Goal: Information Seeking & Learning: Learn about a topic

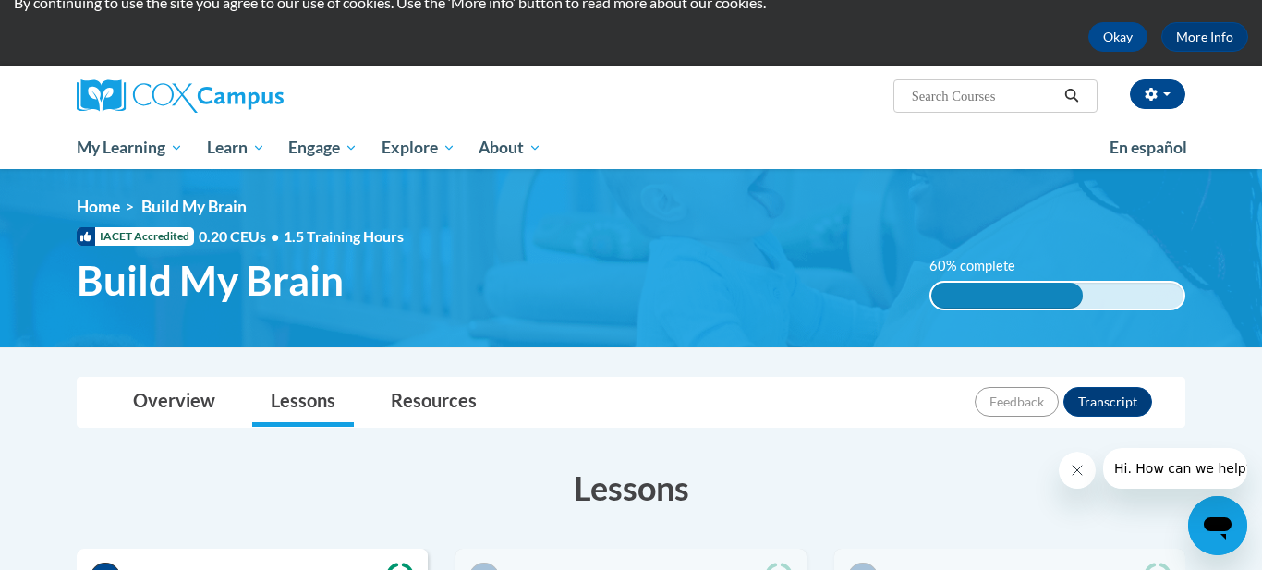
scroll to position [63, 0]
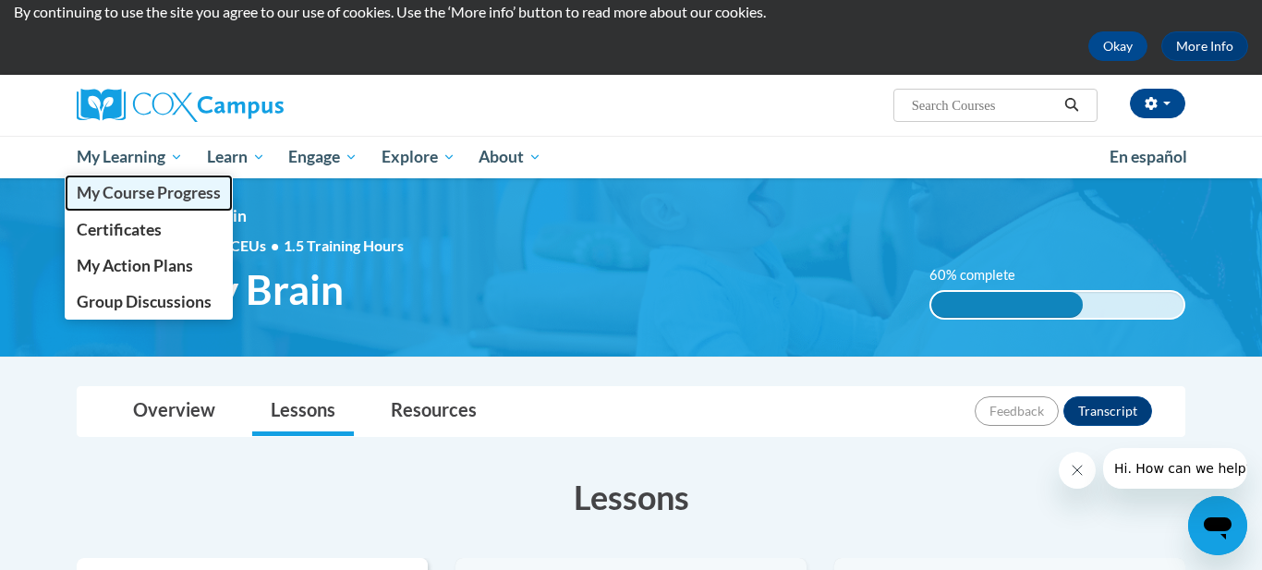
click at [129, 198] on span "My Course Progress" at bounding box center [149, 192] width 144 height 19
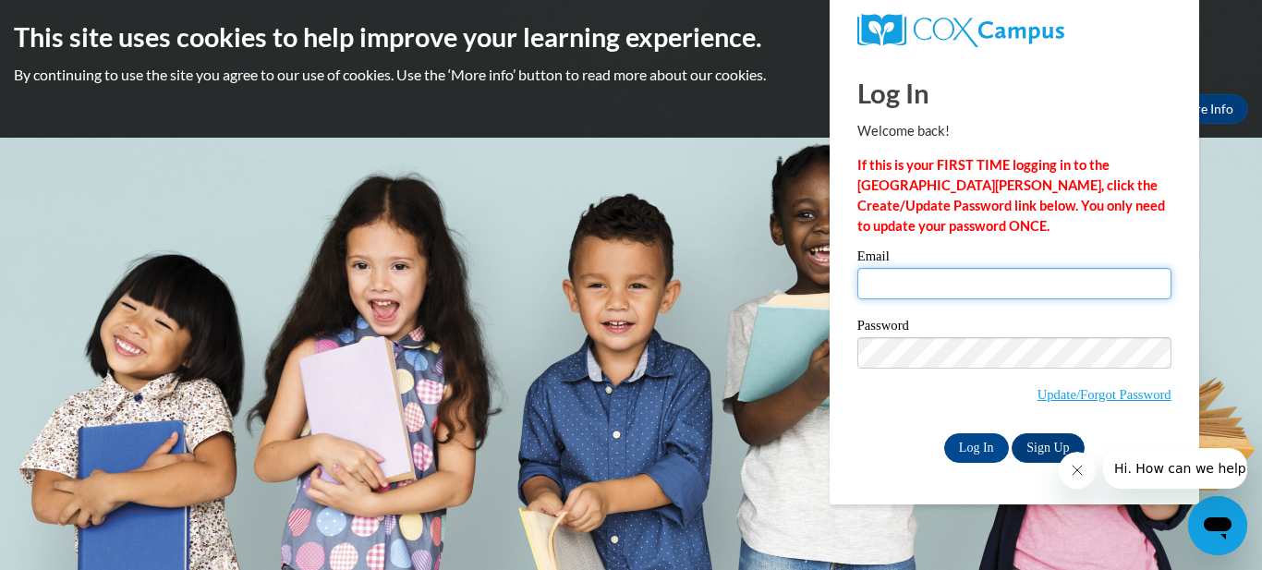
type input "[EMAIL_ADDRESS][DOMAIN_NAME]"
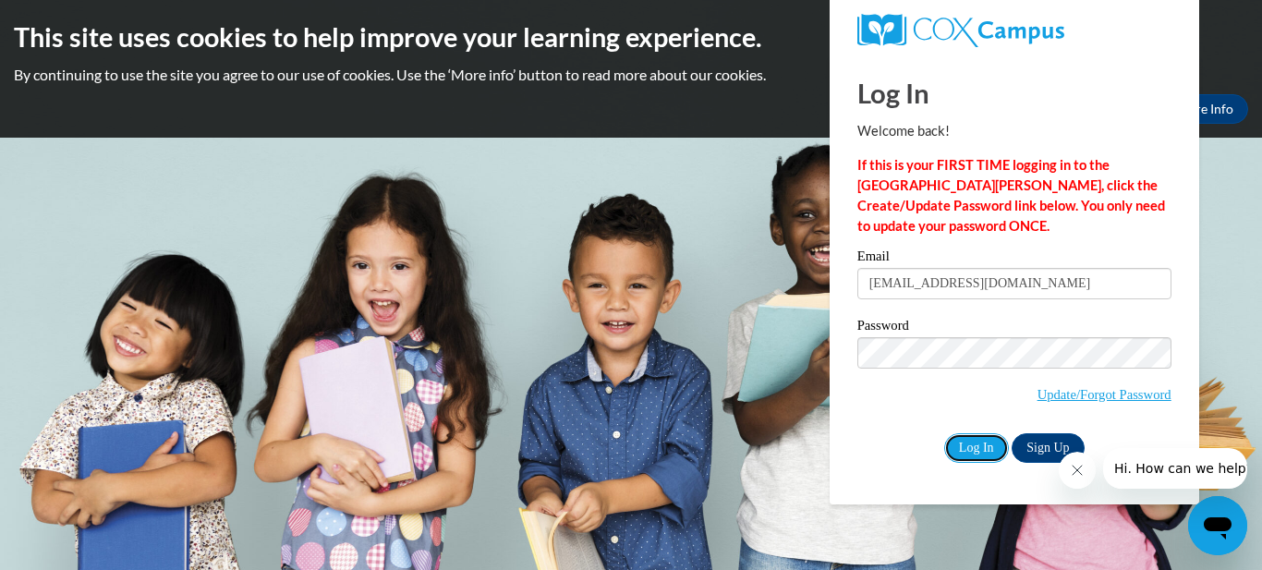
click at [944, 433] on input "Log In" at bounding box center [976, 448] width 65 height 30
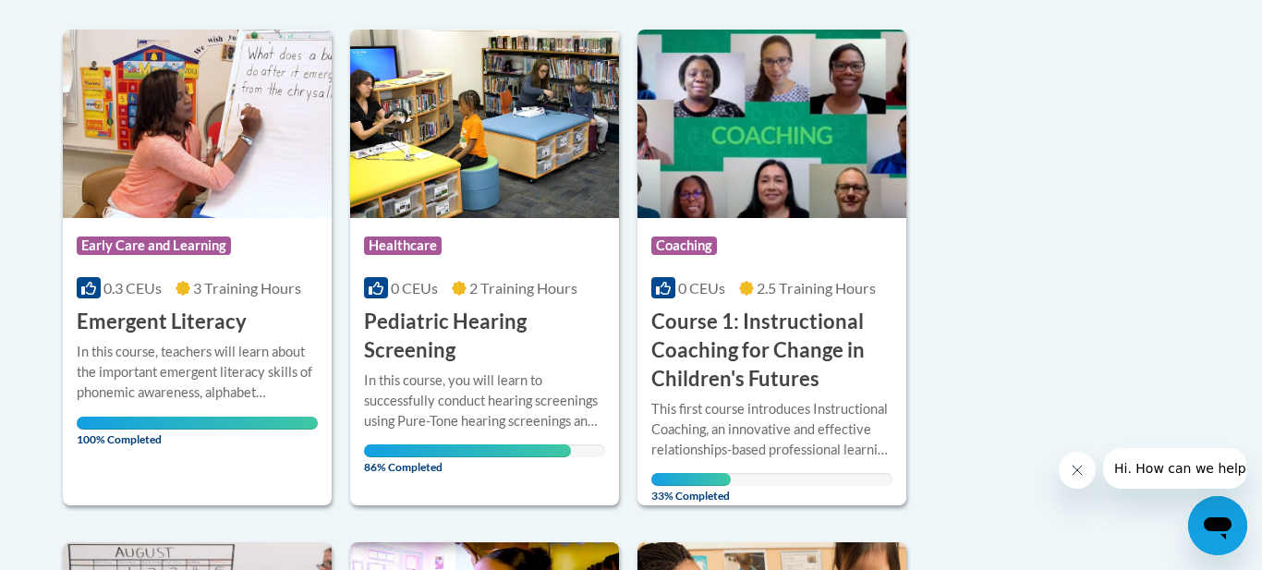
scroll to position [961, 0]
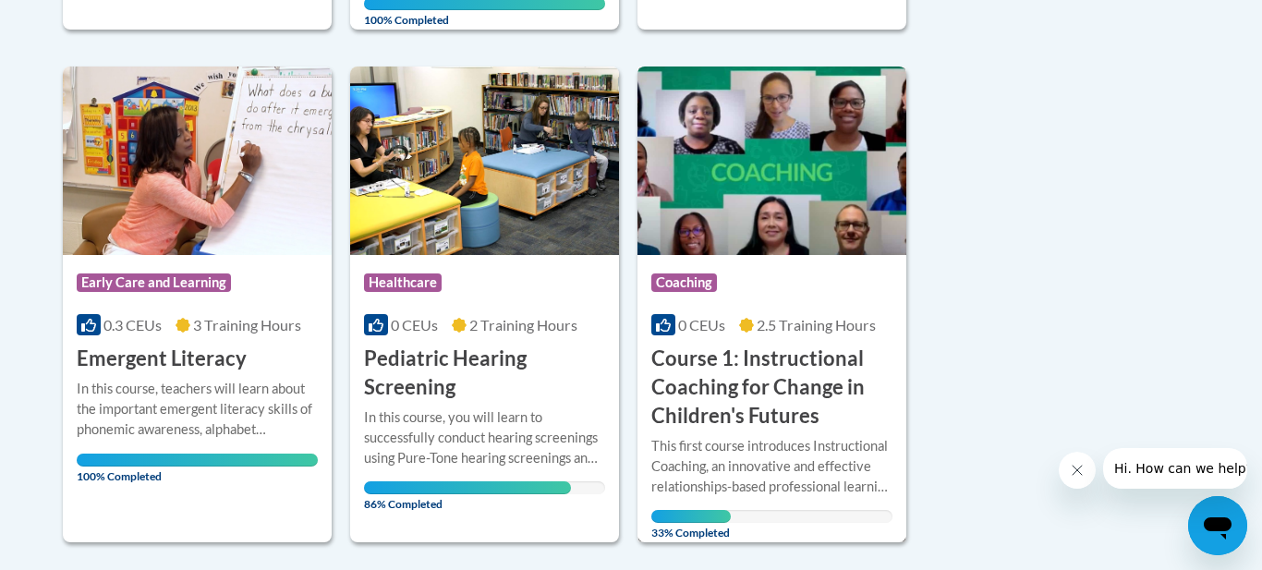
click at [768, 375] on h3 "Course 1: Instructional Coaching for Change in Children's Futures" at bounding box center [771, 387] width 241 height 85
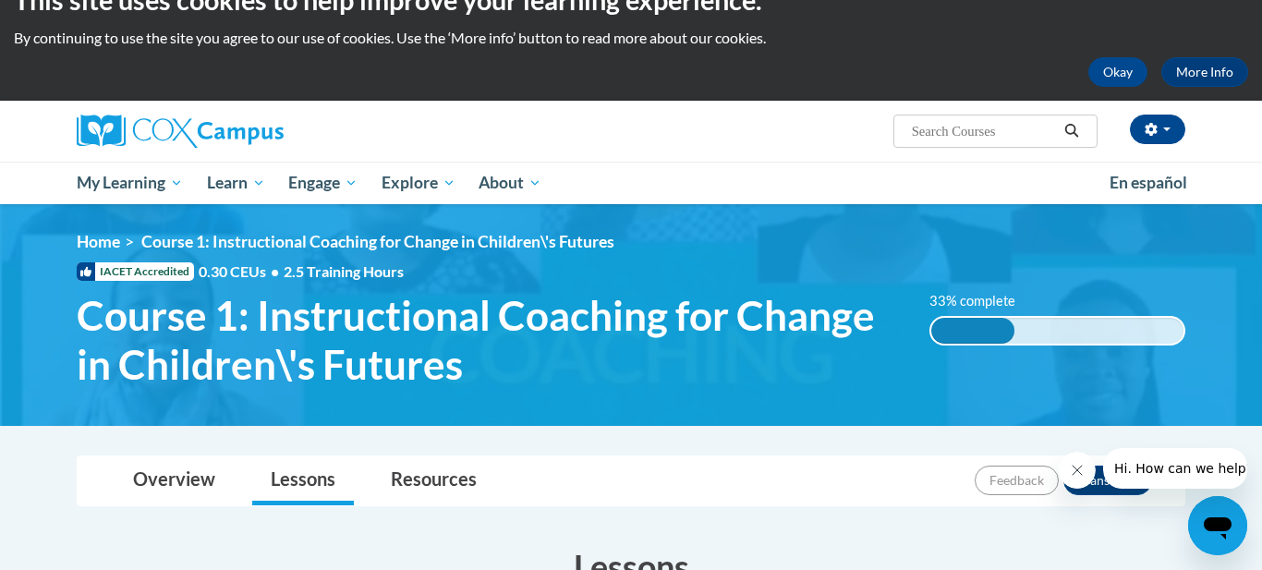
scroll to position [756, 0]
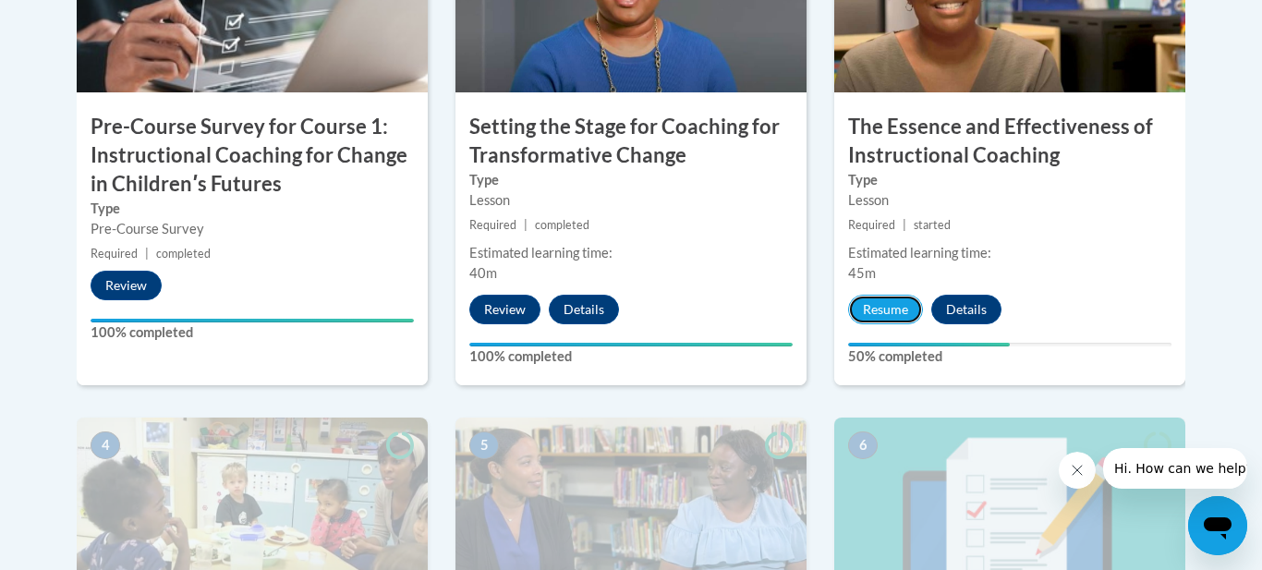
click at [848, 295] on button "Resume" at bounding box center [885, 310] width 75 height 30
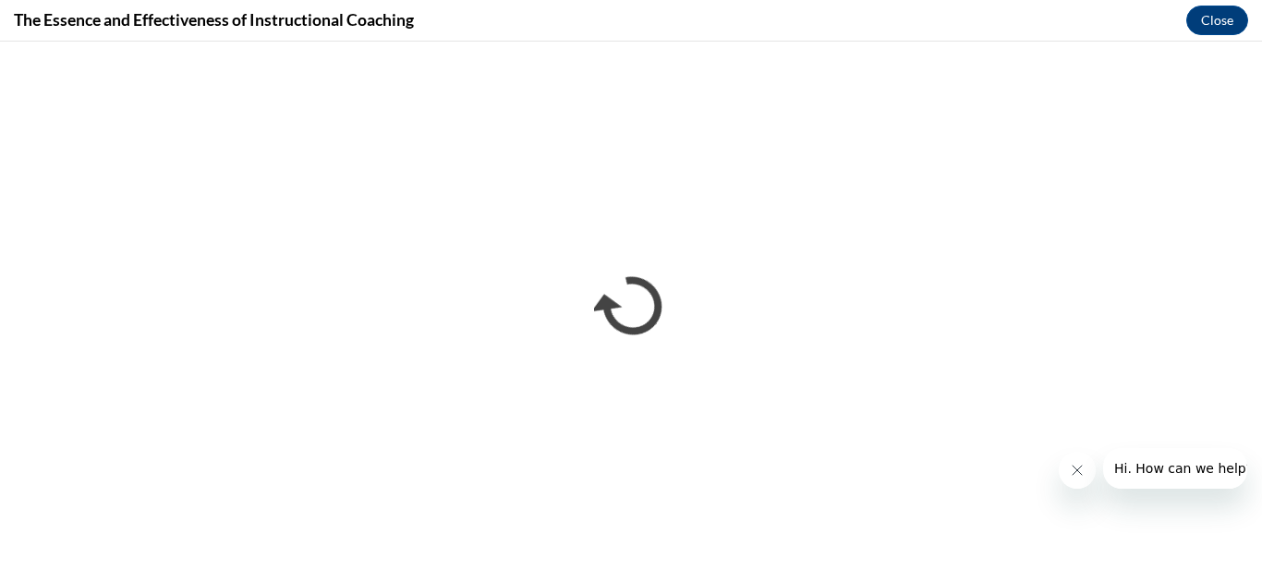
scroll to position [0, 0]
click at [1092, 4] on div "The Essence and Effectiveness of Instructional Coaching Close" at bounding box center [631, 21] width 1262 height 42
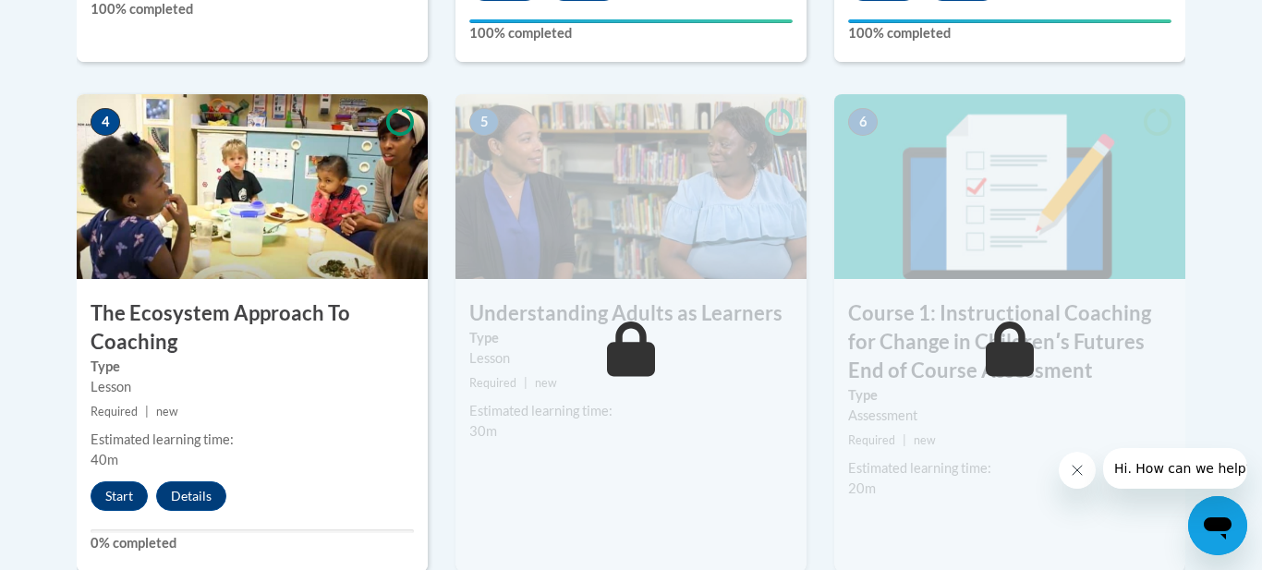
scroll to position [1108, 0]
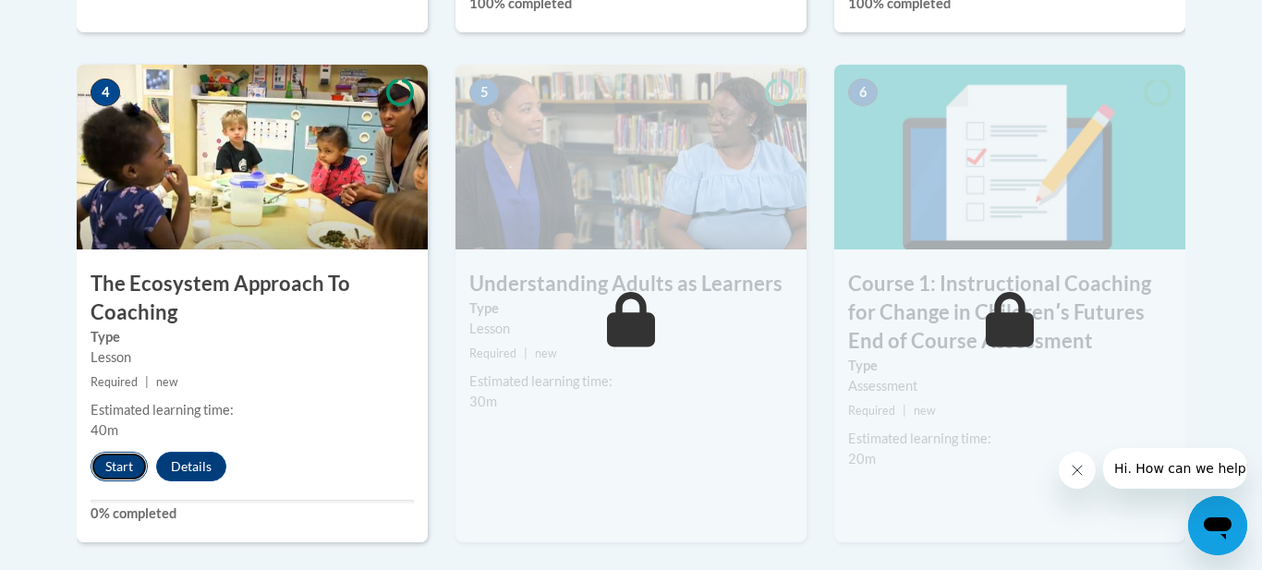
click at [107, 460] on button "Start" at bounding box center [119, 467] width 57 height 30
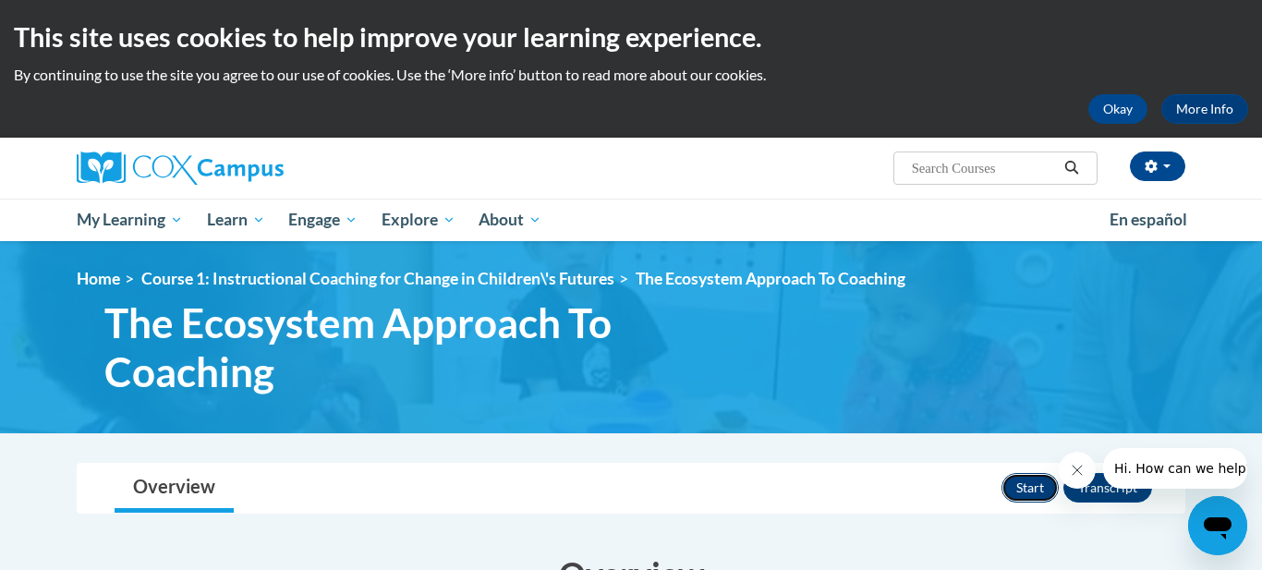
click at [1001, 473] on button "Start" at bounding box center [1029, 488] width 57 height 30
click at [1017, 489] on button "Start" at bounding box center [1029, 488] width 57 height 30
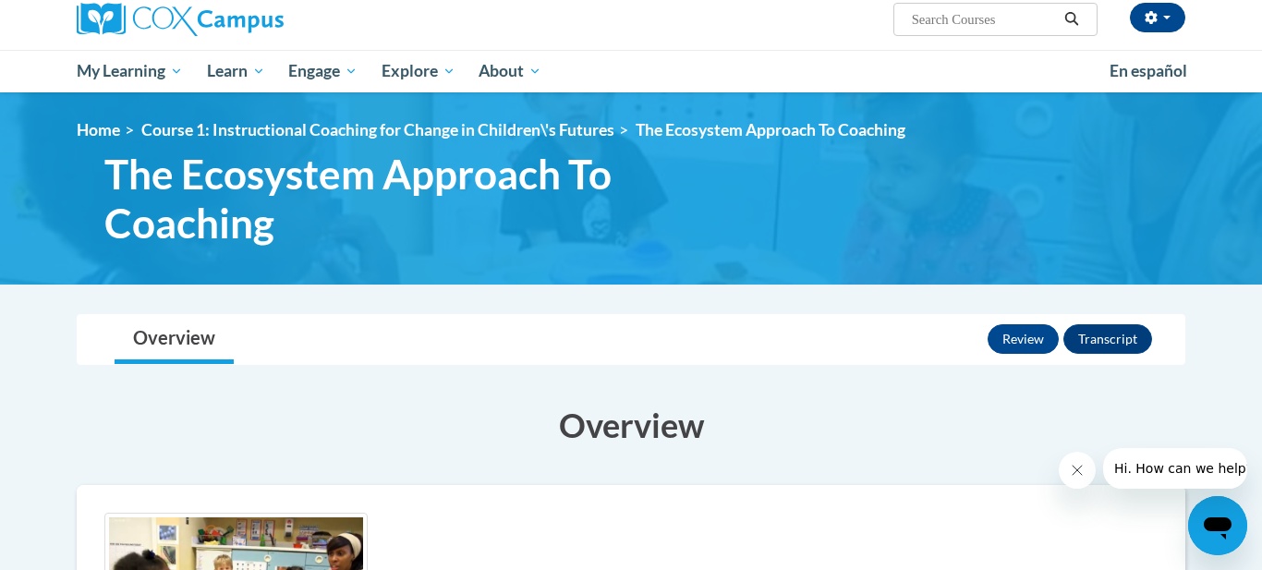
scroll to position [148, 0]
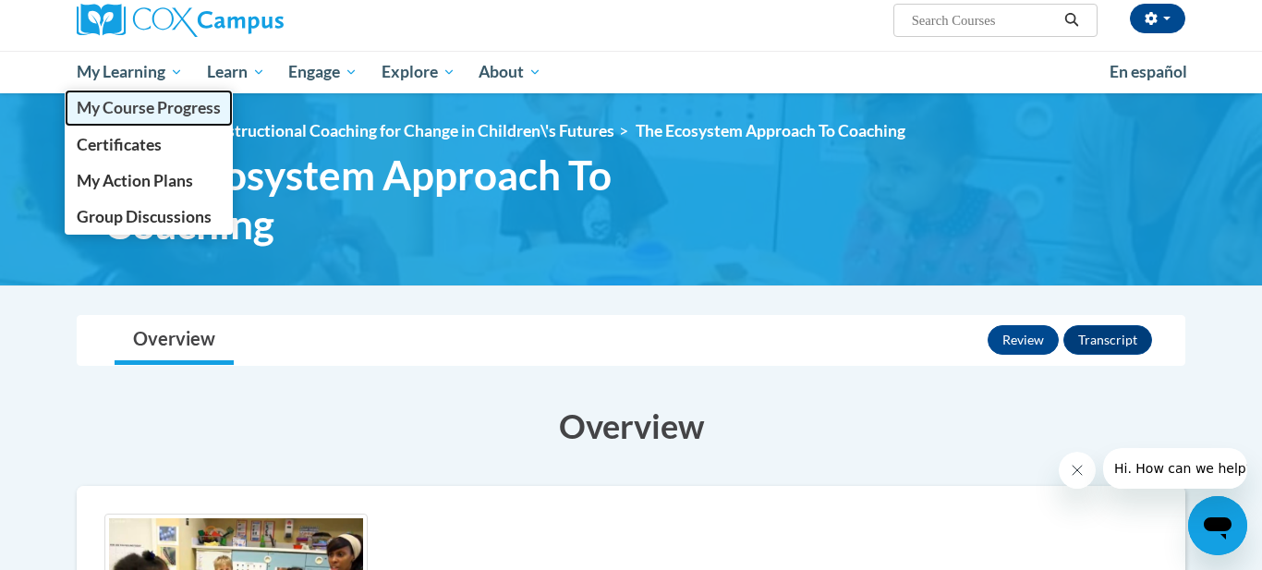
click at [112, 115] on span "My Course Progress" at bounding box center [149, 107] width 144 height 19
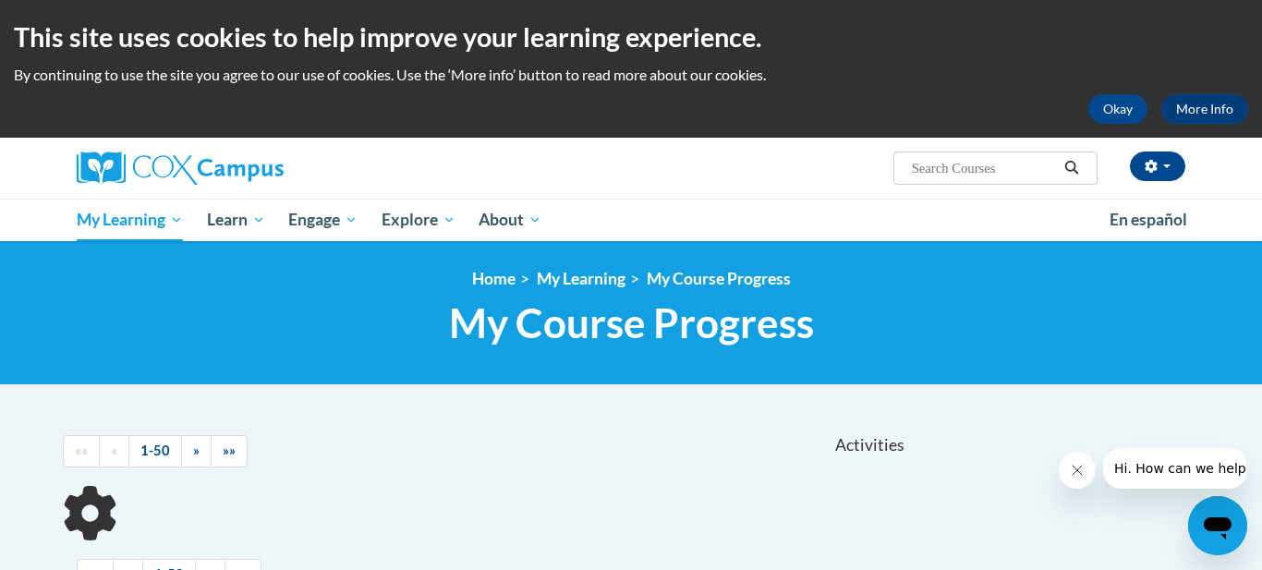
click at [648, 224] on ul "My Learning My Learning My Course Progress Certificates My Action Plans Group D…" at bounding box center [581, 220] width 1033 height 42
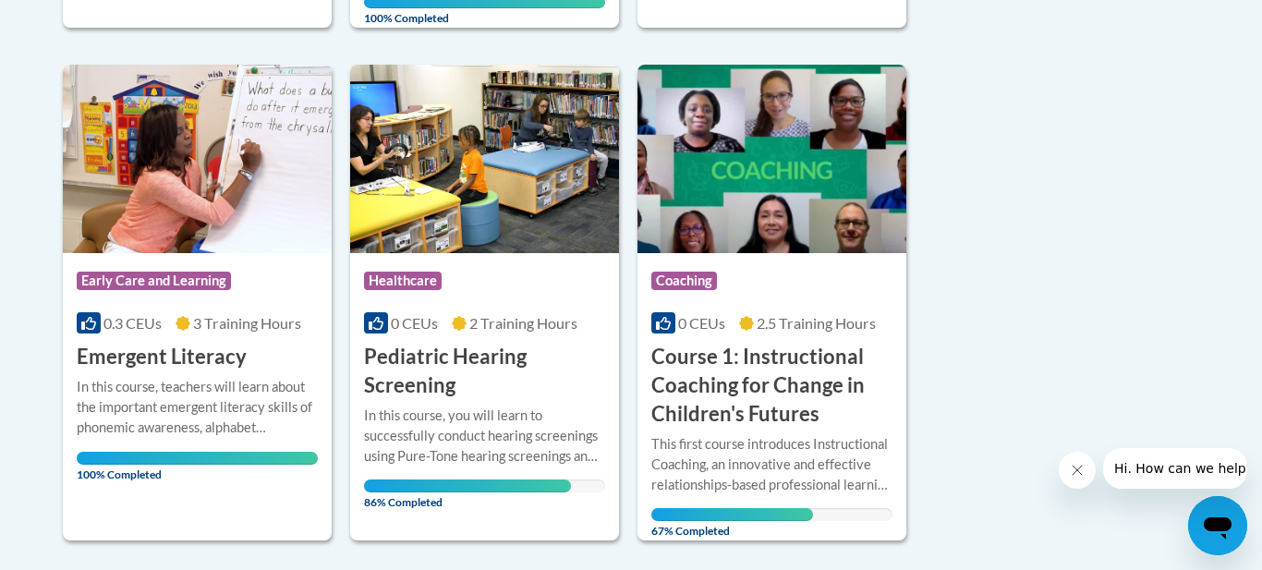
scroll to position [998, 0]
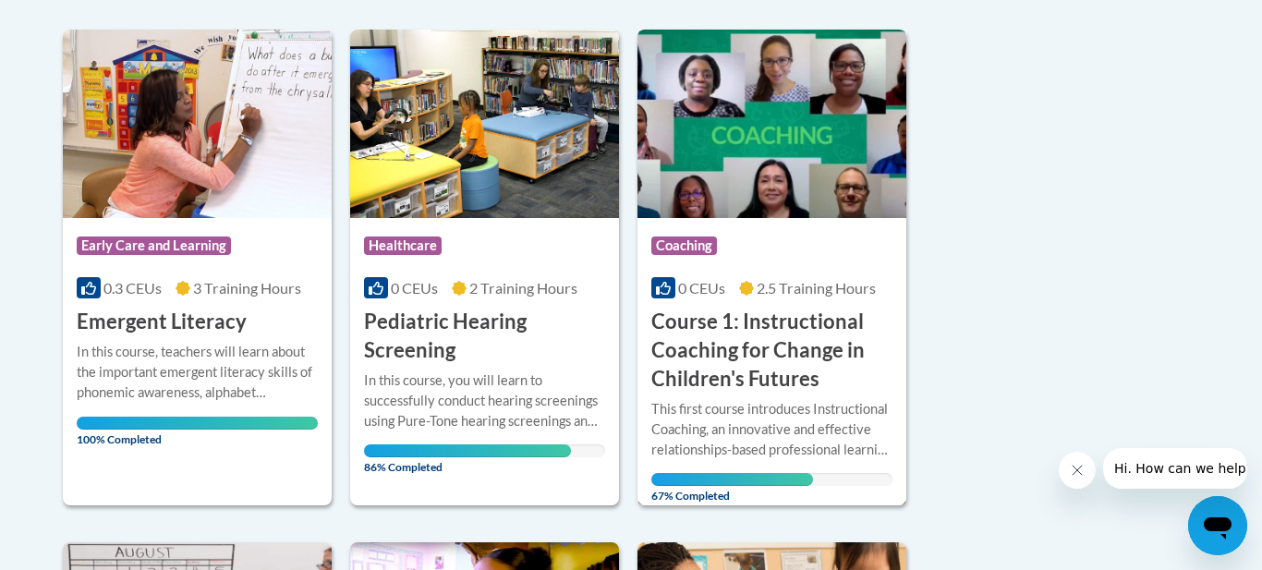
click at [737, 171] on img at bounding box center [771, 124] width 269 height 188
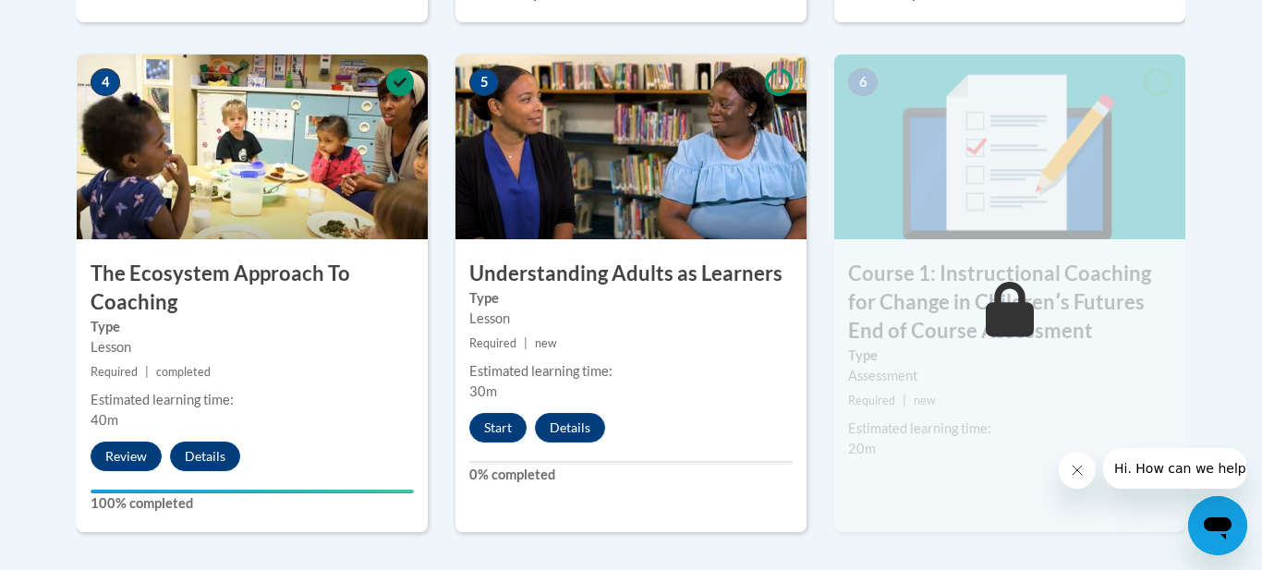
scroll to position [1145, 0]
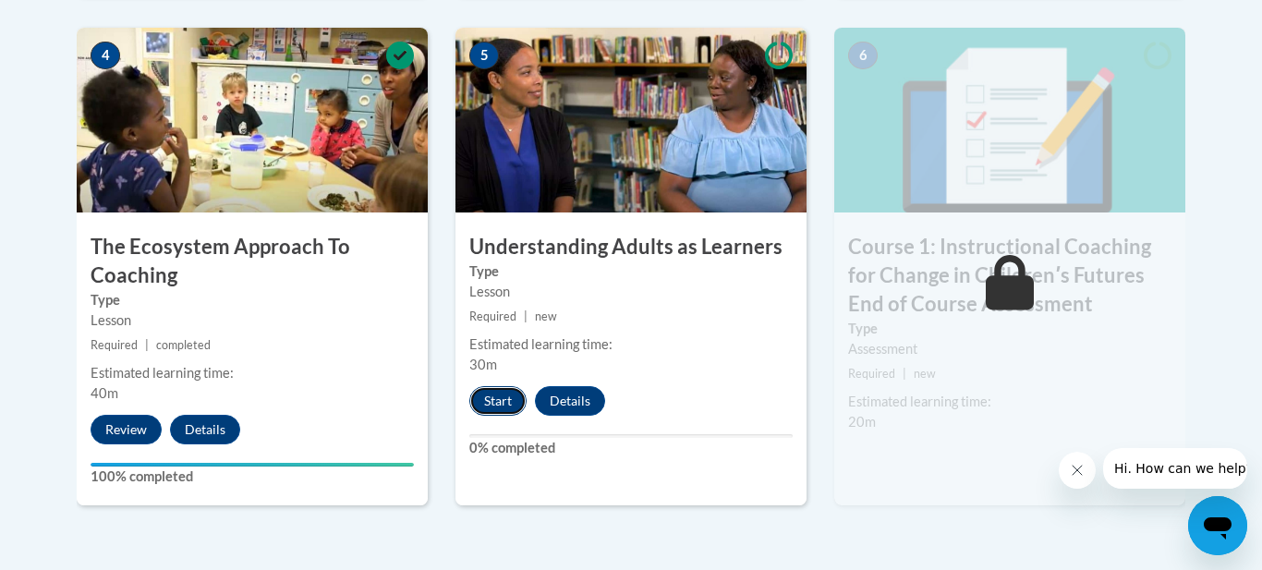
click at [488, 402] on button "Start" at bounding box center [497, 401] width 57 height 30
click at [469, 386] on button "Start" at bounding box center [497, 401] width 57 height 30
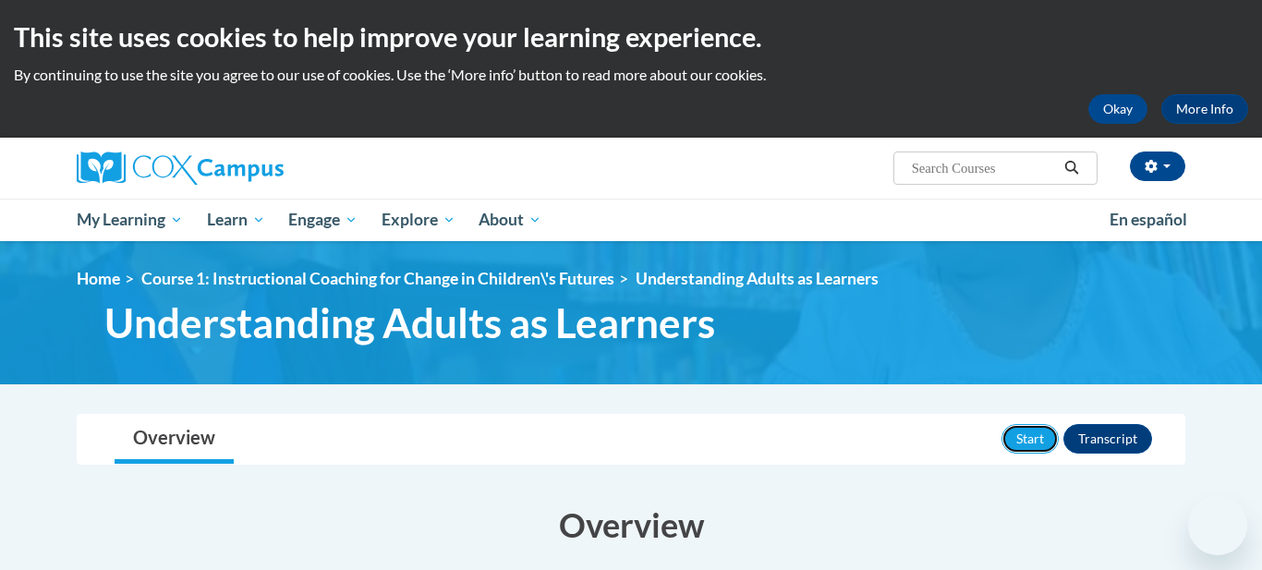
click at [1037, 435] on button "Start" at bounding box center [1029, 439] width 57 height 30
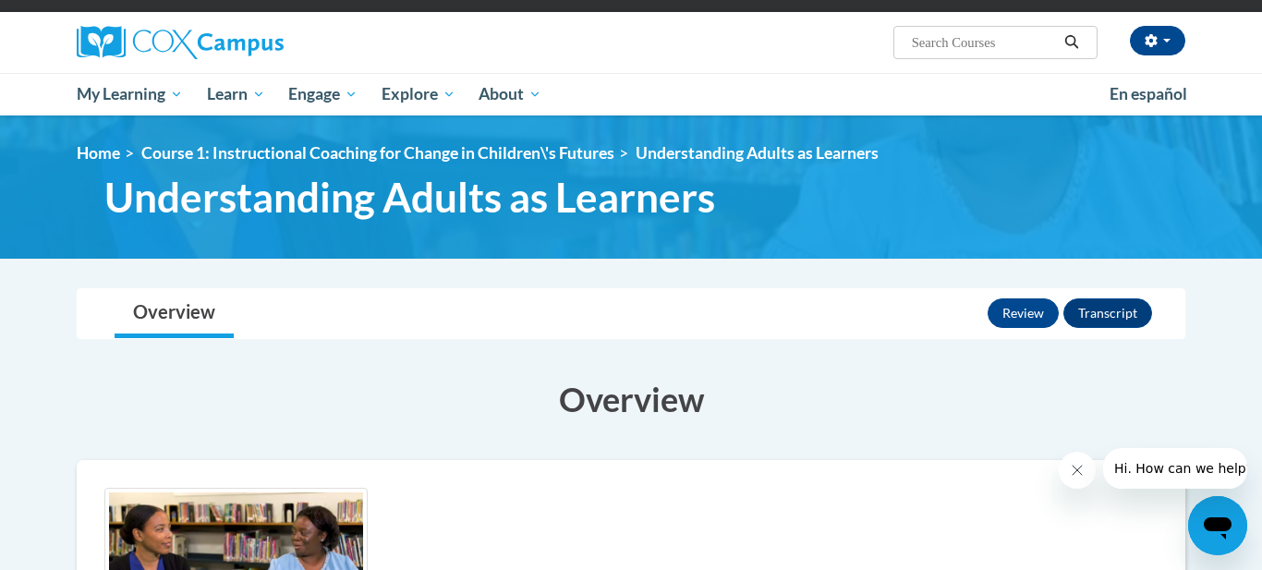
scroll to position [74, 0]
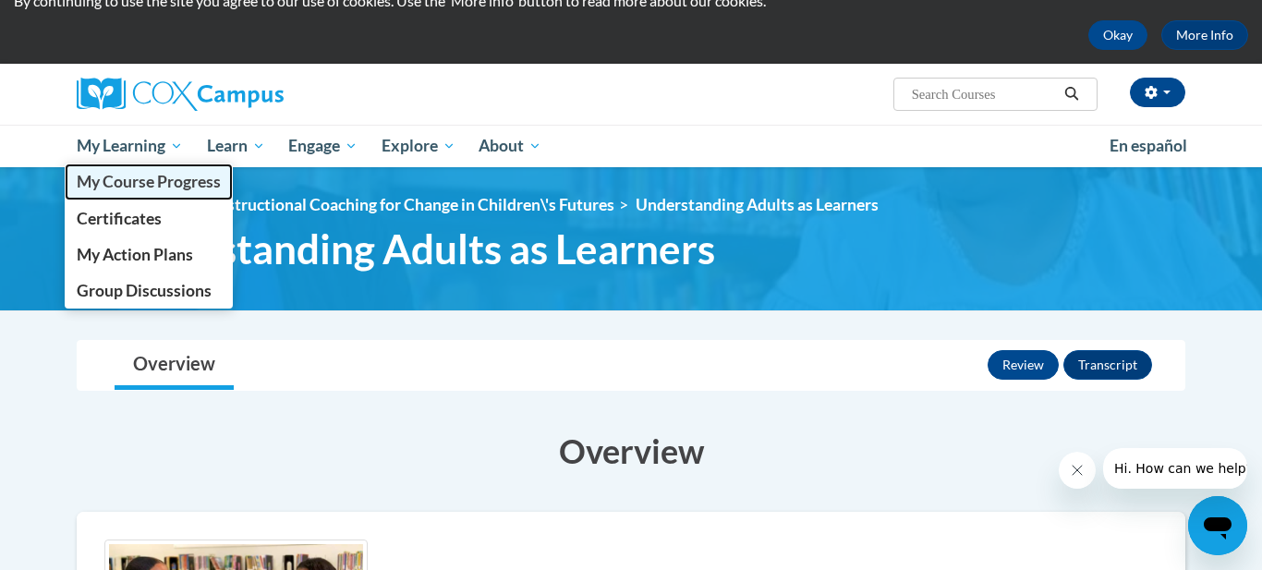
click at [118, 186] on span "My Course Progress" at bounding box center [149, 181] width 144 height 19
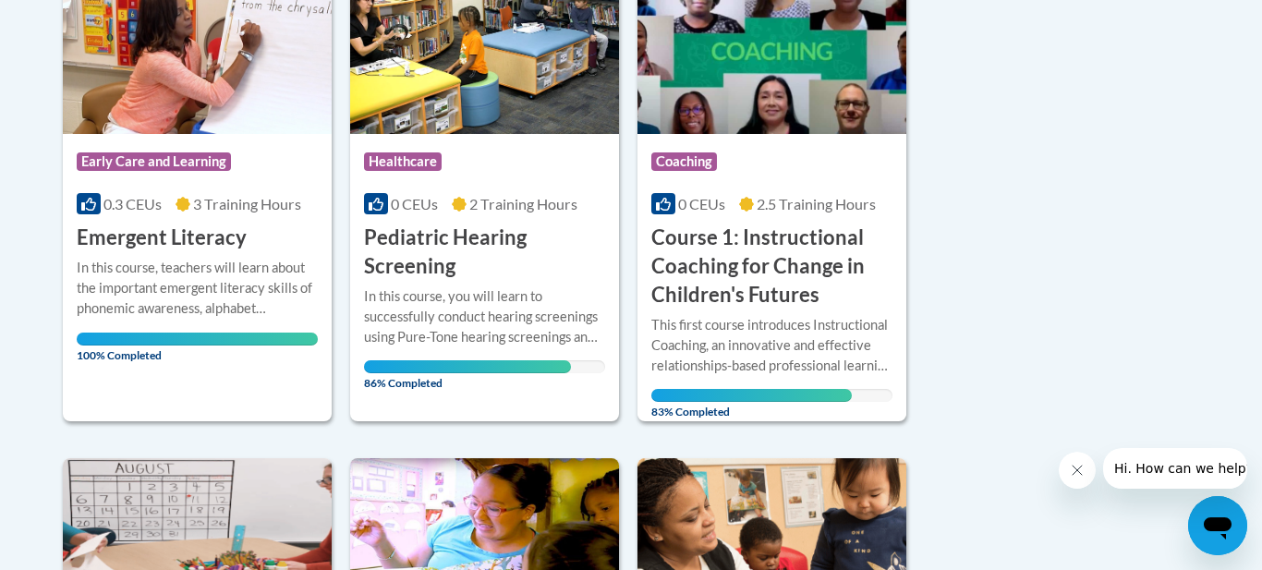
scroll to position [1071, 0]
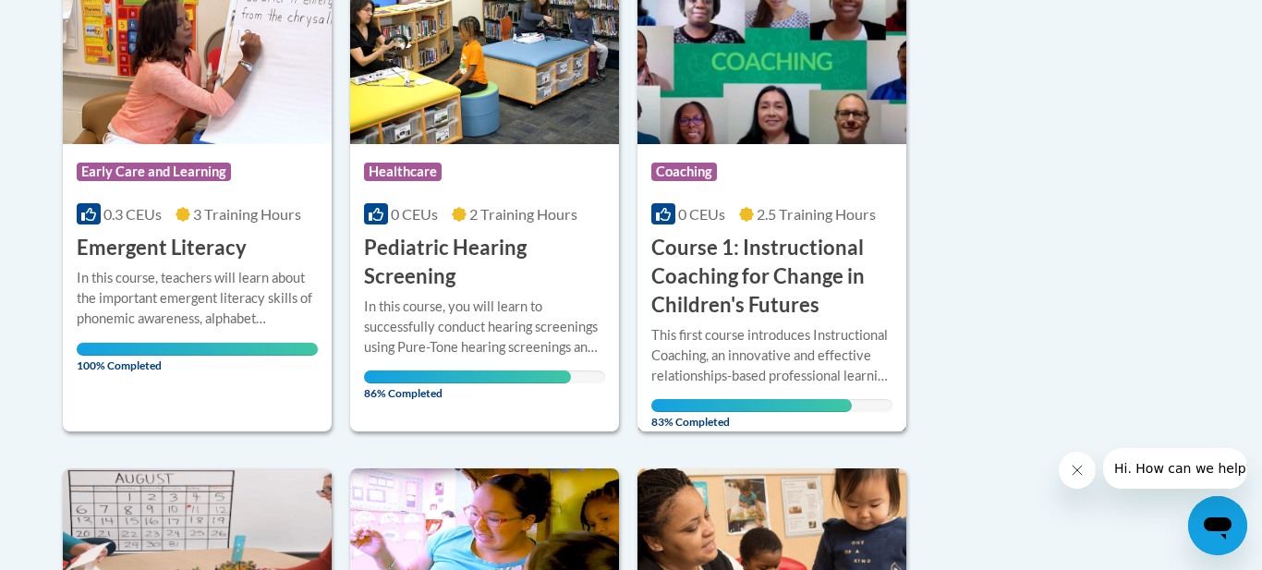
click at [801, 259] on h3 "Course 1: Instructional Coaching for Change in Children's Futures" at bounding box center [771, 276] width 241 height 85
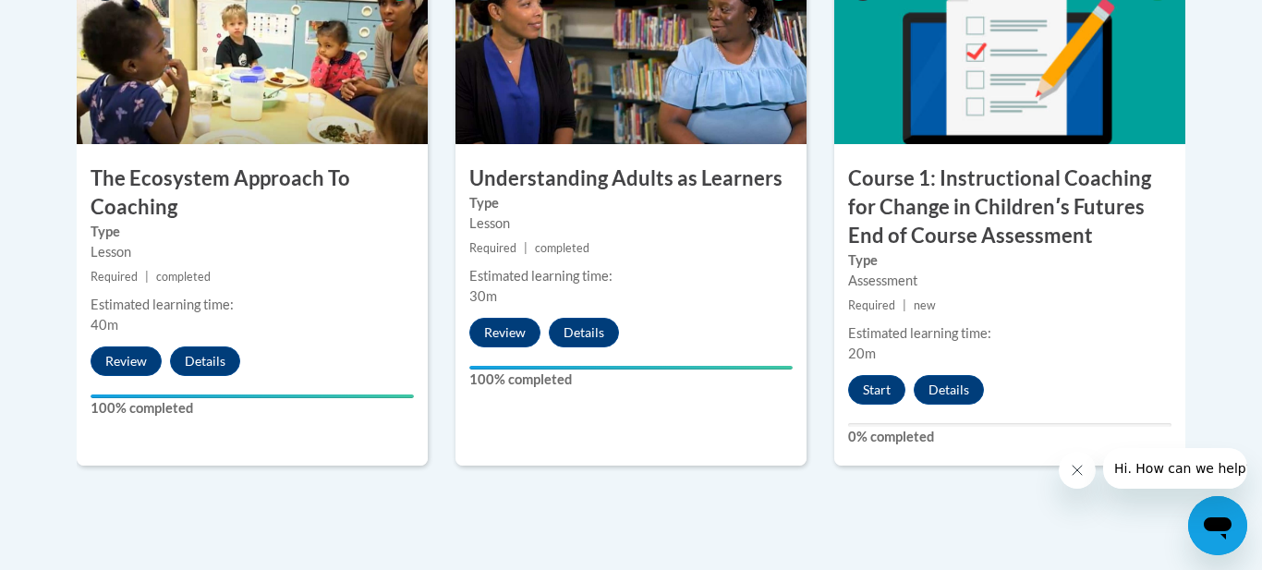
scroll to position [1256, 0]
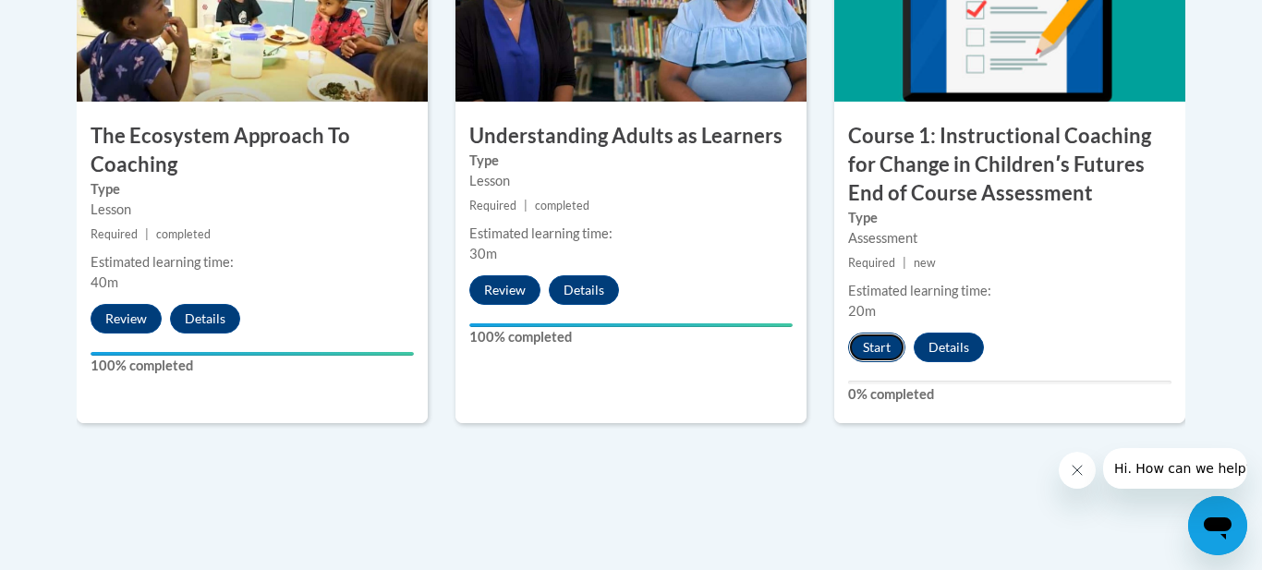
click at [876, 354] on button "Start" at bounding box center [876, 348] width 57 height 30
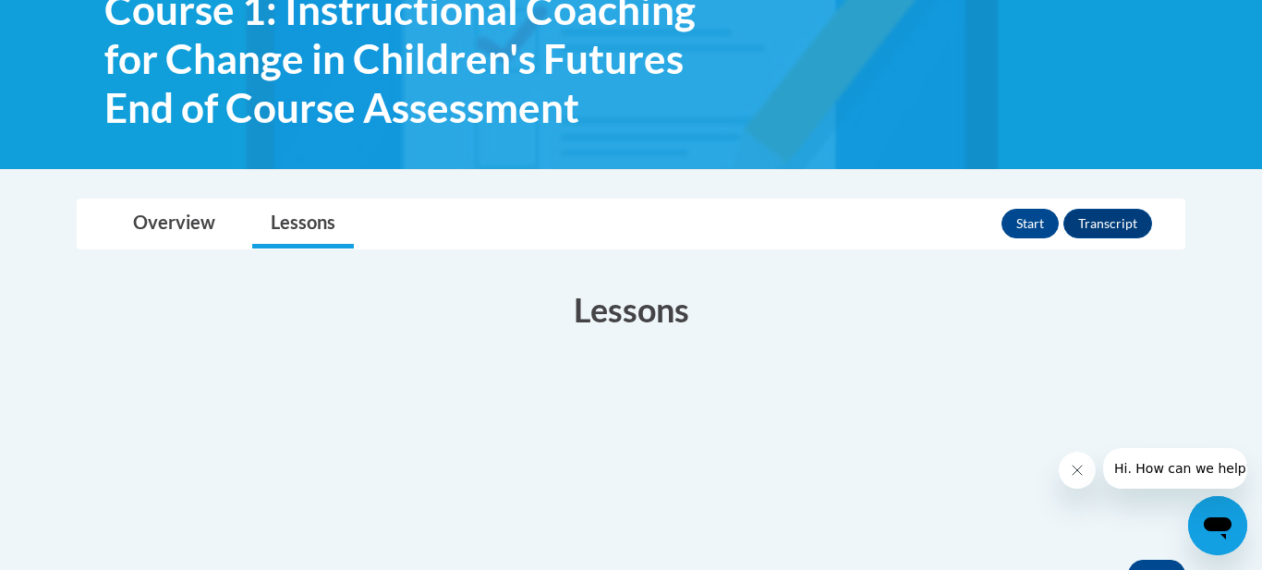
scroll to position [369, 0]
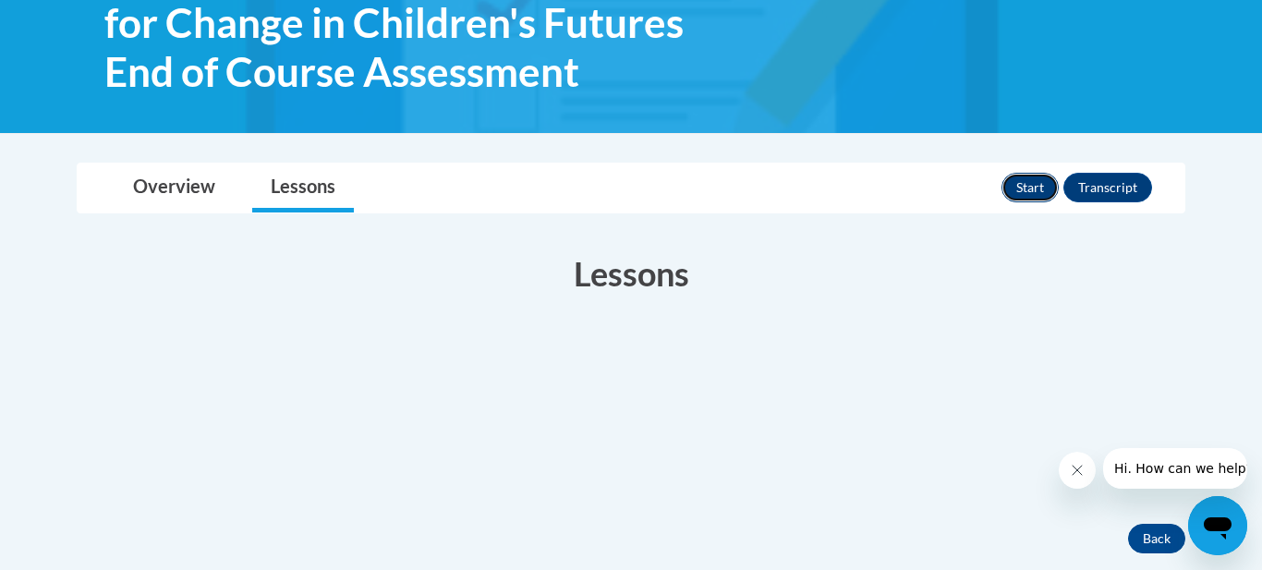
click at [1030, 193] on button "Start" at bounding box center [1029, 188] width 57 height 30
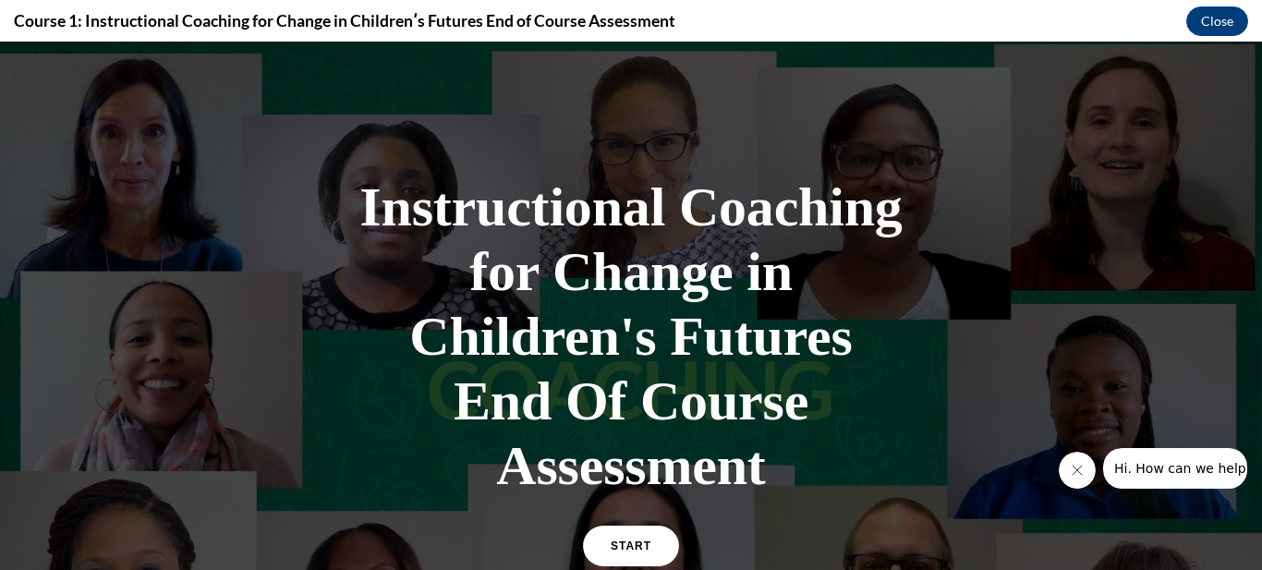
scroll to position [0, 0]
click at [613, 539] on link "START" at bounding box center [630, 546] width 101 height 42
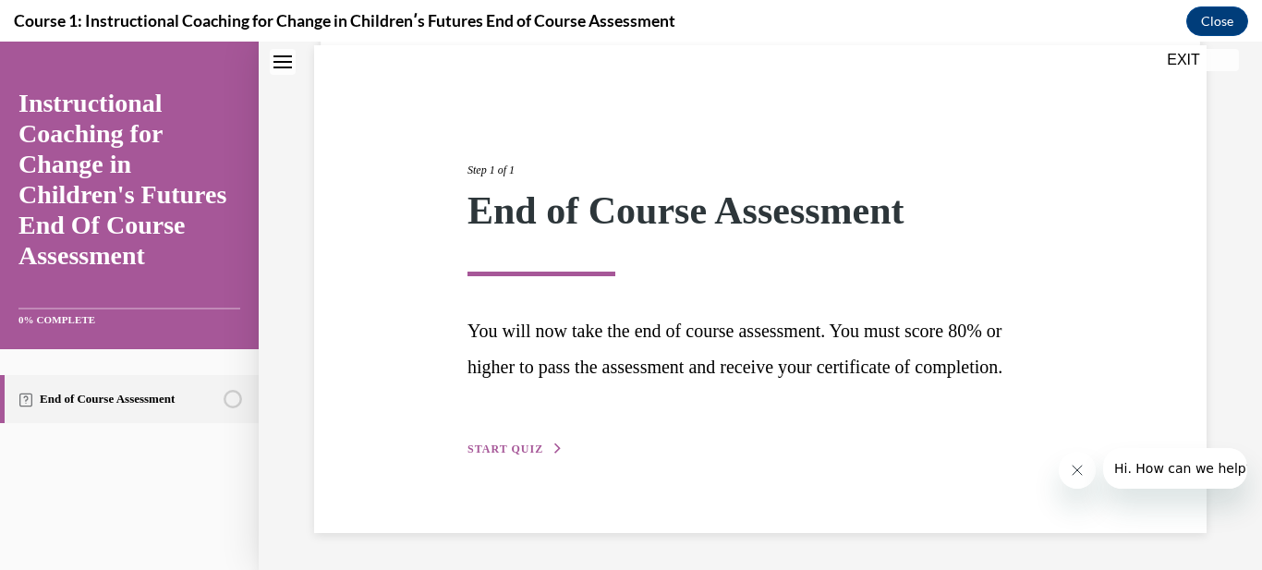
scroll to position [116, 0]
click at [499, 455] on button "START QUIZ" at bounding box center [515, 449] width 96 height 17
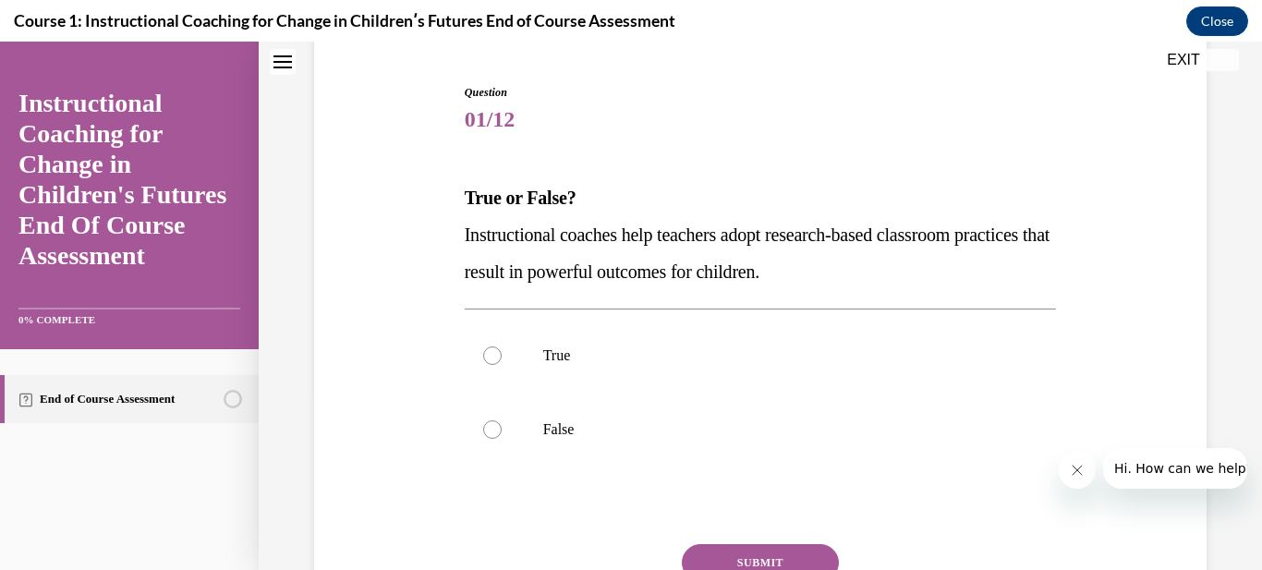
scroll to position [3, 0]
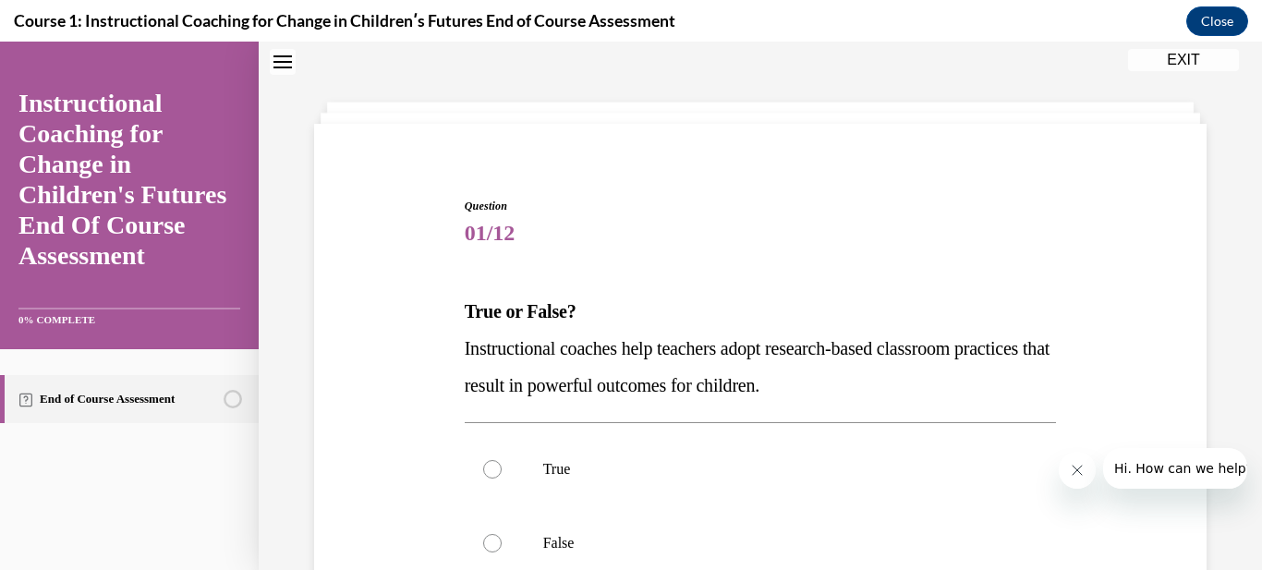
click at [900, 219] on span "01/12" at bounding box center [761, 232] width 592 height 37
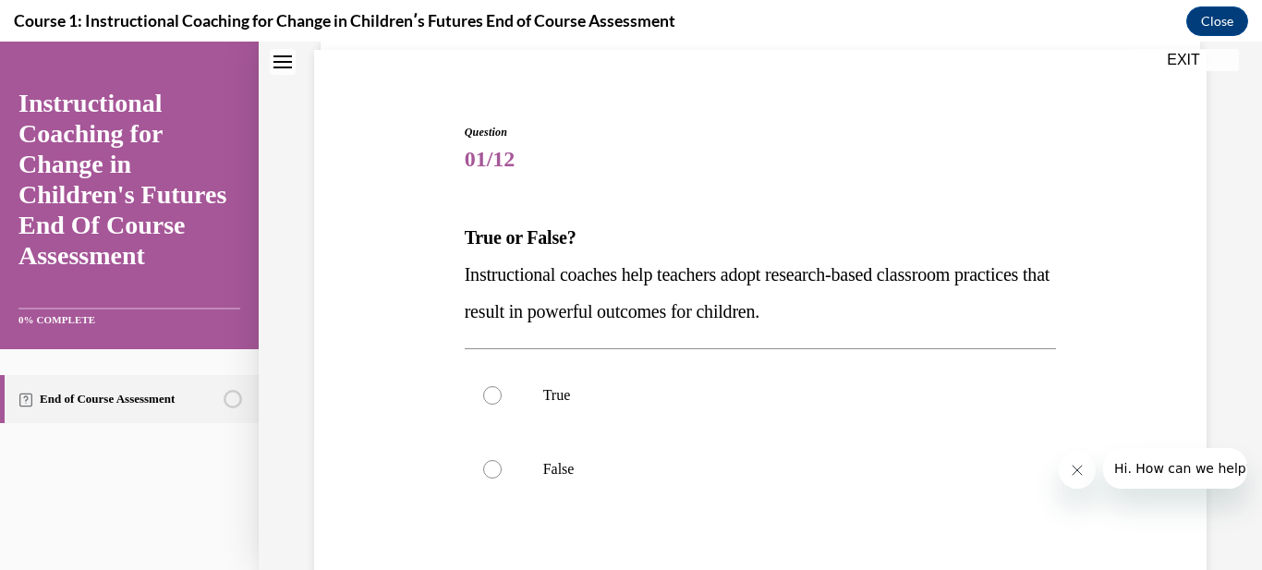
scroll to position [114, 0]
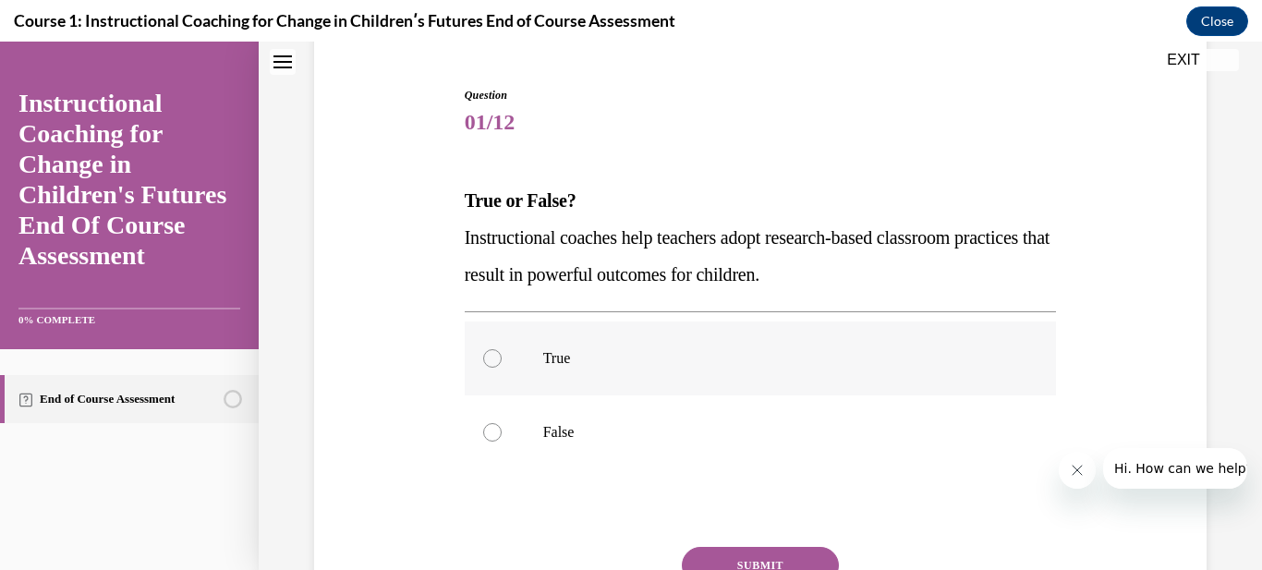
click at [494, 362] on div at bounding box center [492, 358] width 18 height 18
click at [494, 362] on input "True" at bounding box center [492, 358] width 18 height 18
radio input "true"
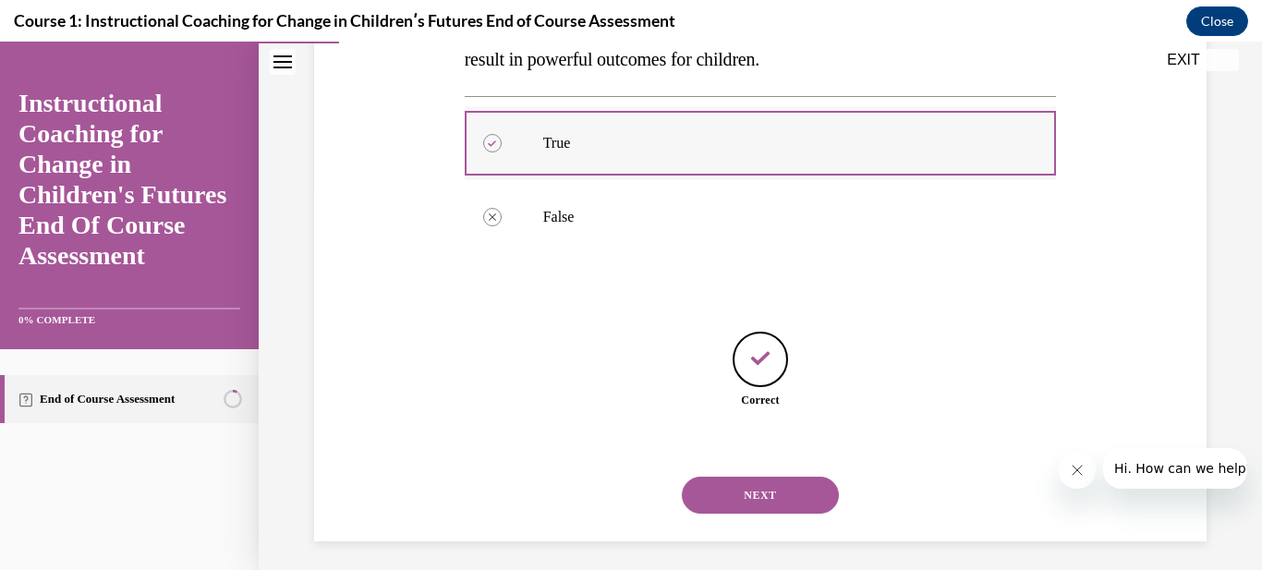
scroll to position [337, 0]
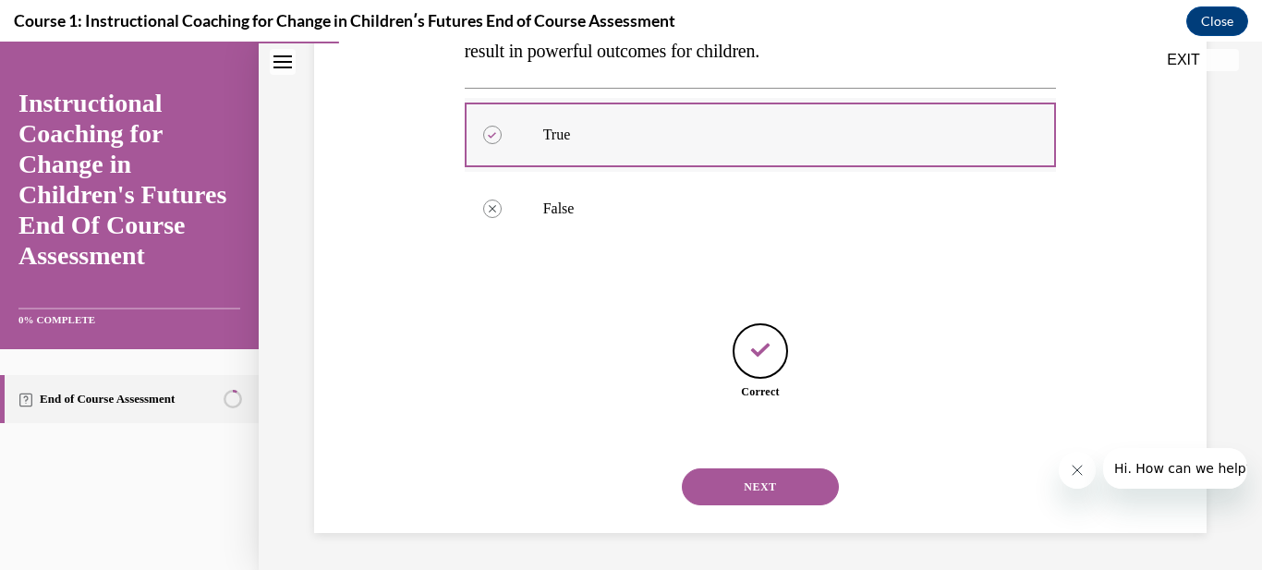
click at [682, 468] on button "NEXT" at bounding box center [760, 486] width 157 height 37
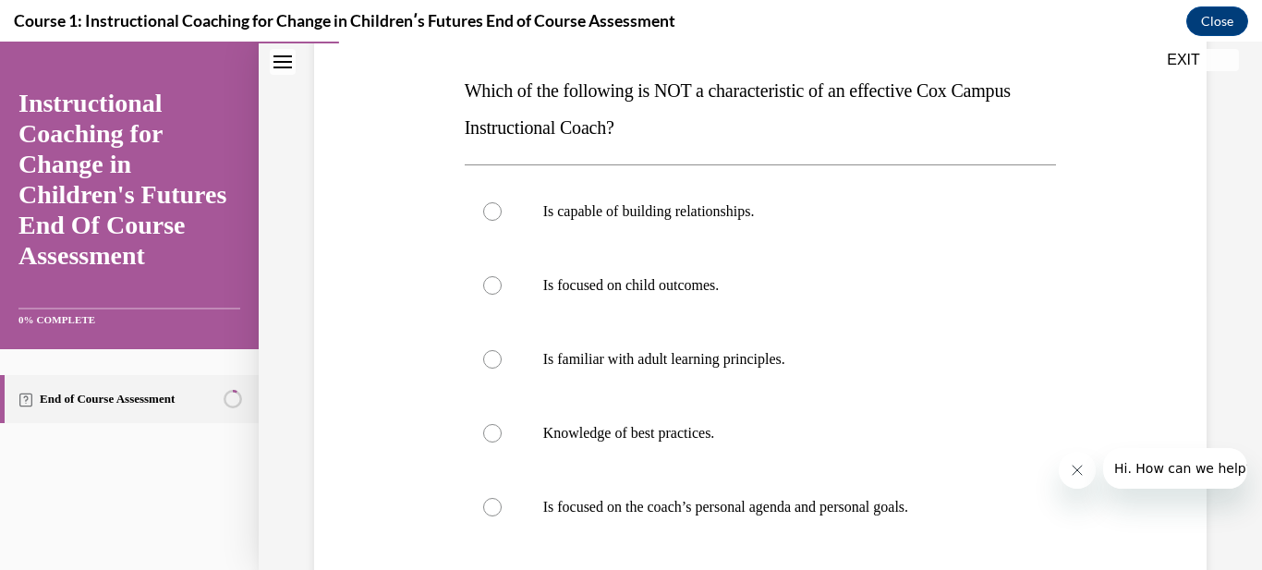
scroll to position [222, 0]
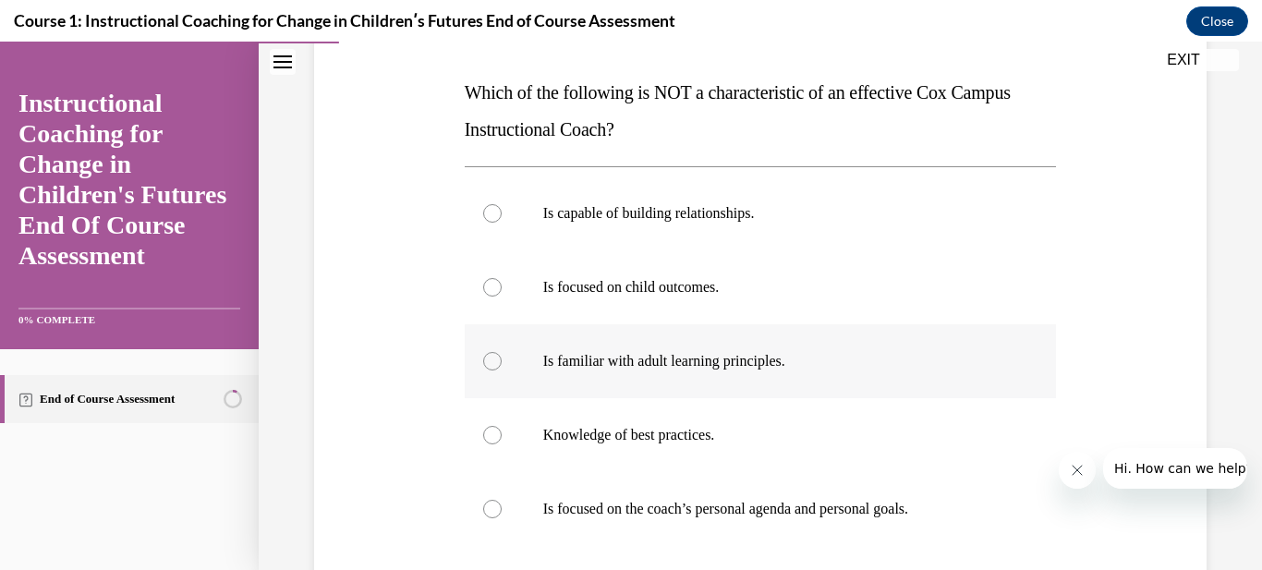
click at [498, 365] on div at bounding box center [492, 361] width 18 height 18
click at [498, 365] on input "Is familiar with adult learning principles." at bounding box center [492, 361] width 18 height 18
radio input "true"
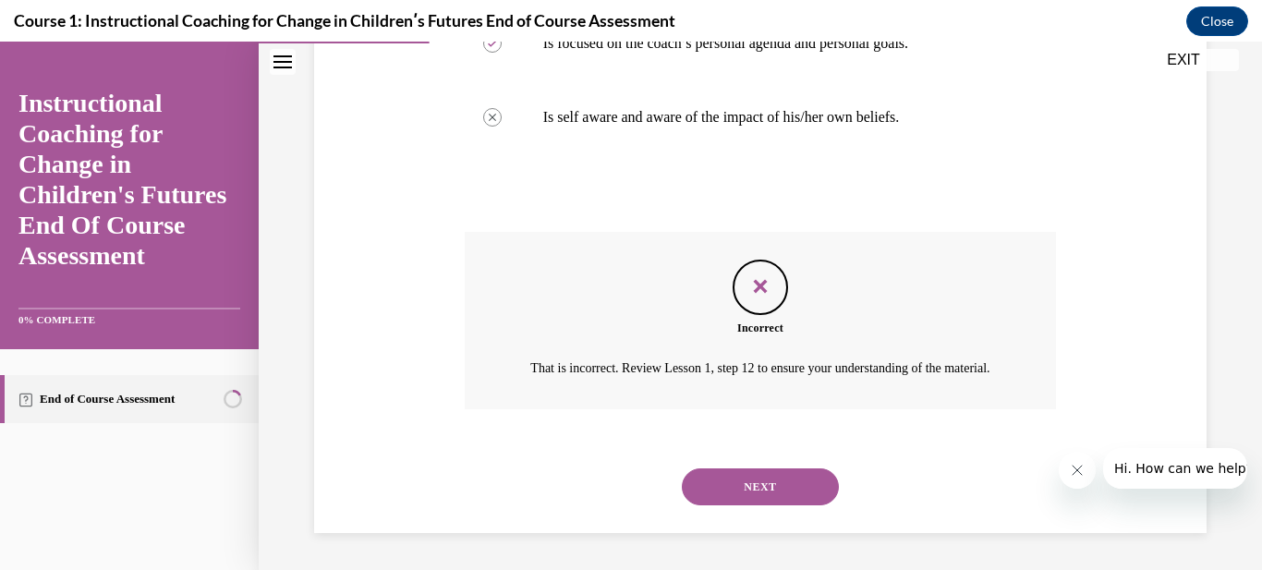
scroll to position [709, 0]
click at [682, 468] on button "NEXT" at bounding box center [760, 486] width 157 height 37
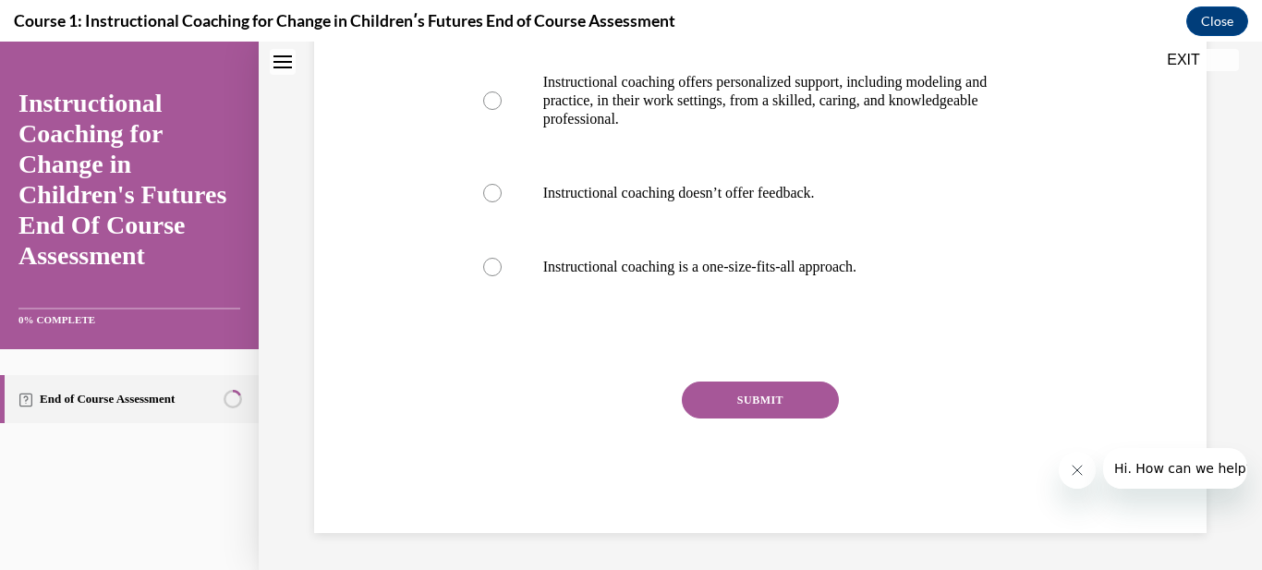
scroll to position [0, 0]
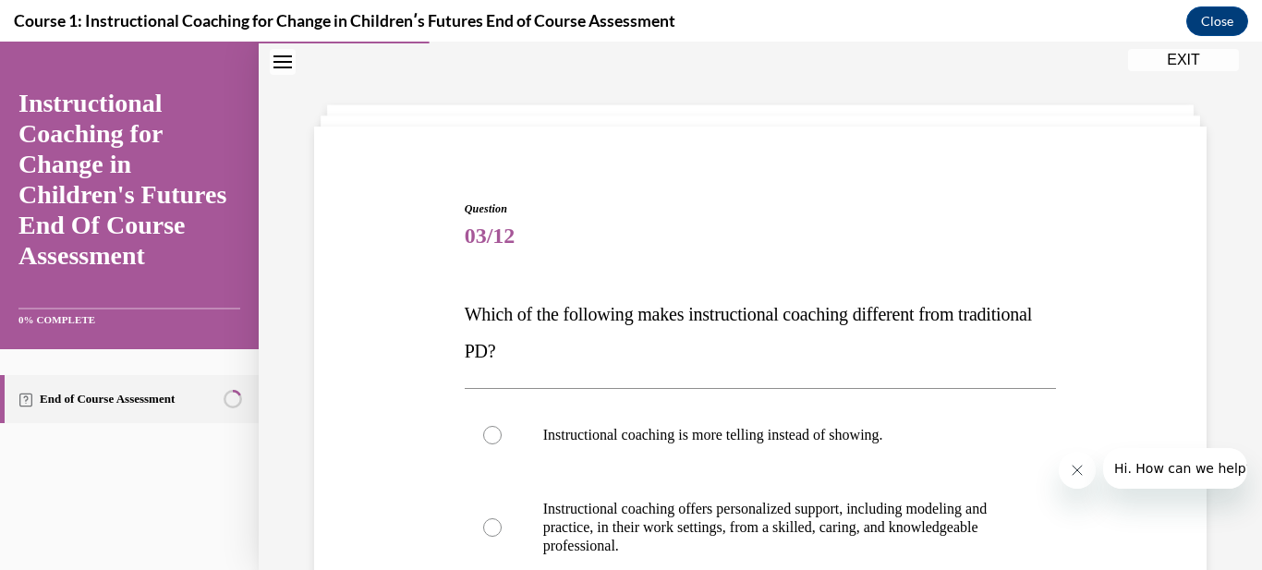
click at [644, 374] on div "Question 03/12 Which of the following makes instructional coaching different fr…" at bounding box center [761, 579] width 592 height 759
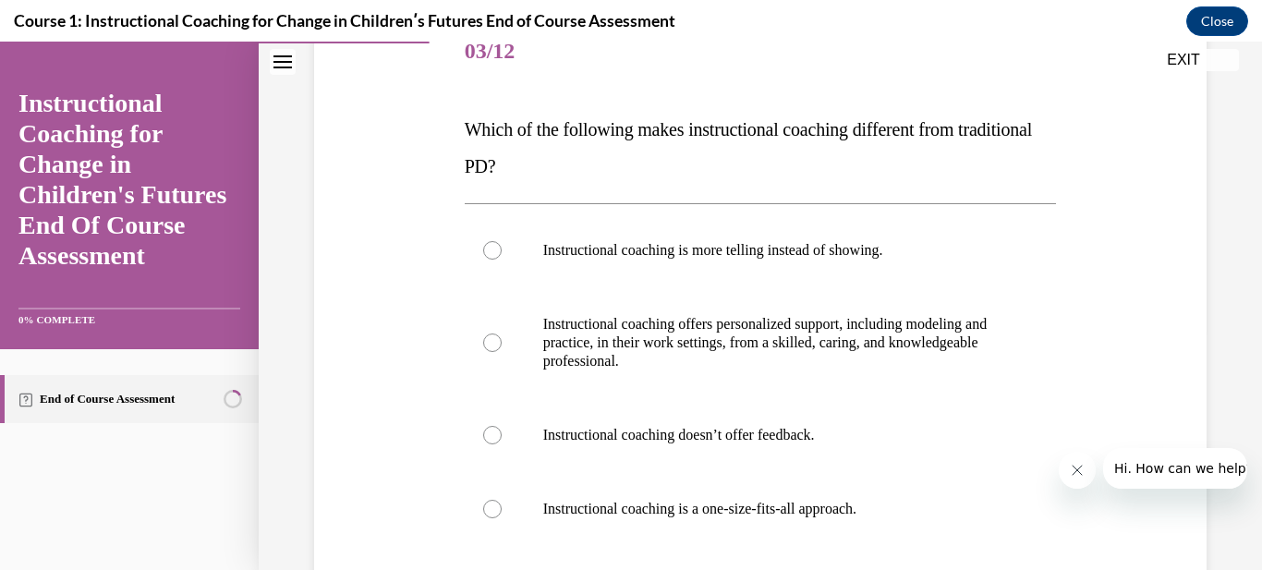
scroll to position [222, 0]
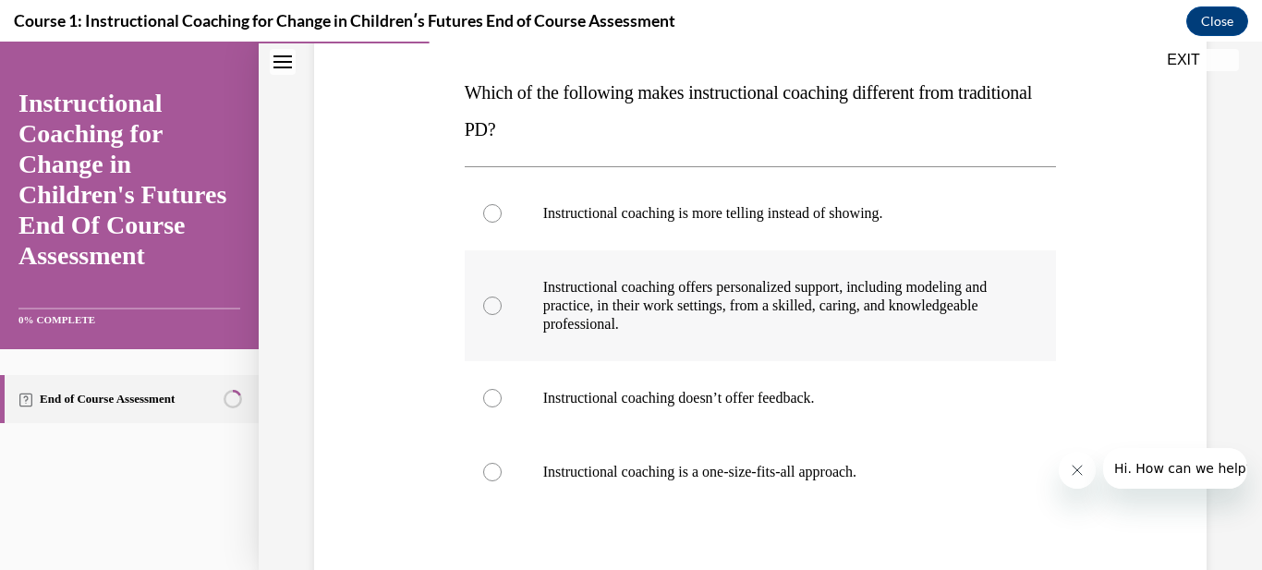
click at [493, 312] on div at bounding box center [492, 306] width 18 height 18
click at [493, 312] on input "Instructional coaching offers personalized support, including modeling and prac…" at bounding box center [492, 306] width 18 height 18
radio input "true"
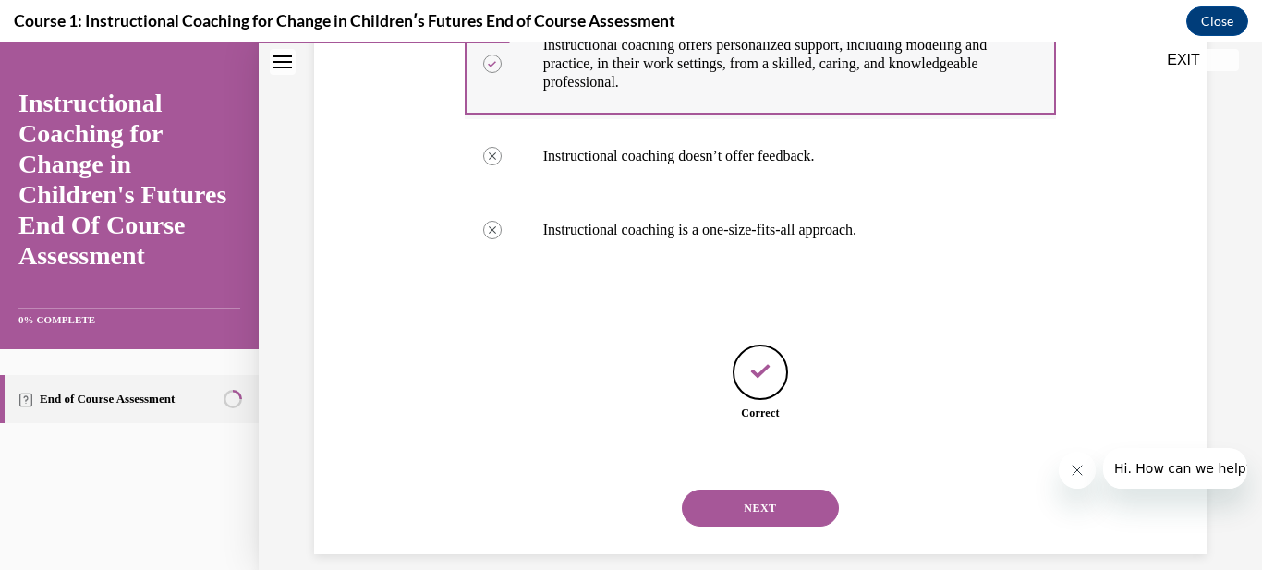
scroll to position [485, 0]
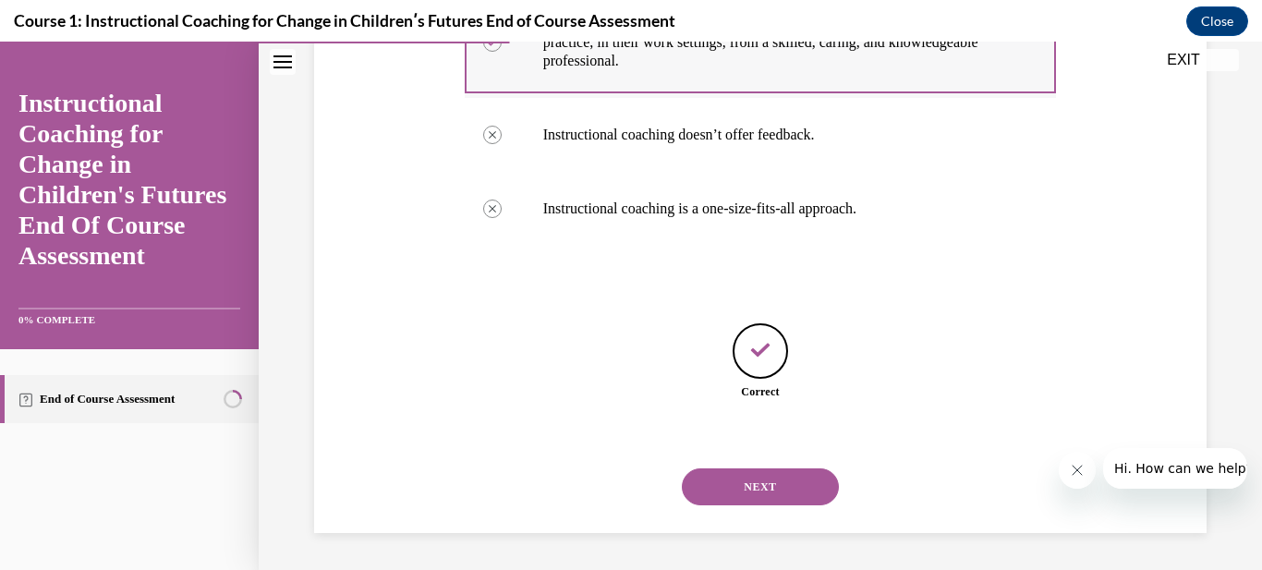
click at [682, 468] on button "NEXT" at bounding box center [760, 486] width 157 height 37
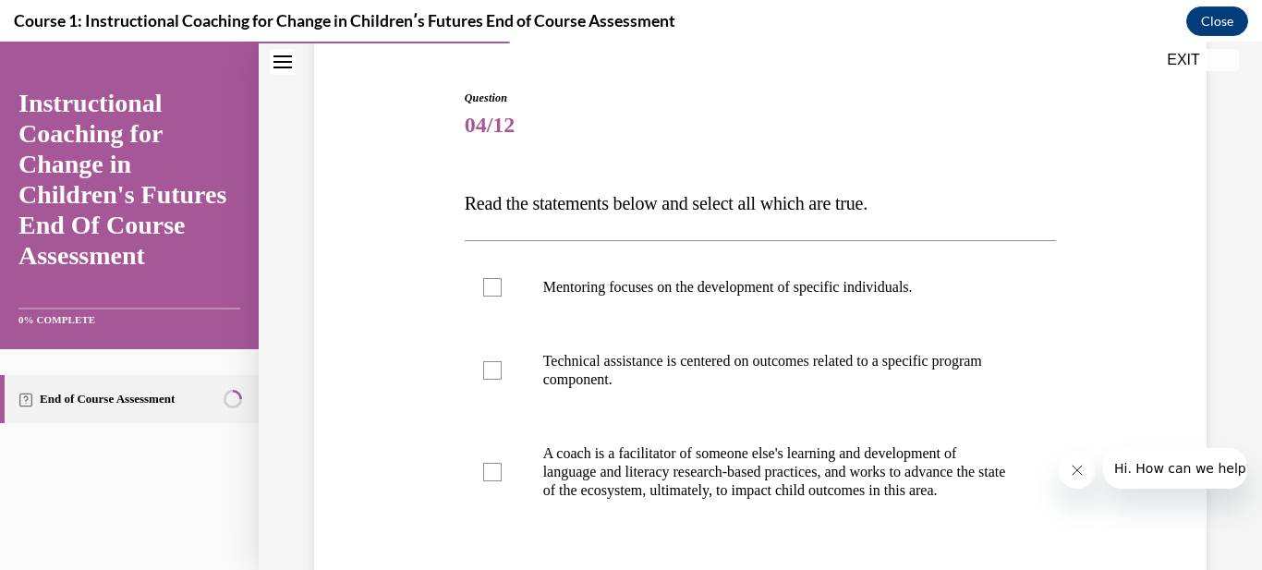
scroll to position [185, 0]
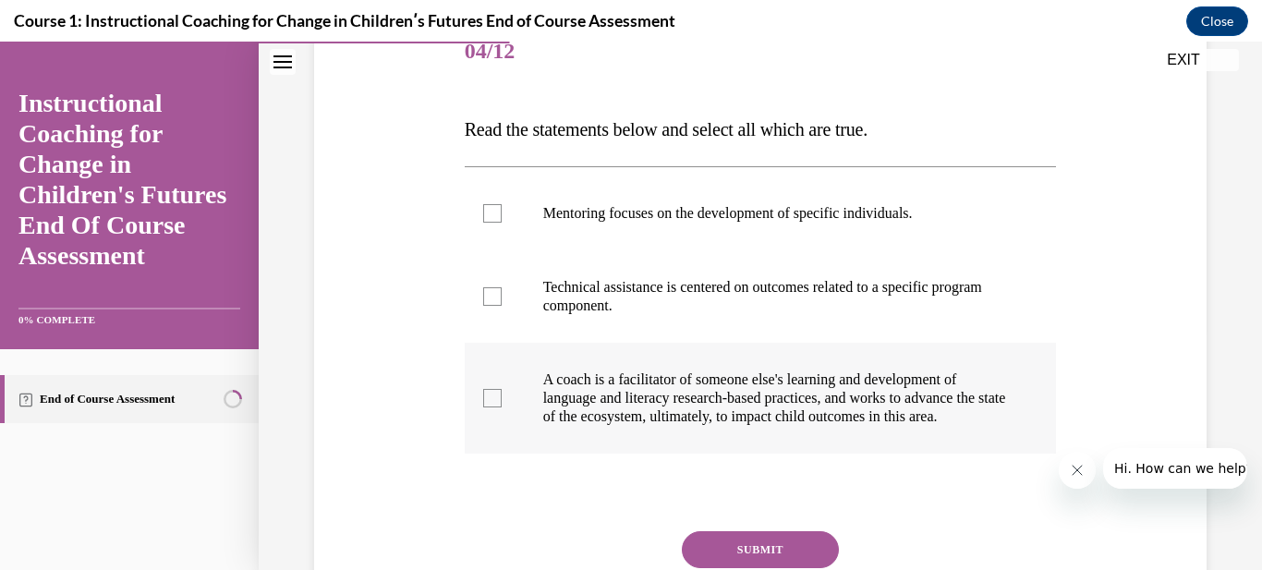
click at [492, 407] on div at bounding box center [492, 398] width 18 height 18
click at [492, 407] on input "A coach is a facilitator of someone else's learning and development of language…" at bounding box center [492, 398] width 18 height 18
checkbox input "true"
click at [494, 304] on div at bounding box center [492, 296] width 18 height 18
click at [494, 304] on input "Technical assistance is centered on outcomes related to a specific program comp…" at bounding box center [492, 296] width 18 height 18
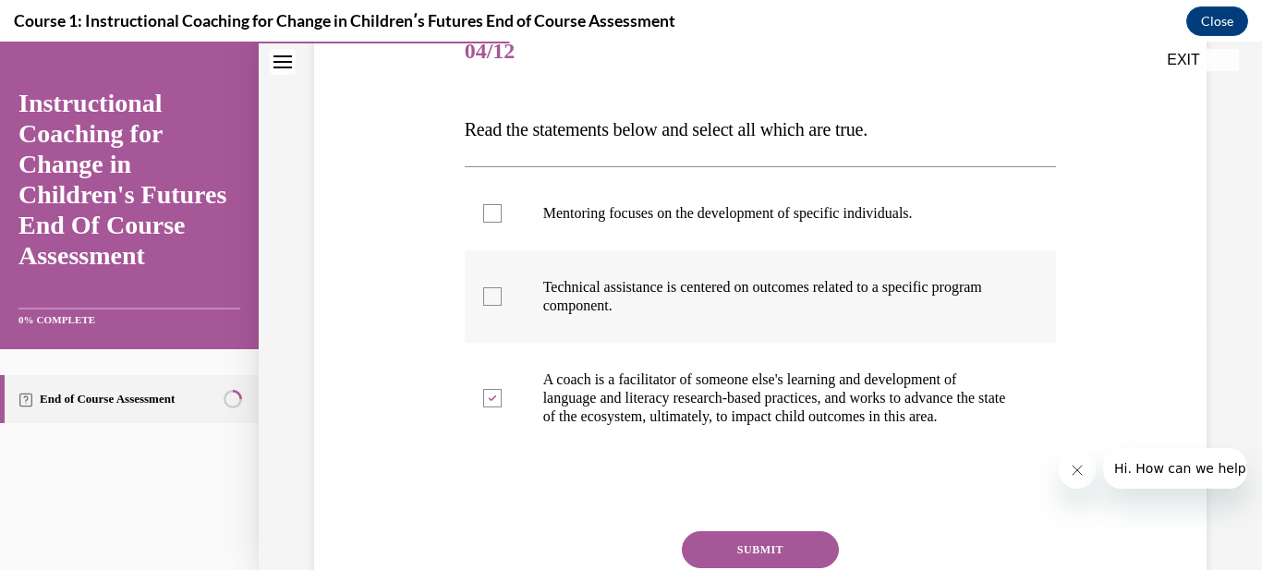
checkbox input "true"
click at [504, 219] on label "Mentoring focuses on the development of specific individuals." at bounding box center [761, 213] width 592 height 74
click at [502, 219] on input "Mentoring focuses on the development of specific individuals." at bounding box center [492, 213] width 18 height 18
checkbox input "true"
click at [735, 563] on button "SUBMIT" at bounding box center [760, 549] width 157 height 37
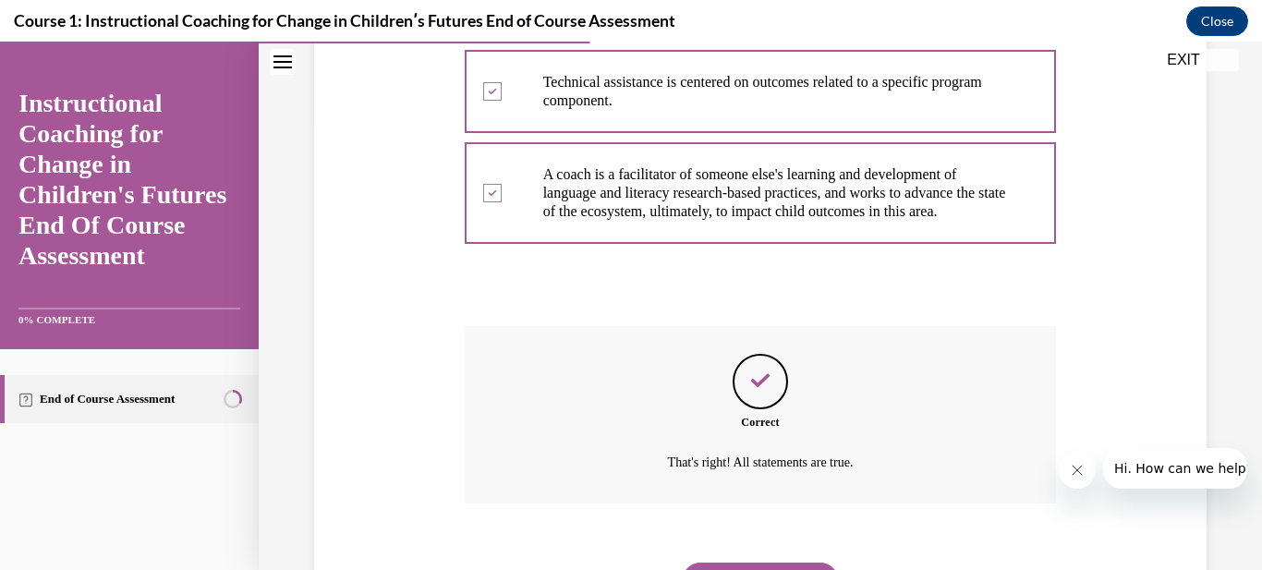
scroll to position [502, 0]
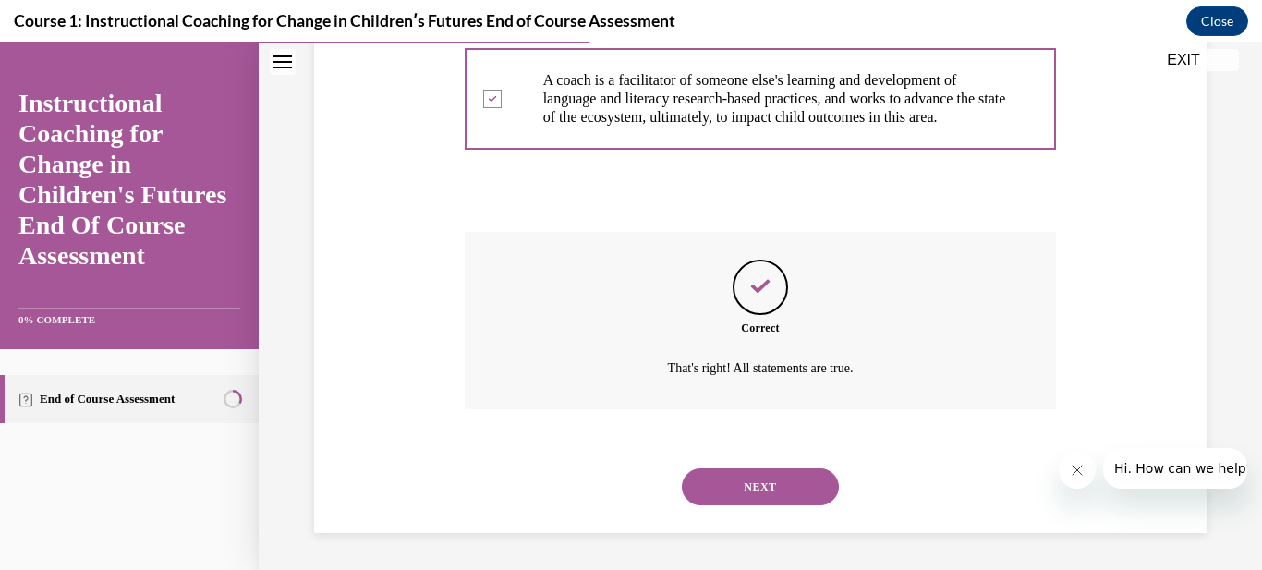
click at [755, 483] on button "NEXT" at bounding box center [760, 486] width 157 height 37
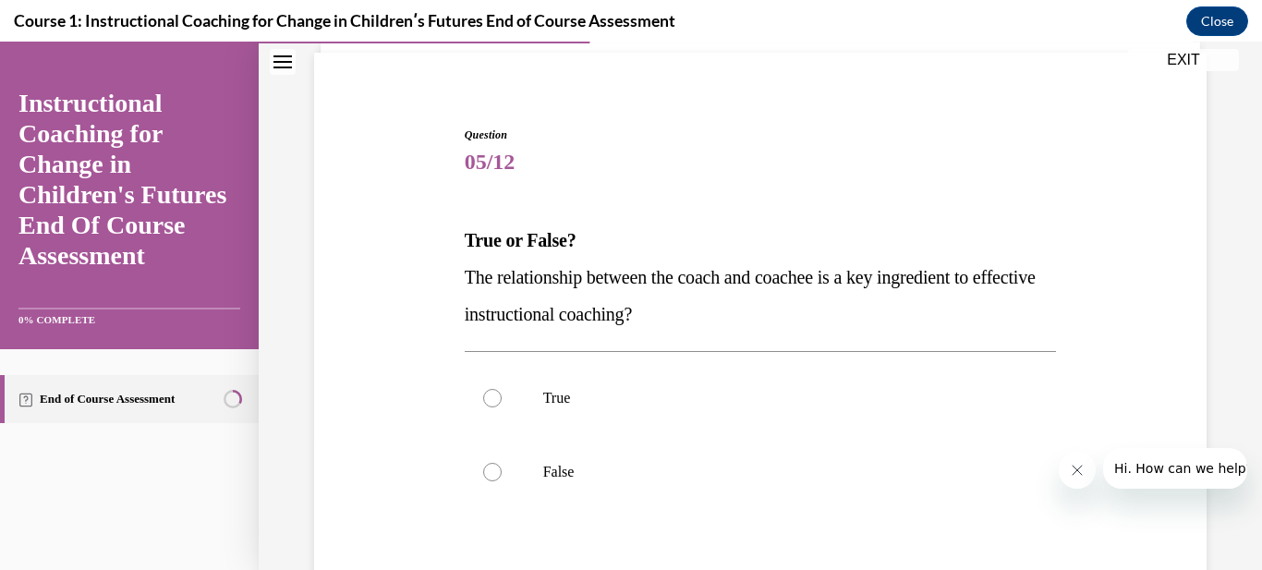
scroll to position [111, 0]
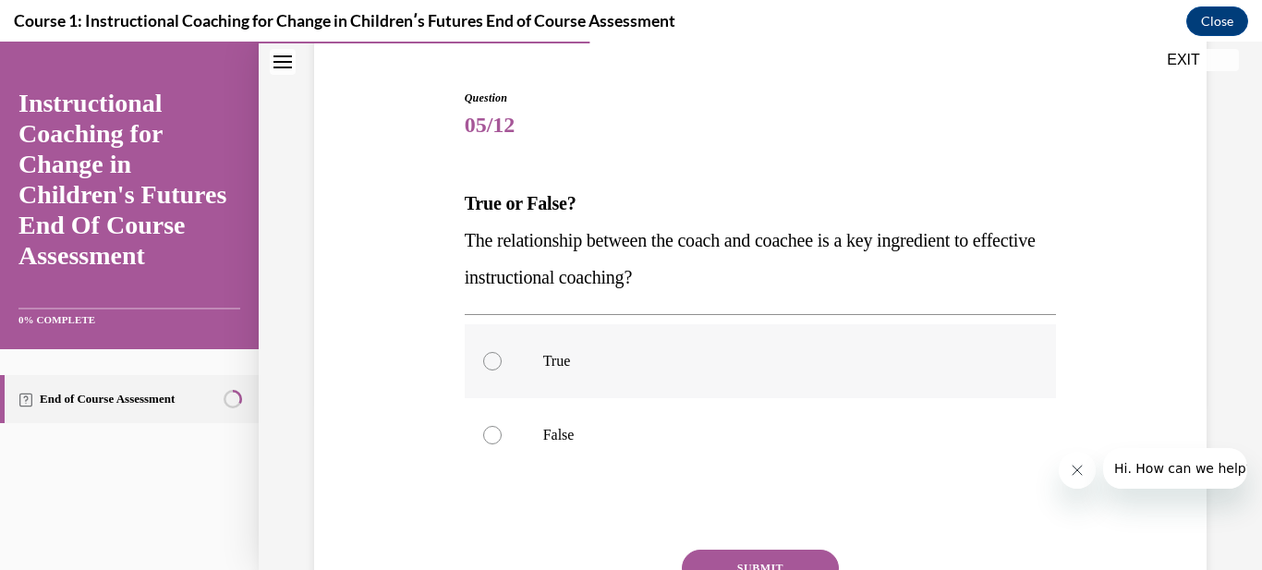
click at [490, 361] on div at bounding box center [492, 361] width 18 height 18
click at [490, 361] on input "True" at bounding box center [492, 361] width 18 height 18
radio input "true"
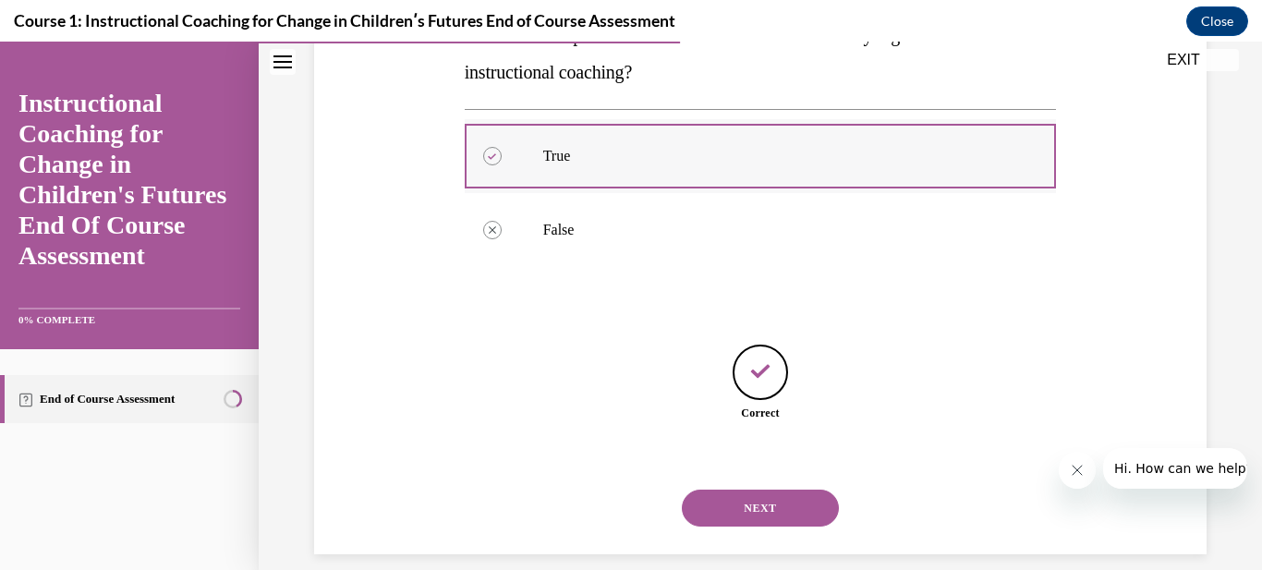
scroll to position [337, 0]
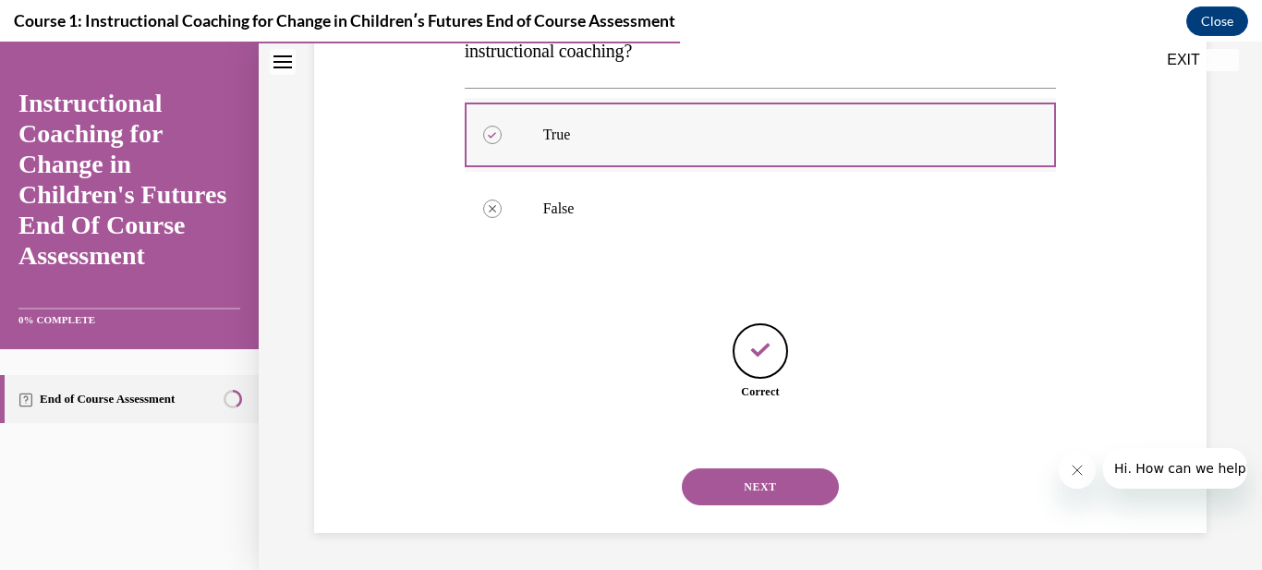
click at [682, 468] on button "NEXT" at bounding box center [760, 486] width 157 height 37
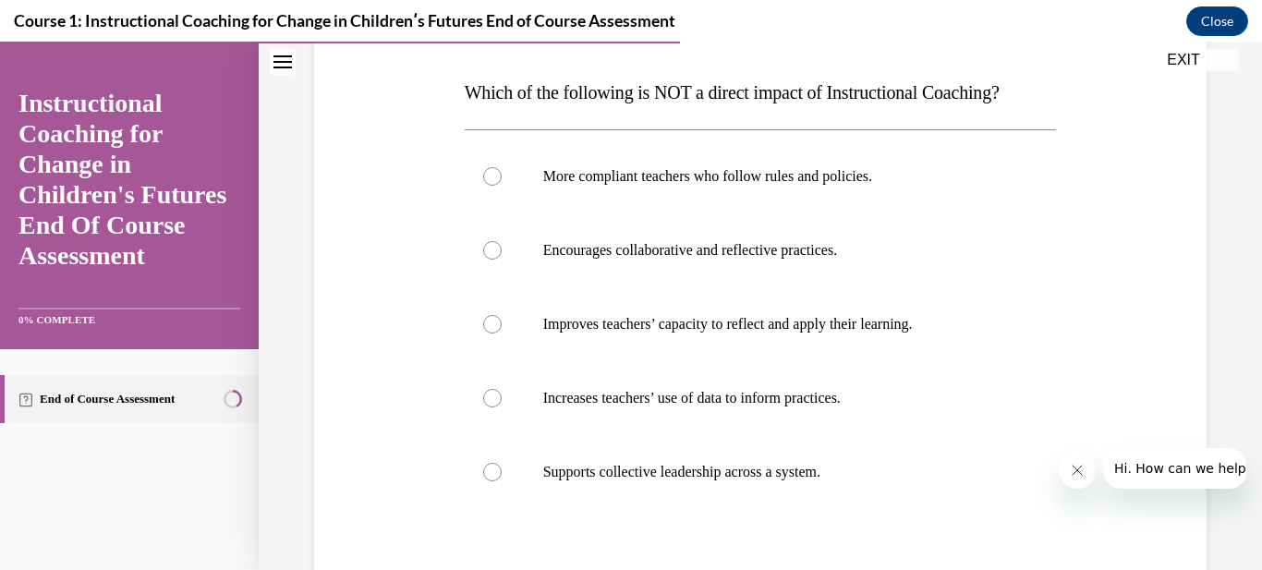
scroll to position [259, 0]
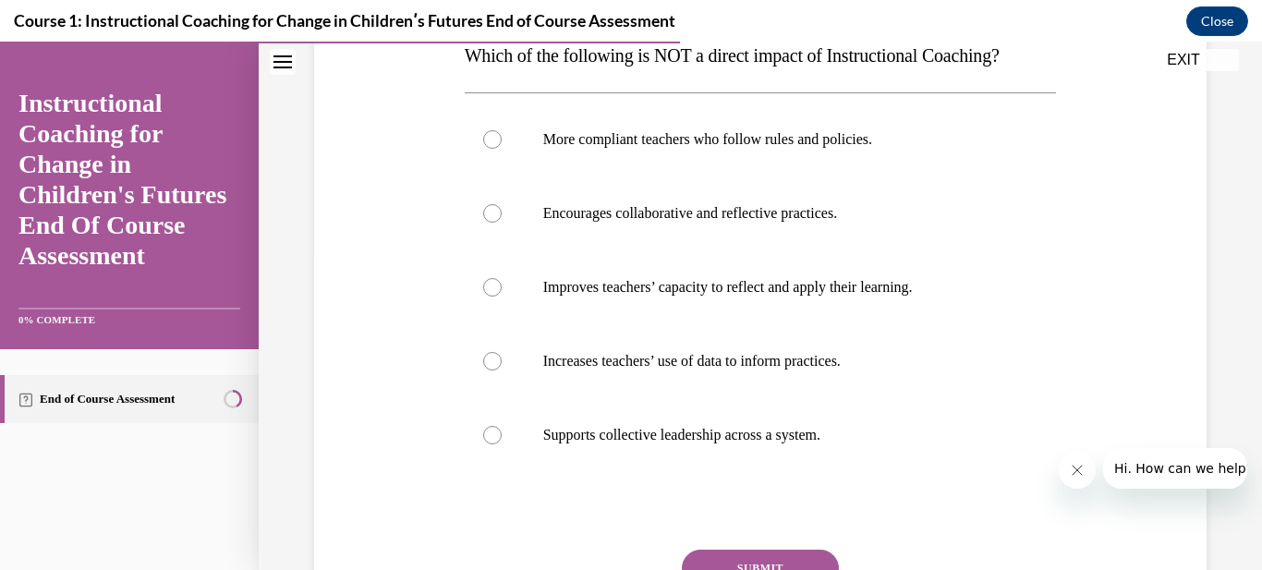
click at [421, 159] on div "Question 06/12 Which of the following is NOT a direct impact of Instructional C…" at bounding box center [760, 293] width 902 height 815
click at [586, 145] on p "More compliant teachers who follow rules and policies." at bounding box center [776, 139] width 467 height 18
click at [502, 145] on input "More compliant teachers who follow rules and policies." at bounding box center [492, 139] width 18 height 18
radio input "true"
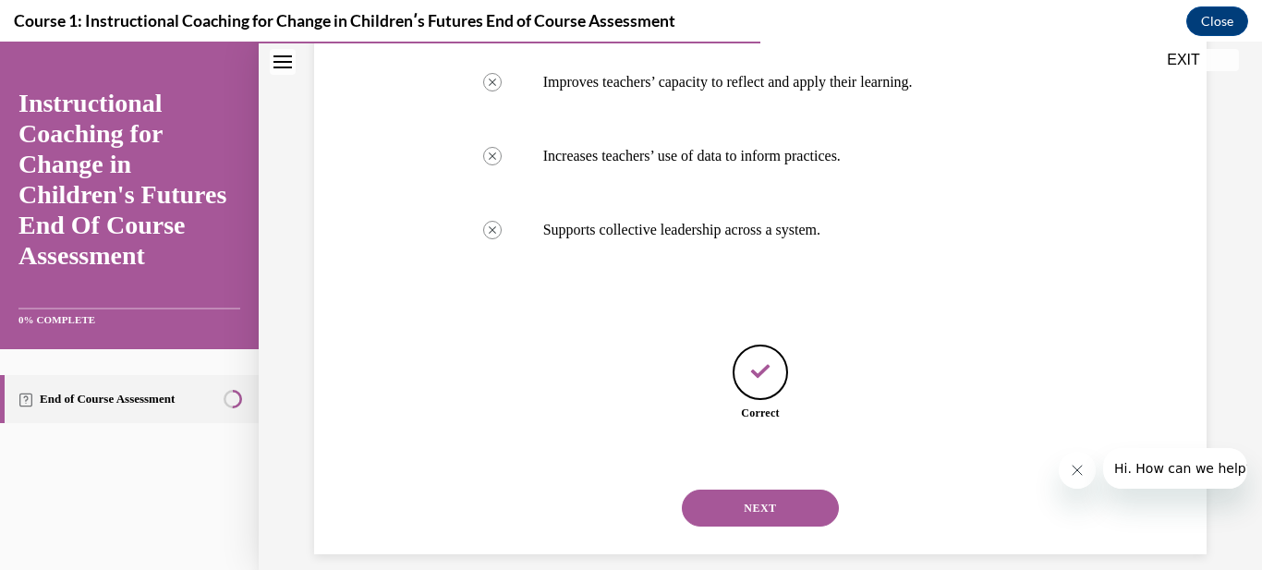
scroll to position [485, 0]
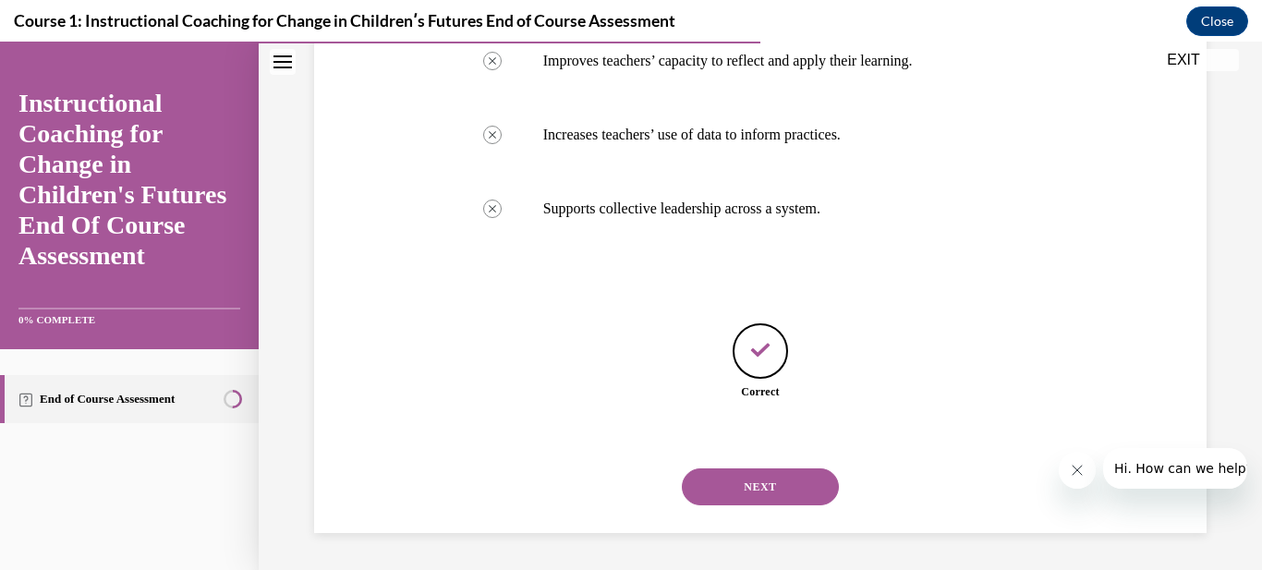
click at [682, 468] on button "NEXT" at bounding box center [760, 486] width 157 height 37
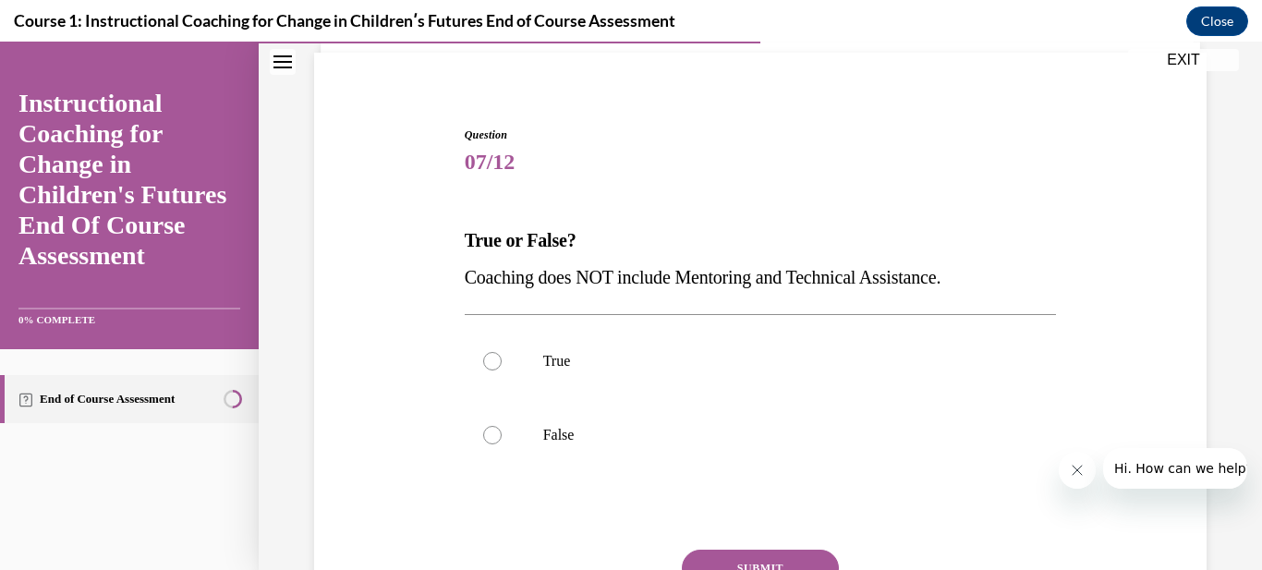
scroll to position [111, 0]
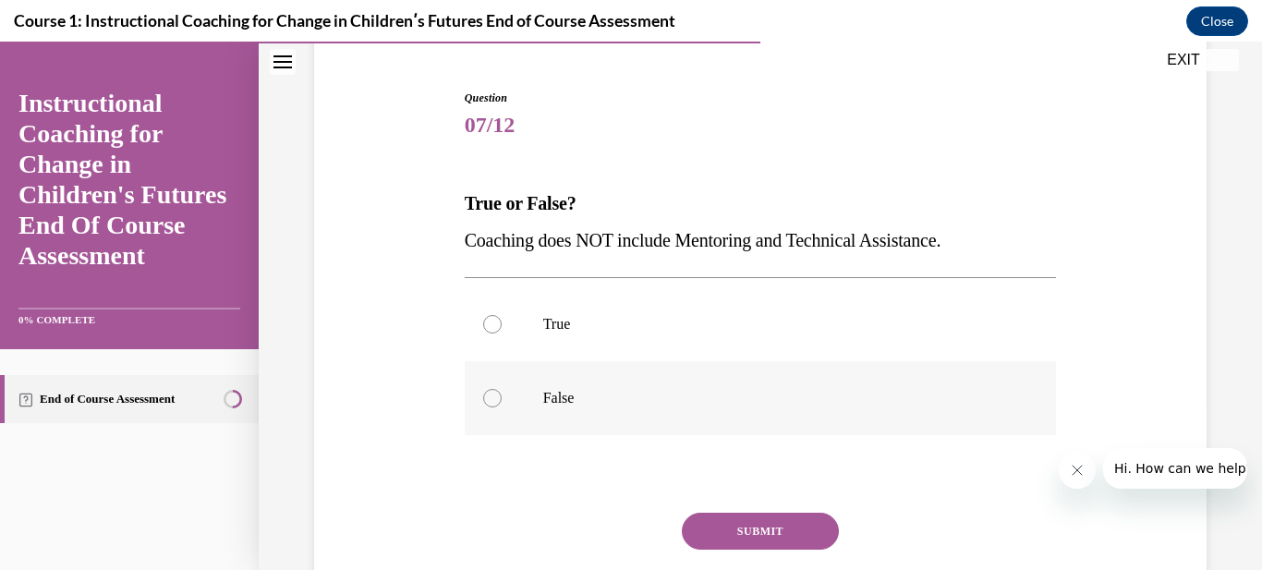
click at [500, 407] on label "False" at bounding box center [761, 398] width 592 height 74
click at [500, 407] on input "False" at bounding box center [492, 398] width 18 height 18
radio input "true"
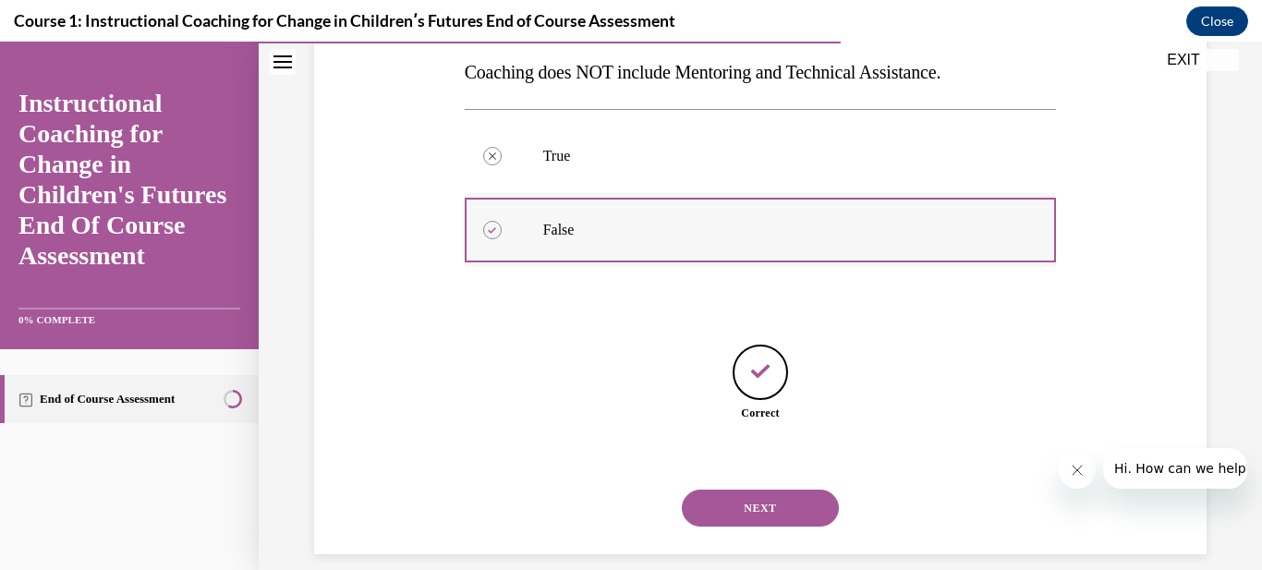
scroll to position [300, 0]
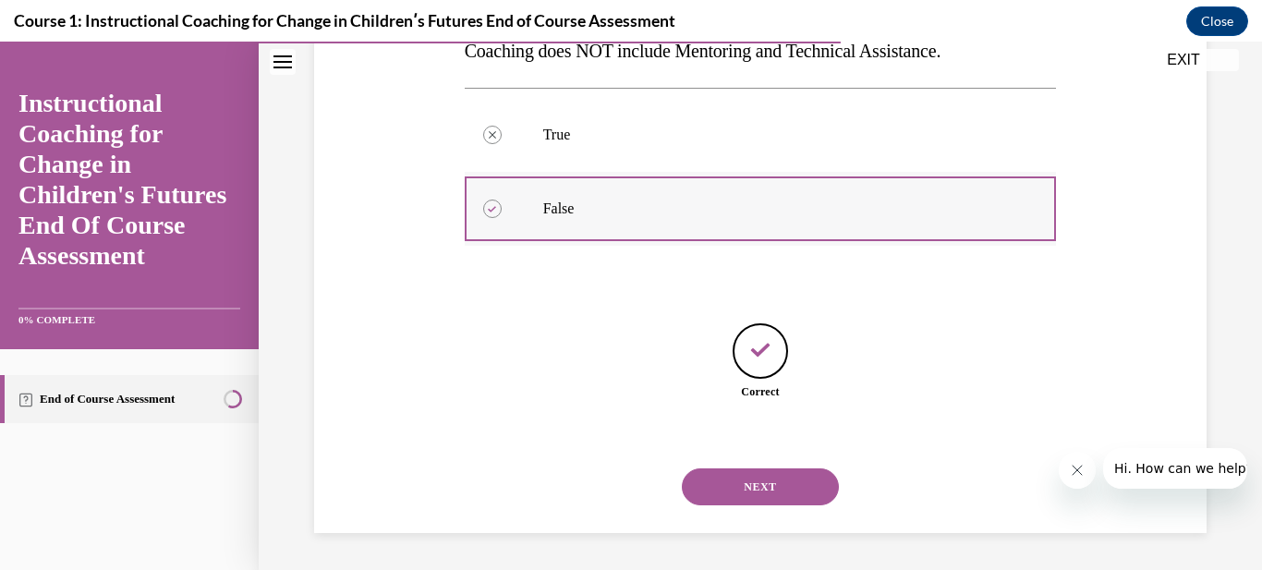
click at [682, 468] on button "NEXT" at bounding box center [760, 486] width 157 height 37
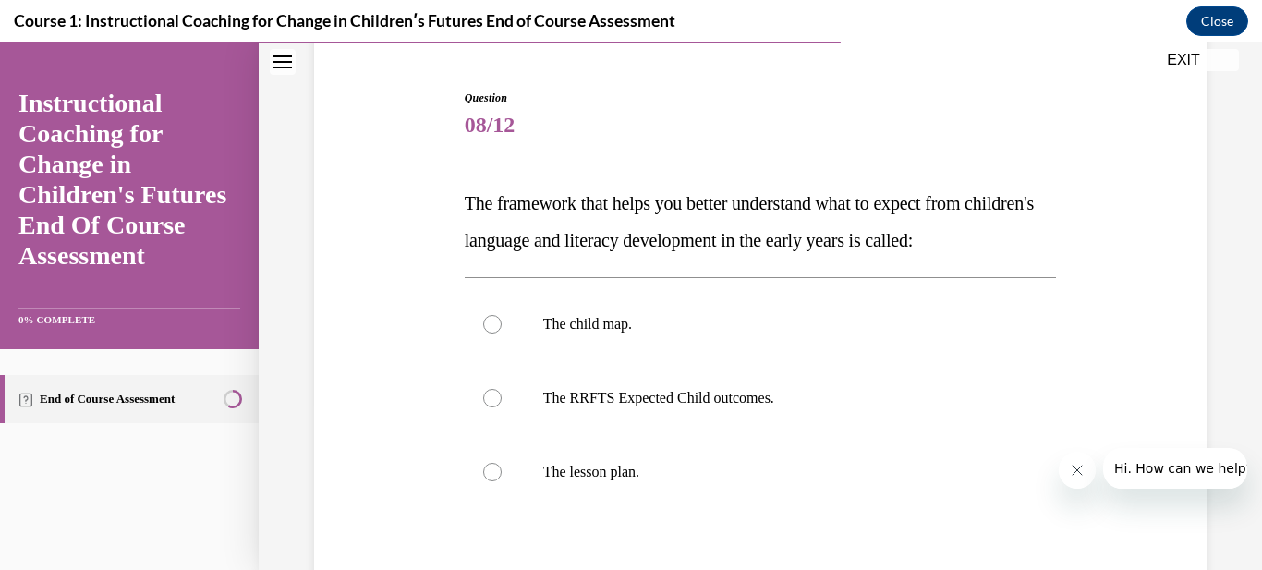
scroll to position [148, 0]
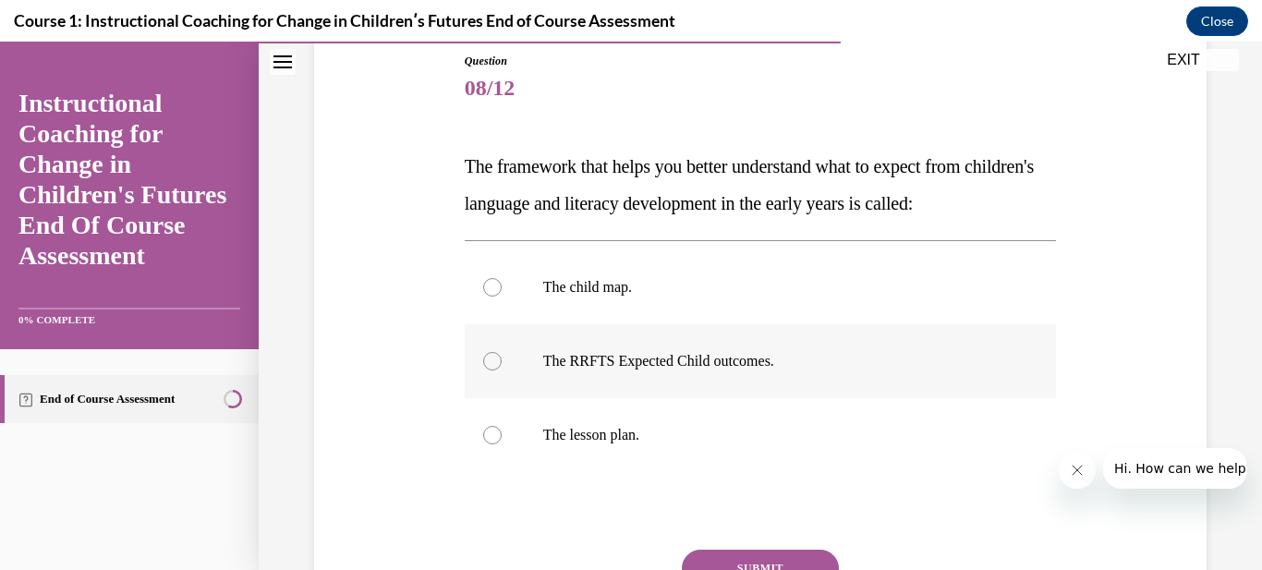
click at [517, 364] on label "The RRFTS Expected Child outcomes." at bounding box center [761, 361] width 592 height 74
click at [502, 364] on input "The RRFTS Expected Child outcomes." at bounding box center [492, 361] width 18 height 18
radio input "true"
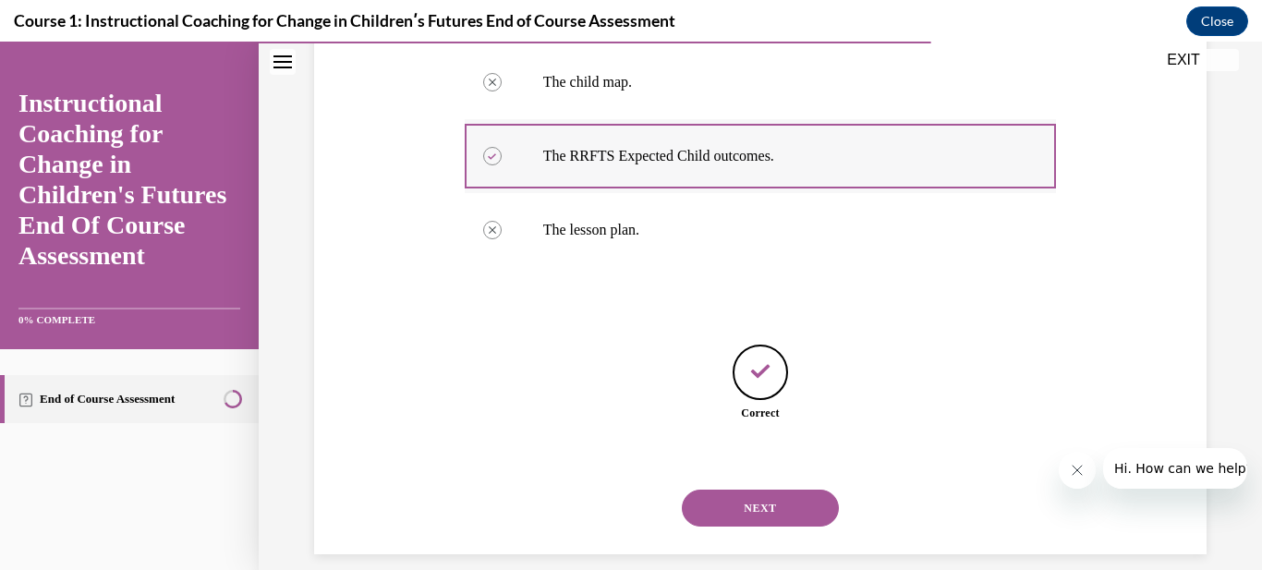
scroll to position [374, 0]
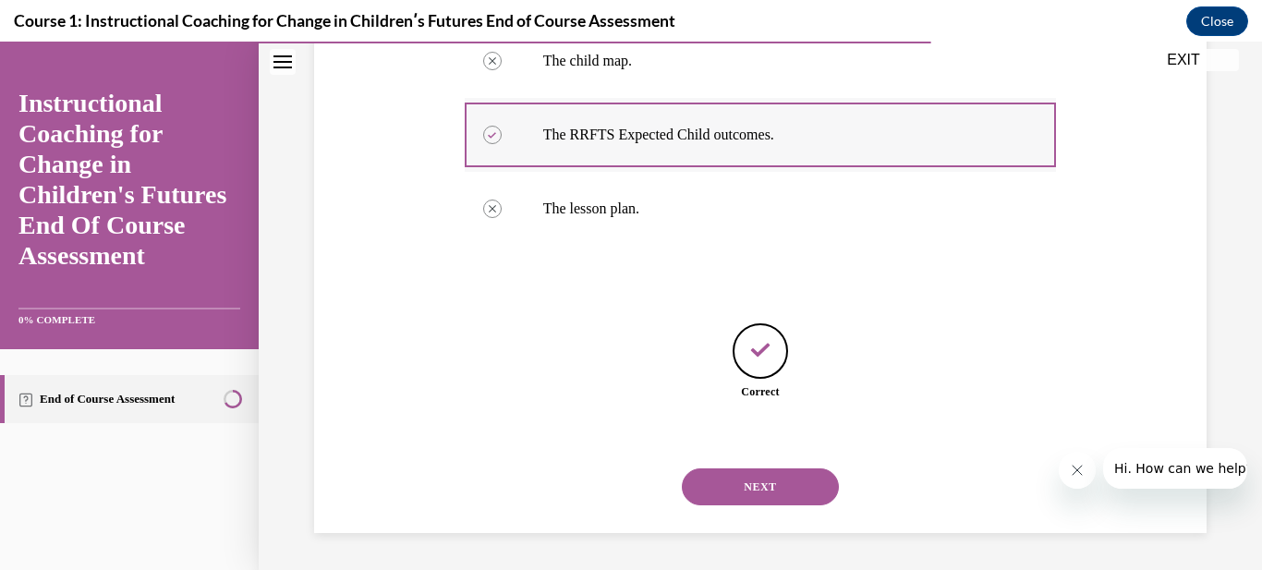
click at [682, 468] on button "NEXT" at bounding box center [760, 486] width 157 height 37
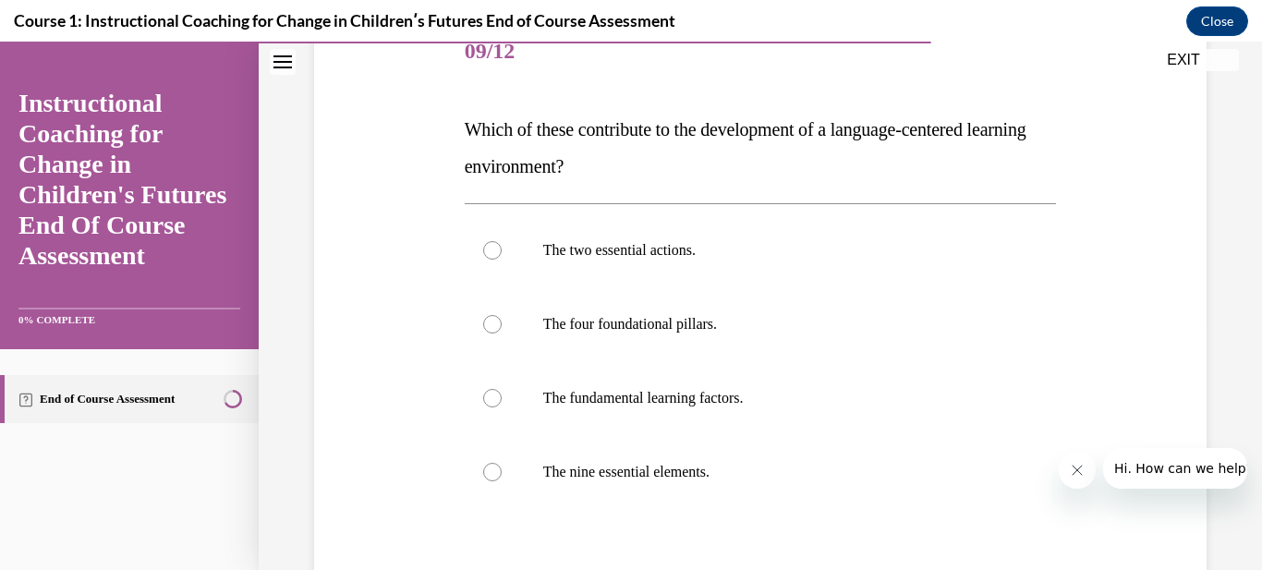
scroll to position [222, 0]
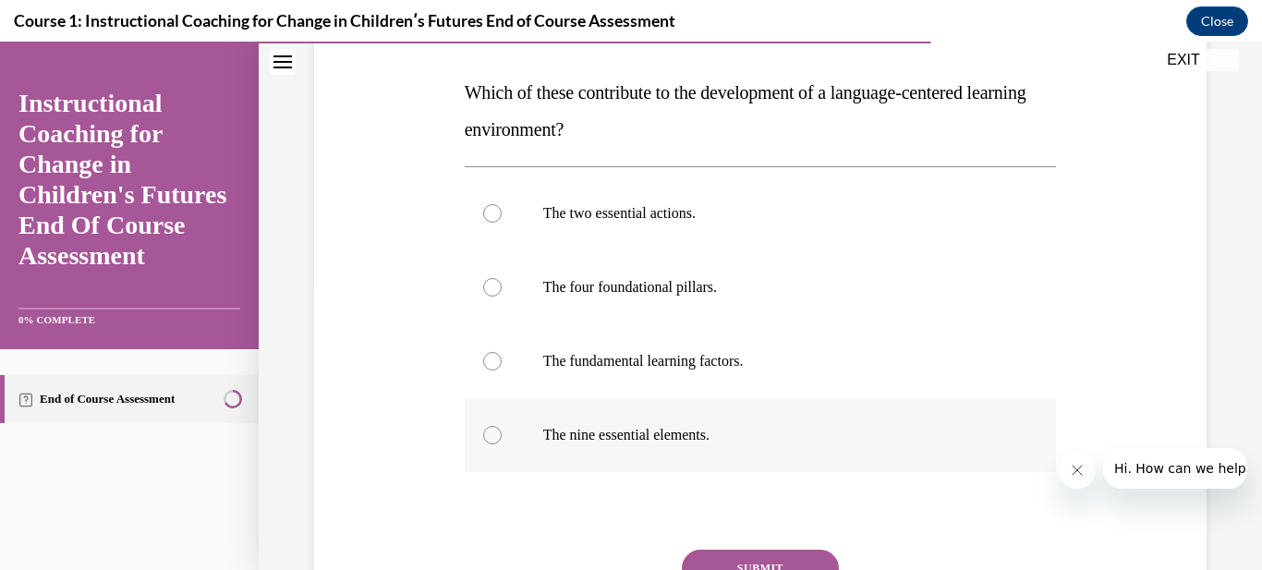
click at [510, 441] on label "The nine essential elements." at bounding box center [761, 435] width 592 height 74
click at [502, 441] on input "The nine essential elements." at bounding box center [492, 435] width 18 height 18
radio input "true"
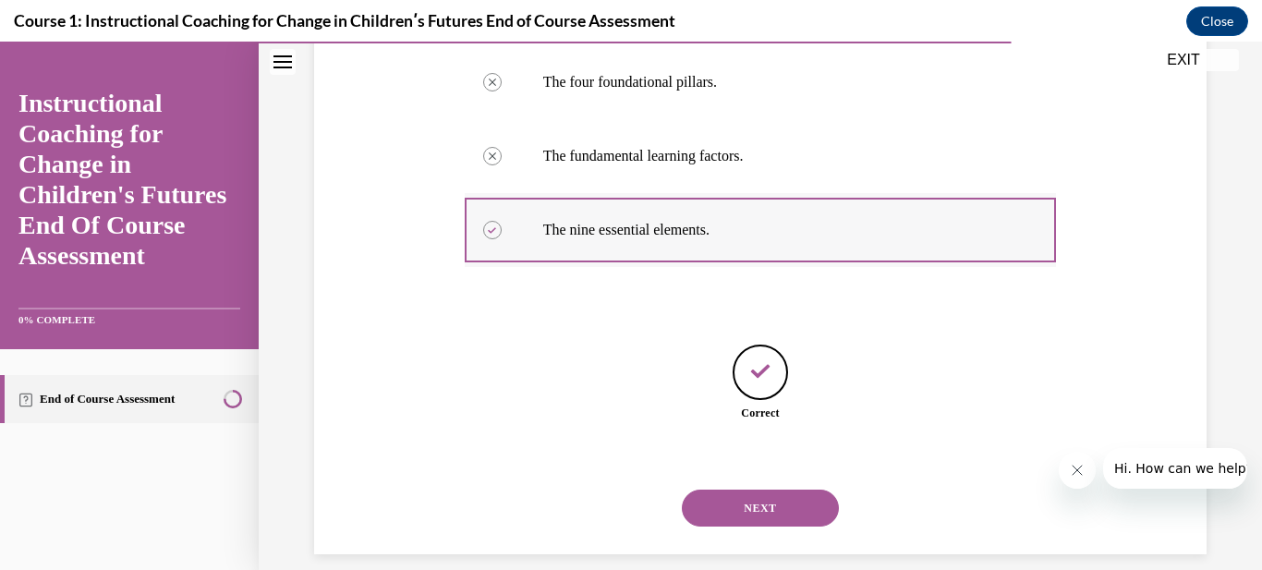
scroll to position [448, 0]
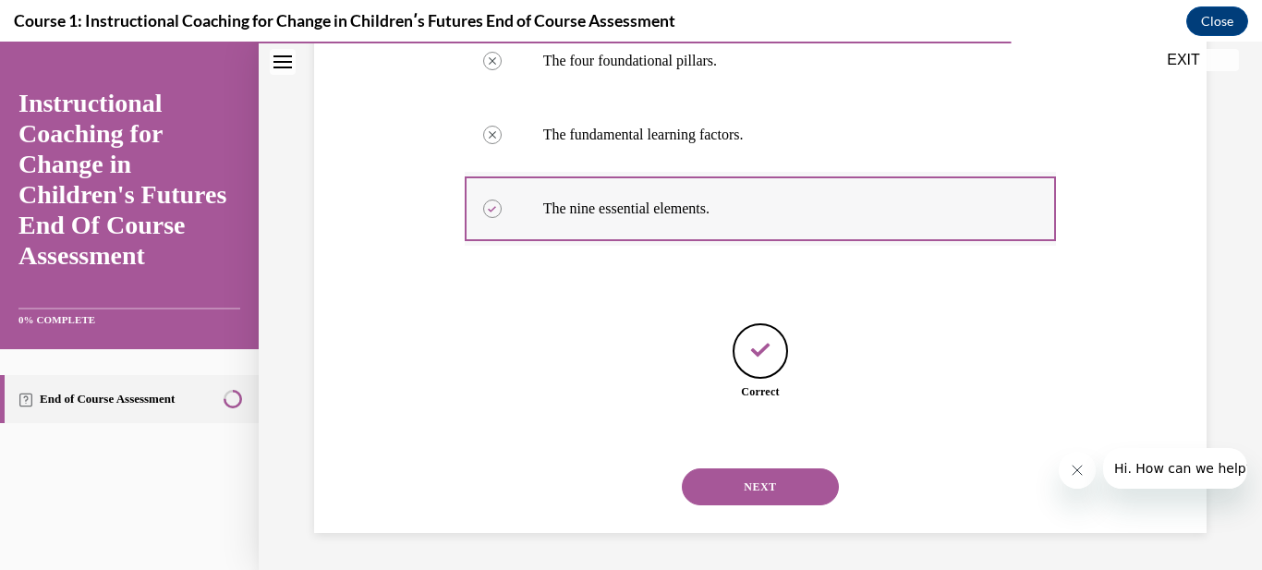
click at [682, 468] on button "NEXT" at bounding box center [760, 486] width 157 height 37
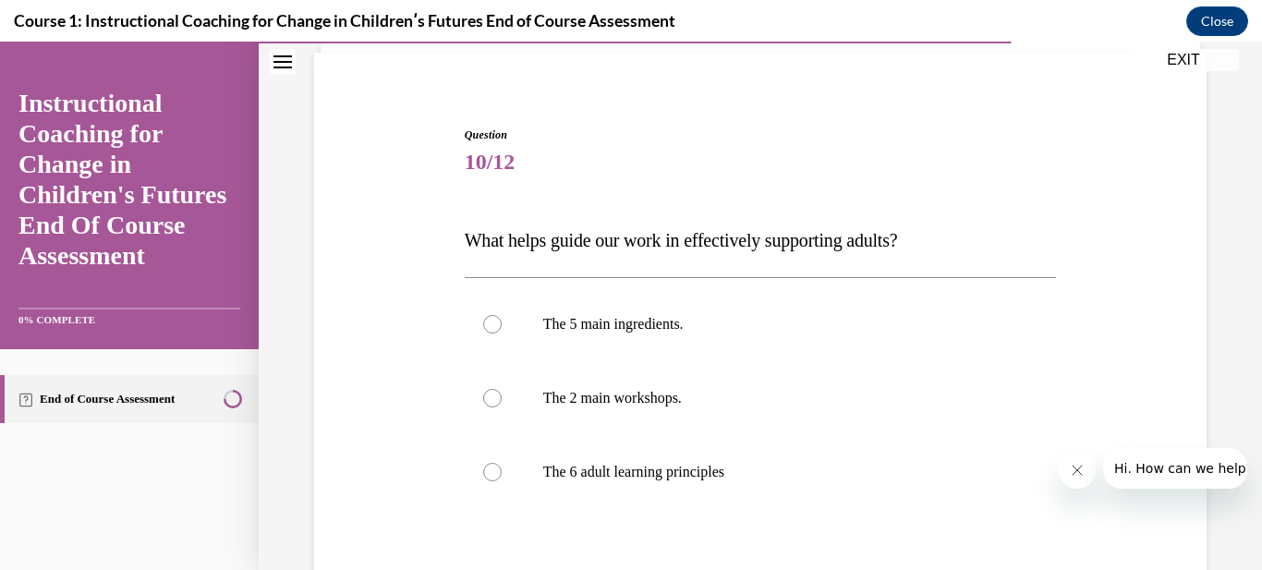
scroll to position [111, 0]
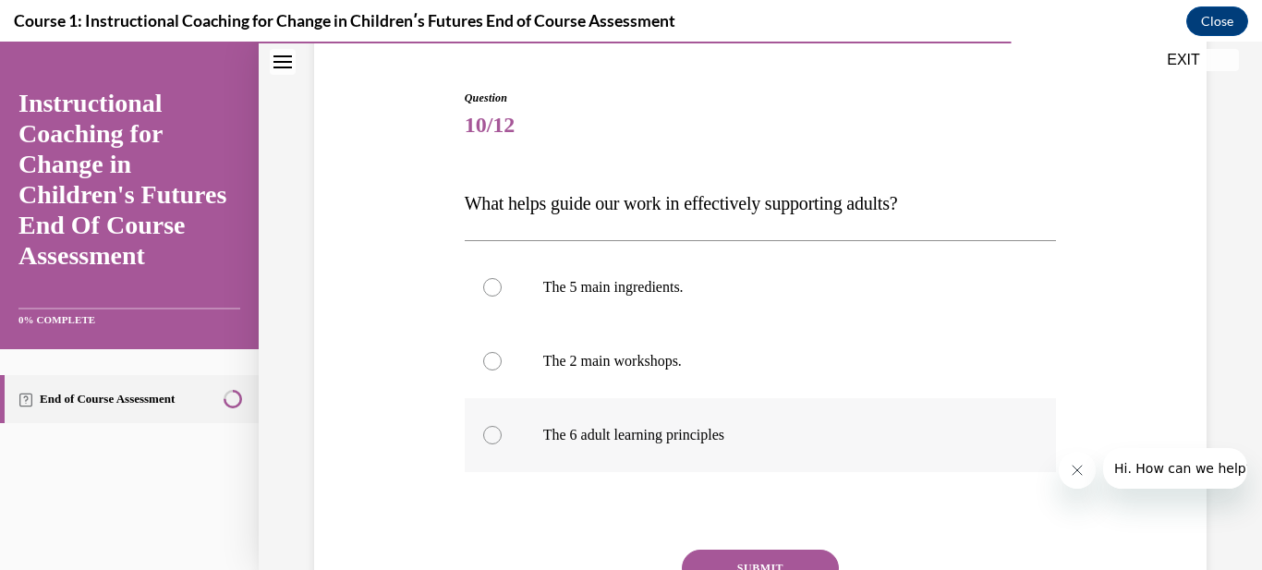
click at [501, 440] on label "The 6 adult learning principles" at bounding box center [761, 435] width 592 height 74
click at [501, 440] on input "The 6 adult learning principles" at bounding box center [492, 435] width 18 height 18
radio input "true"
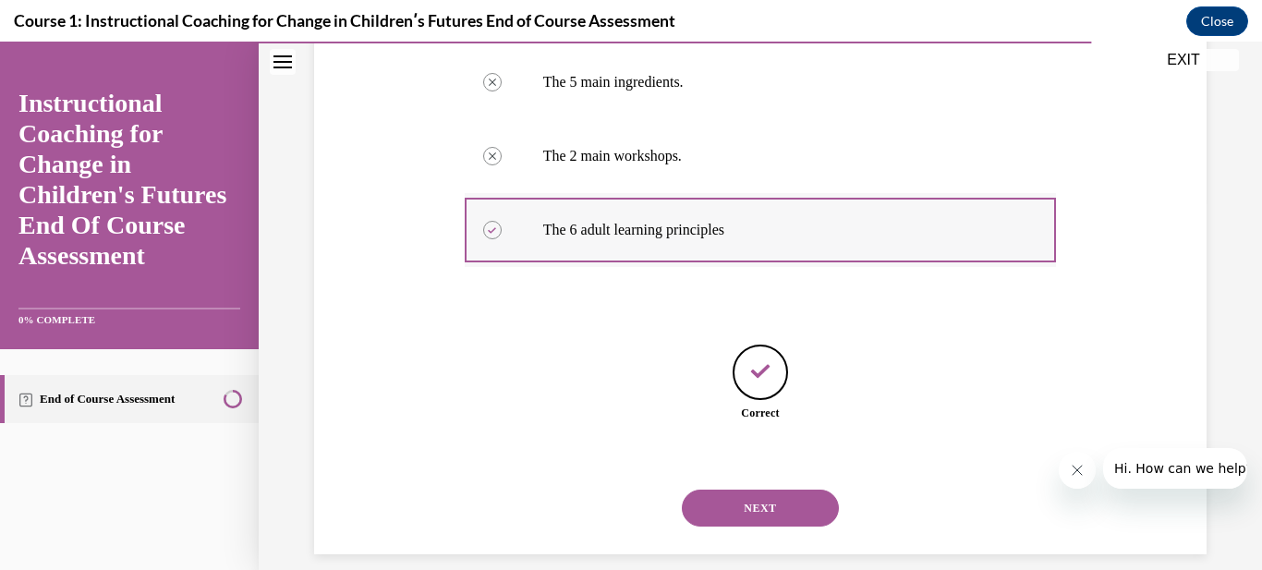
scroll to position [337, 0]
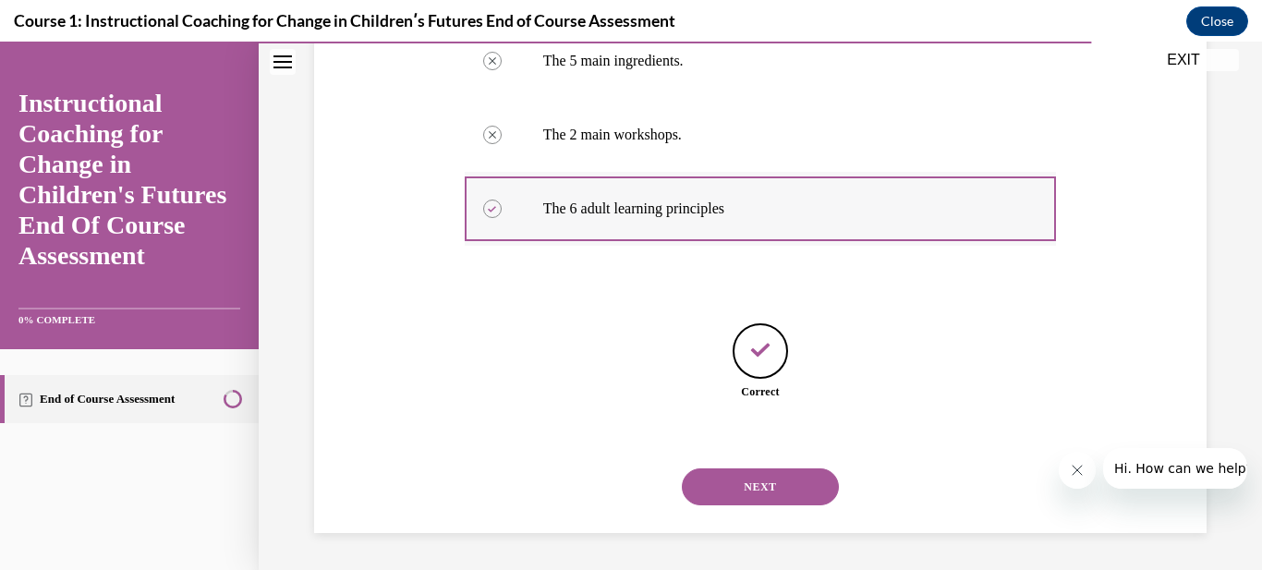
click at [682, 468] on button "NEXT" at bounding box center [760, 486] width 157 height 37
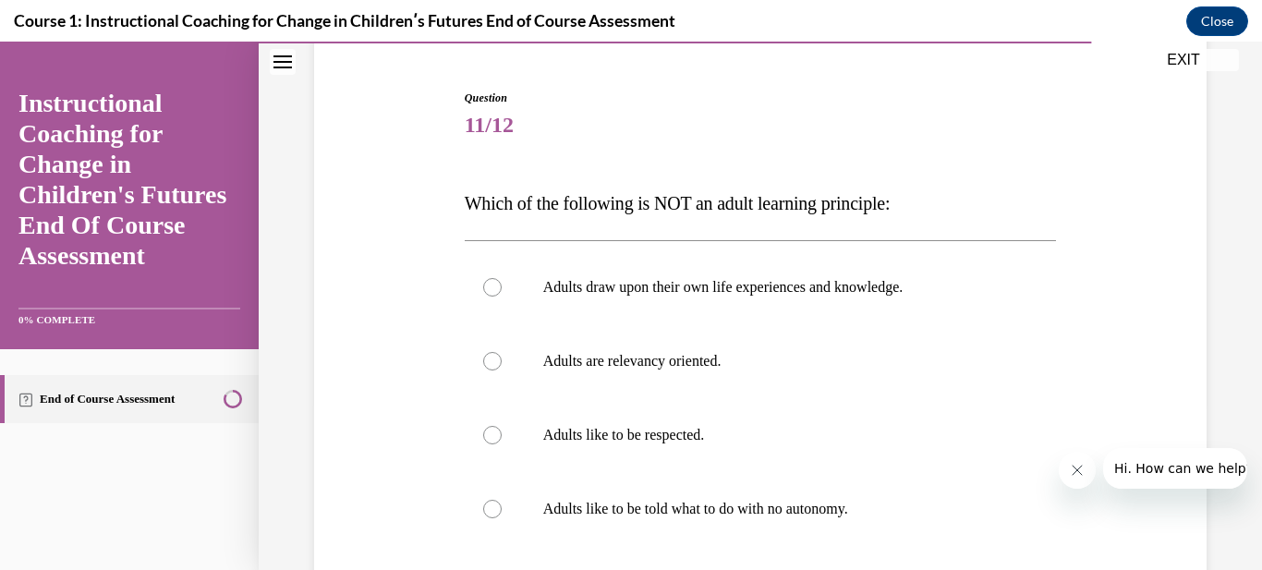
scroll to position [148, 0]
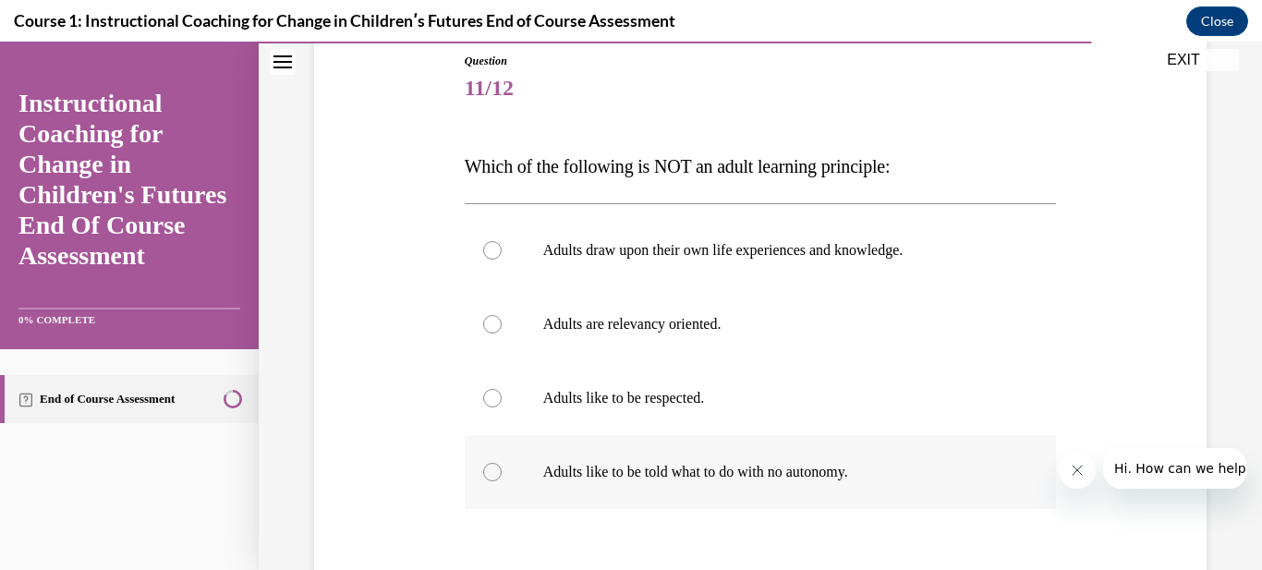
click at [488, 476] on div at bounding box center [492, 472] width 18 height 18
click at [488, 476] on input "Adults like to be told what to do with no autonomy." at bounding box center [492, 472] width 18 height 18
radio input "true"
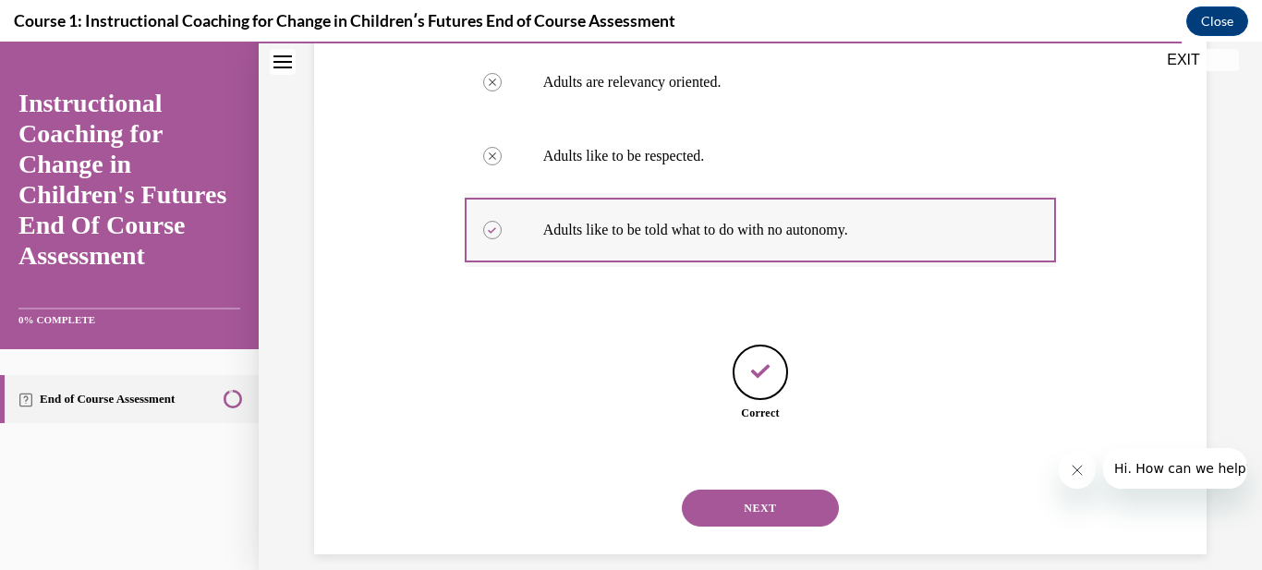
scroll to position [411, 0]
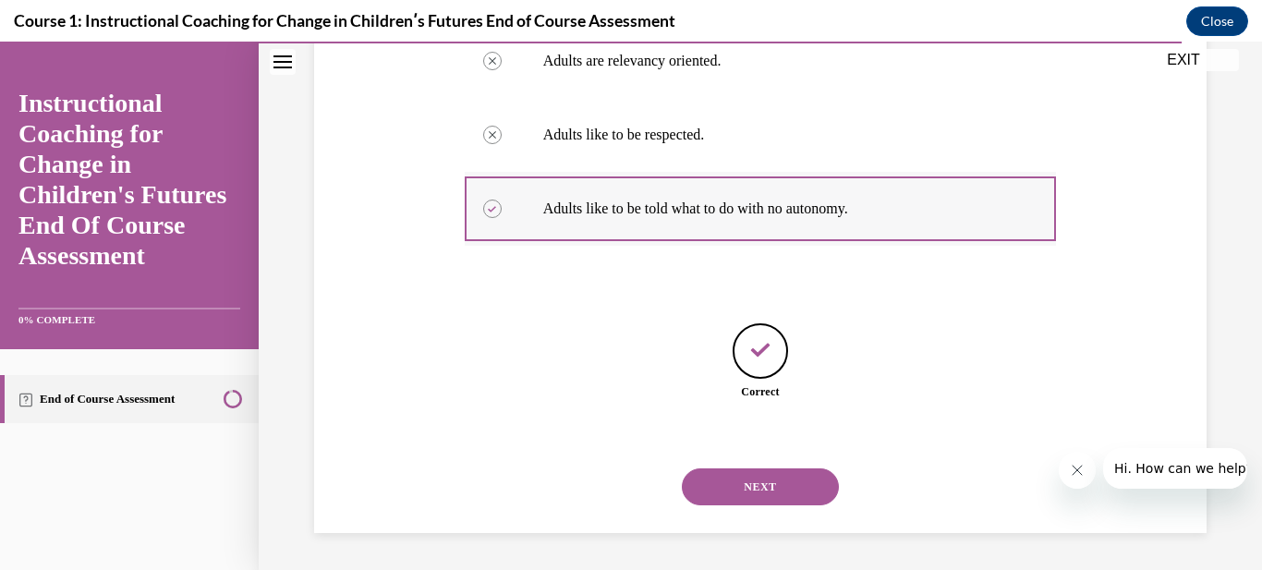
click at [682, 468] on button "NEXT" at bounding box center [760, 486] width 157 height 37
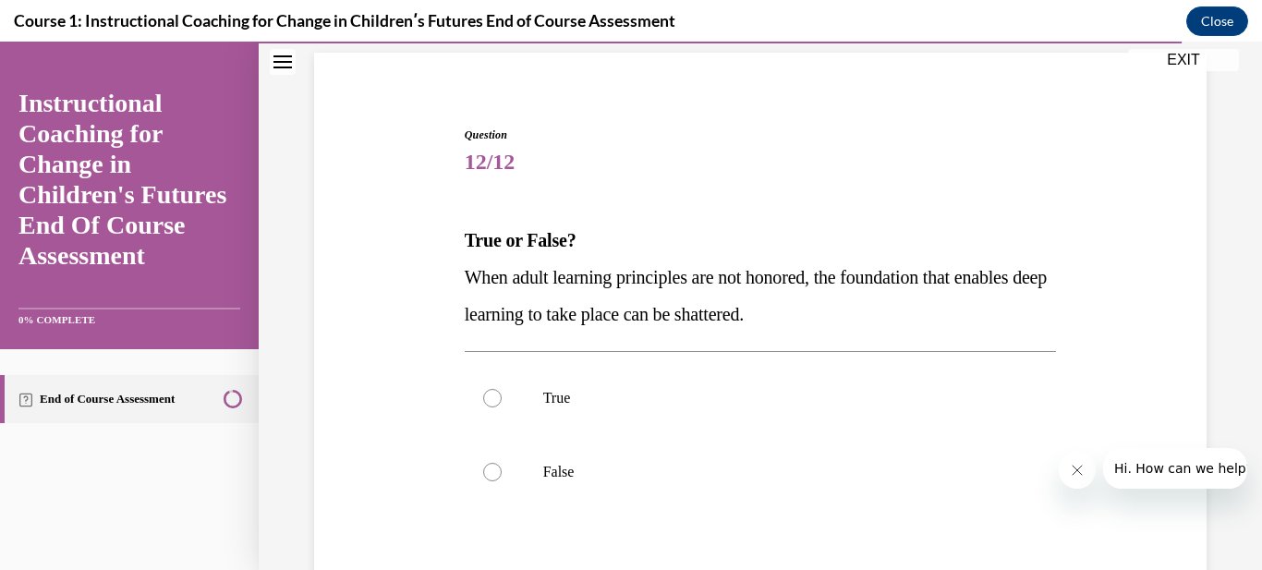
scroll to position [111, 0]
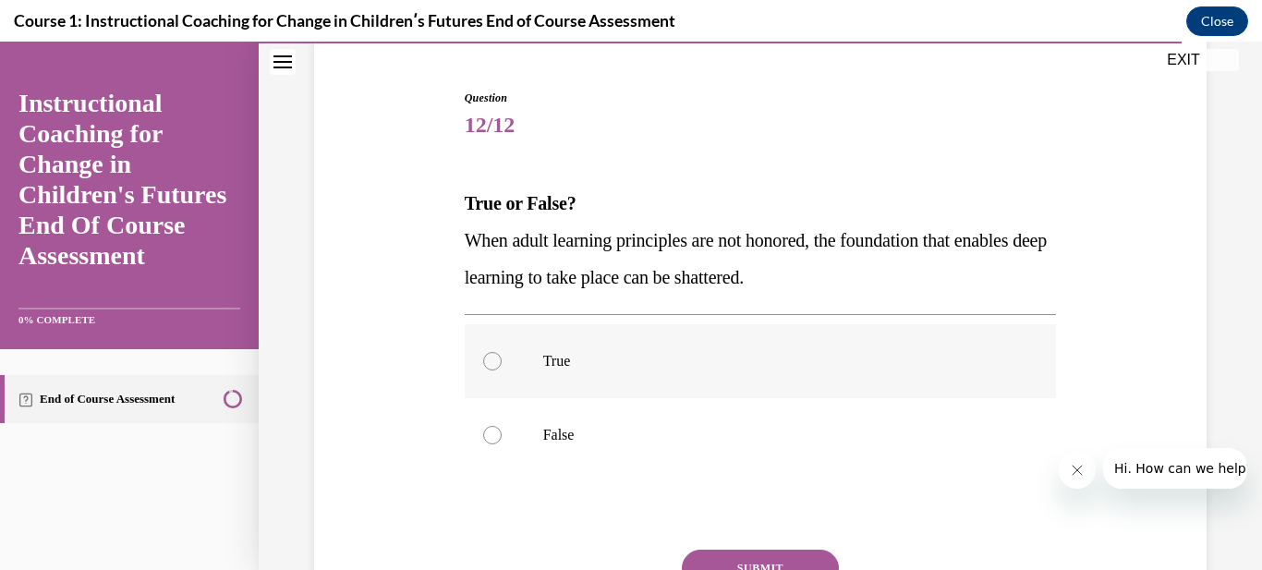
click at [490, 357] on div at bounding box center [492, 361] width 18 height 18
click at [490, 357] on input "True" at bounding box center [492, 361] width 18 height 18
radio input "true"
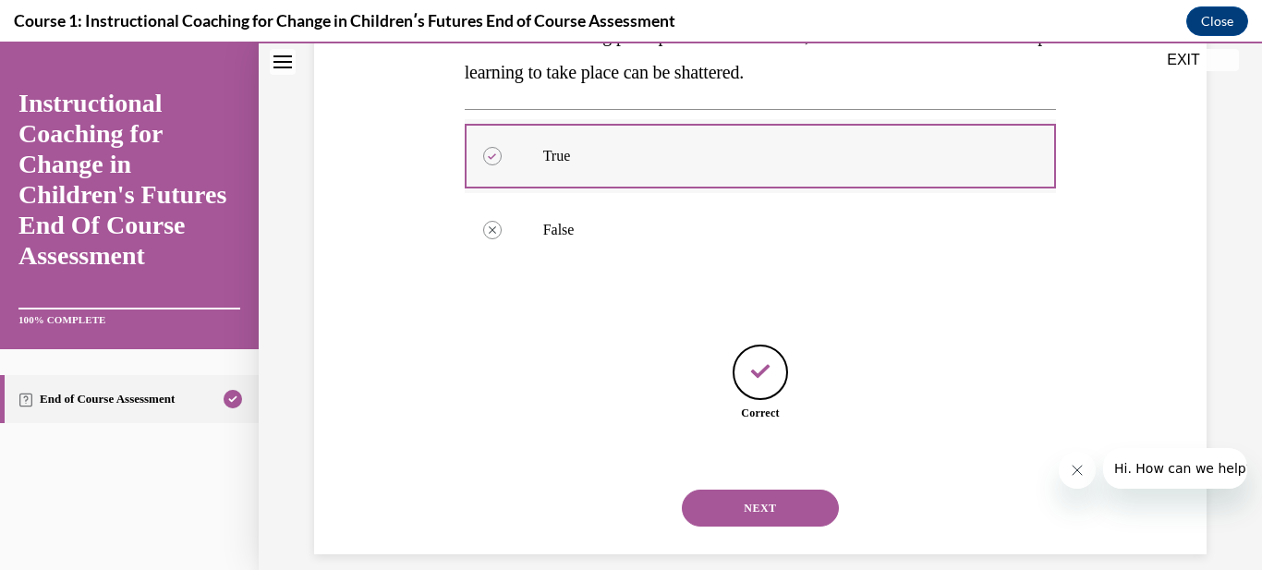
scroll to position [337, 0]
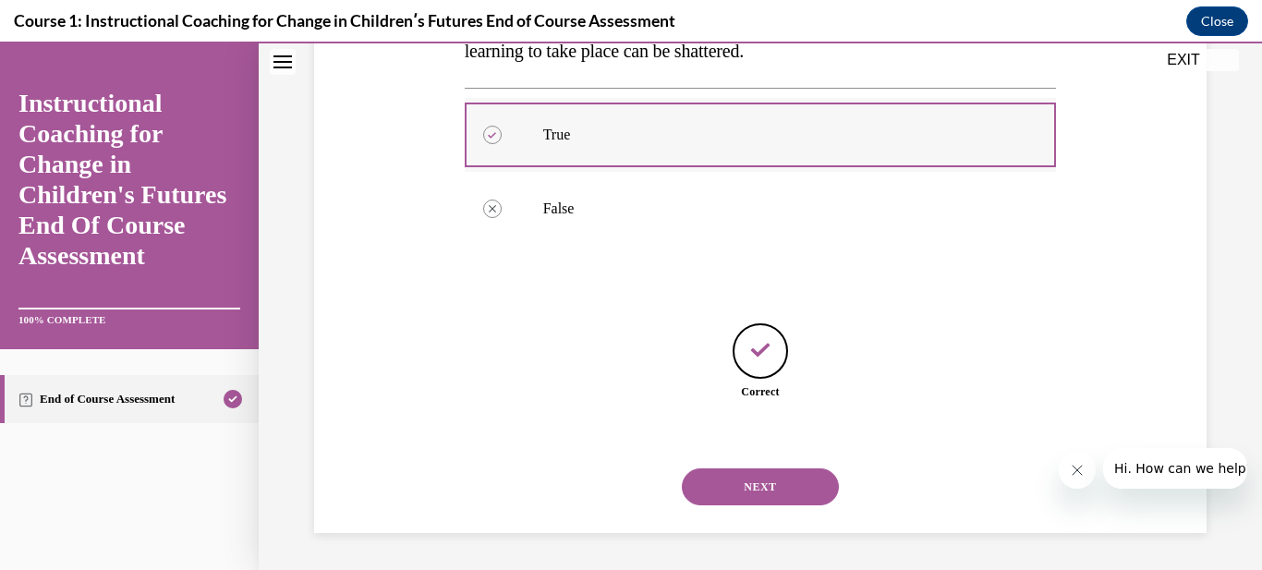
click at [682, 468] on button "NEXT" at bounding box center [760, 486] width 157 height 37
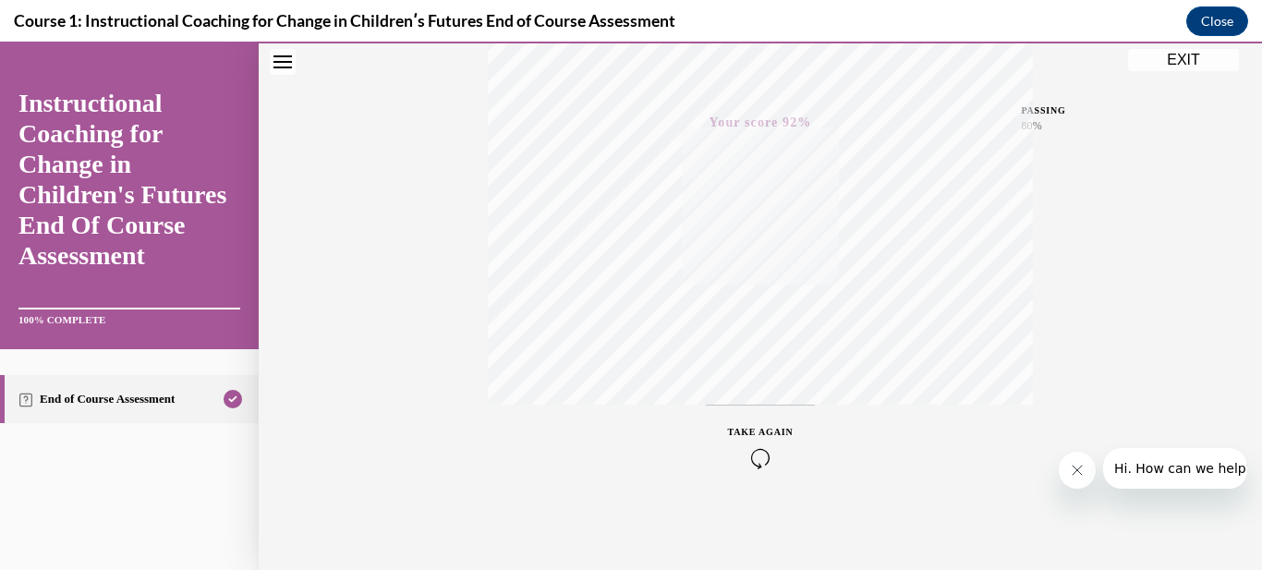
scroll to position [362, 0]
click at [1174, 63] on button "EXIT" at bounding box center [1183, 60] width 111 height 22
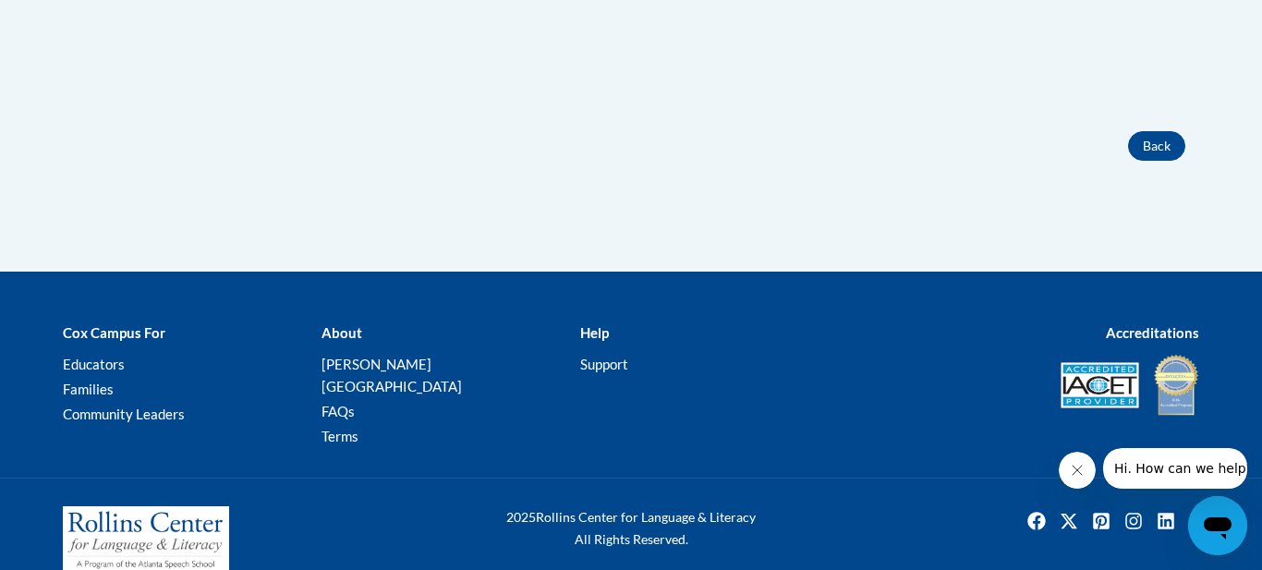
scroll to position [769, 0]
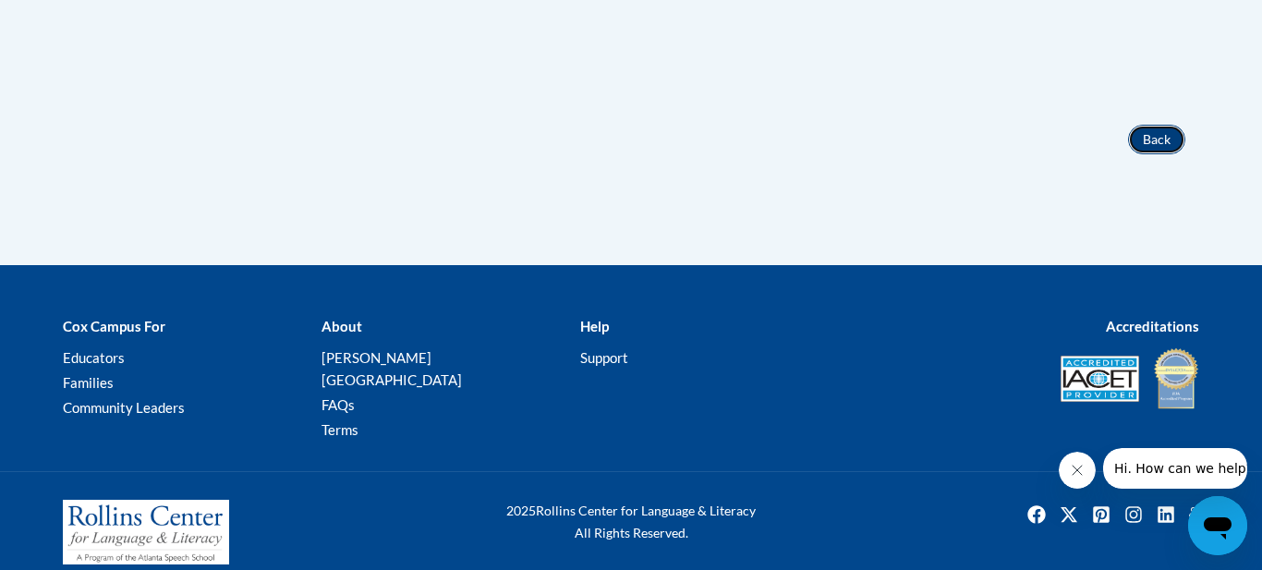
click at [1159, 136] on button "Back" at bounding box center [1156, 140] width 57 height 30
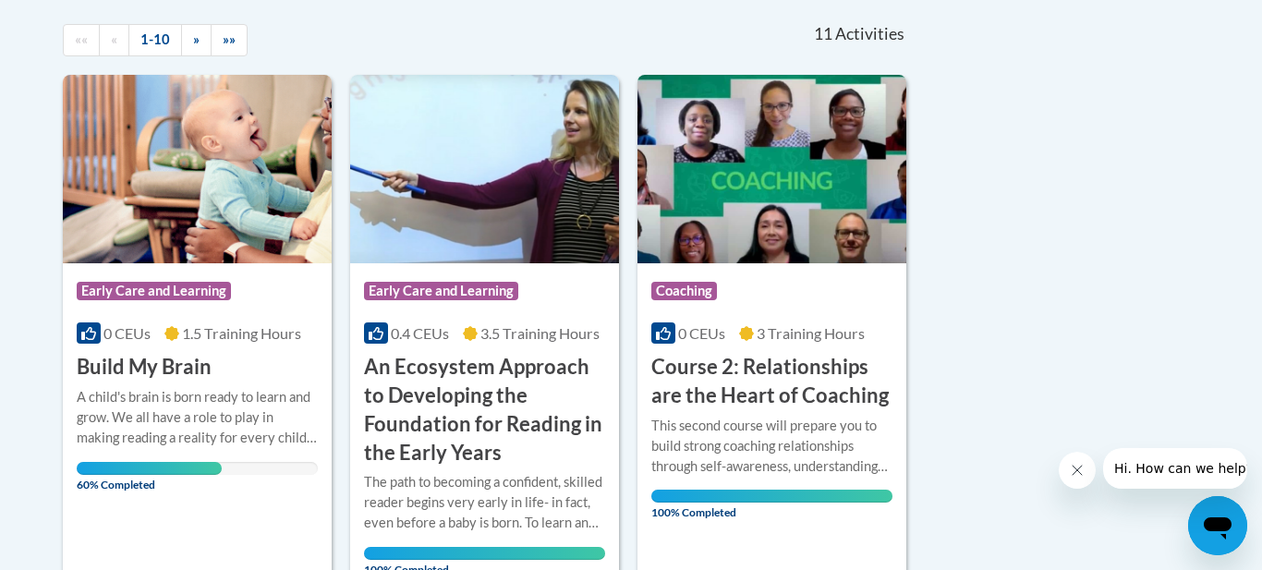
scroll to position [406, 0]
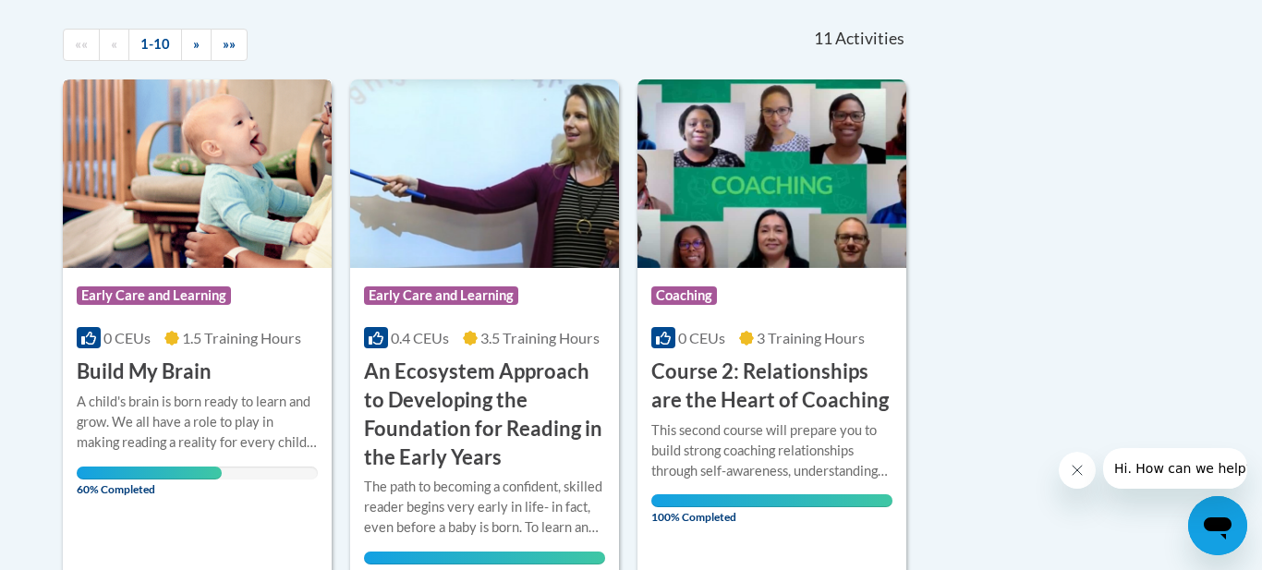
click at [162, 307] on span "Early Care and Learning" at bounding box center [156, 297] width 159 height 23
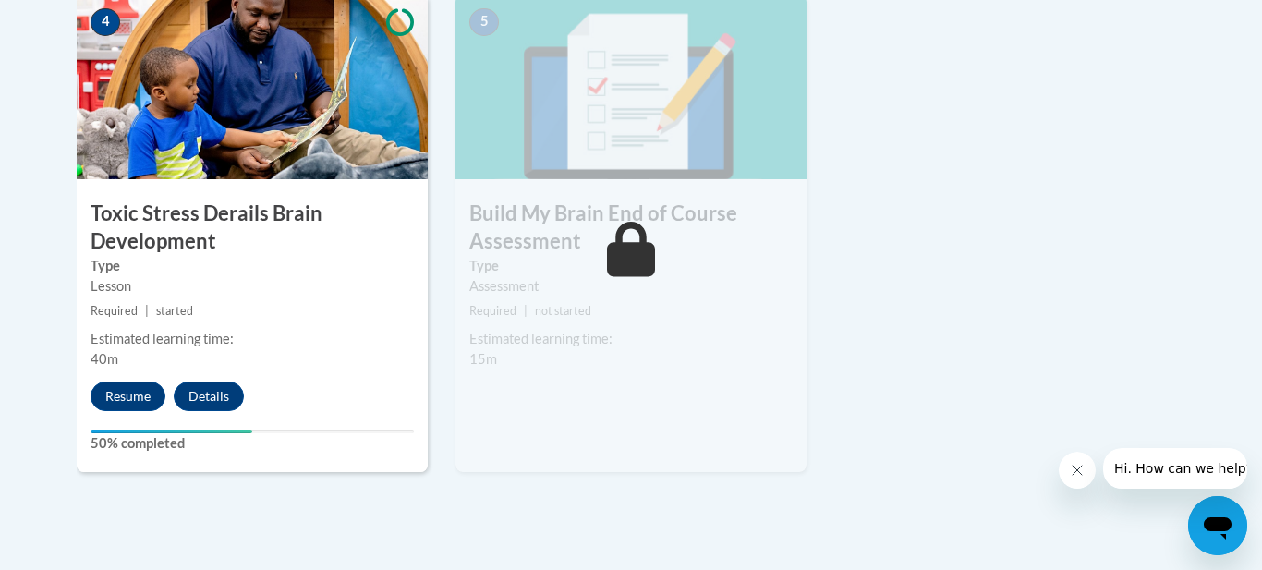
scroll to position [1145, 0]
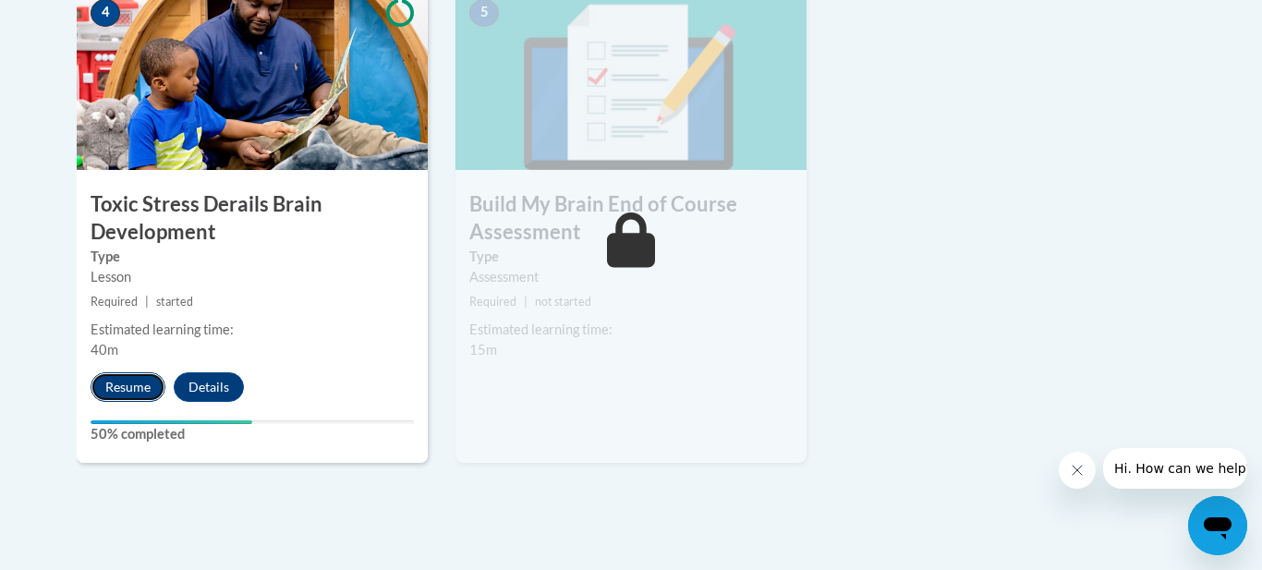
click at [133, 385] on button "Resume" at bounding box center [128, 387] width 75 height 30
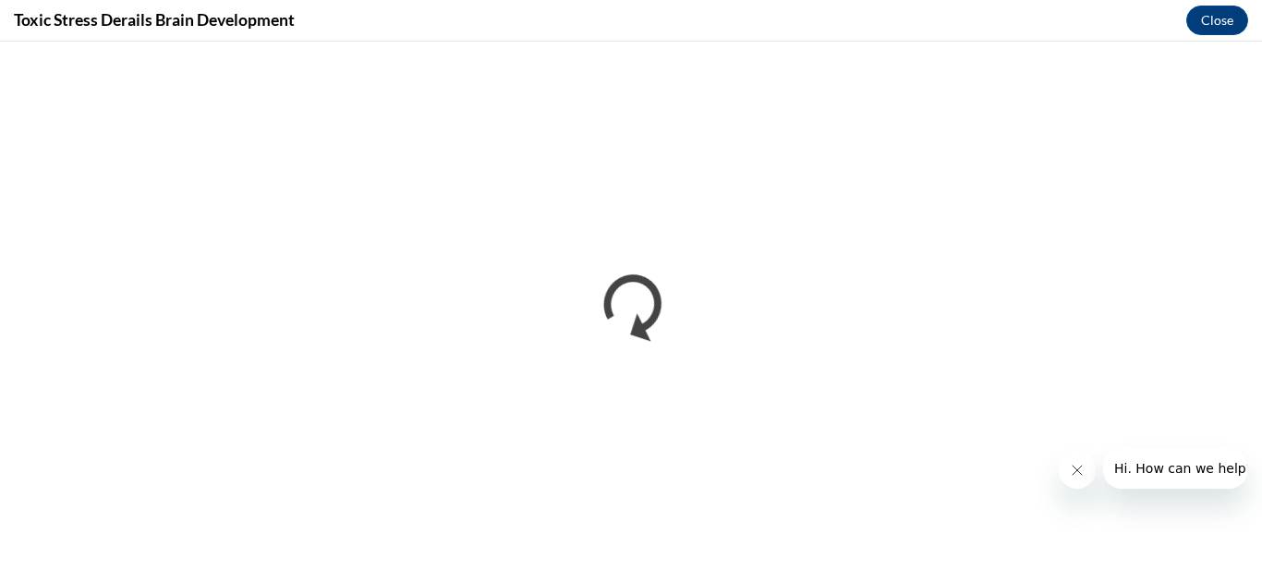
scroll to position [0, 0]
click at [894, 21] on div "Toxic Stress Derails Brain Development Close" at bounding box center [631, 21] width 1262 height 42
click at [714, 19] on div "Toxic Stress Derails Brain Development Close" at bounding box center [631, 21] width 1262 height 42
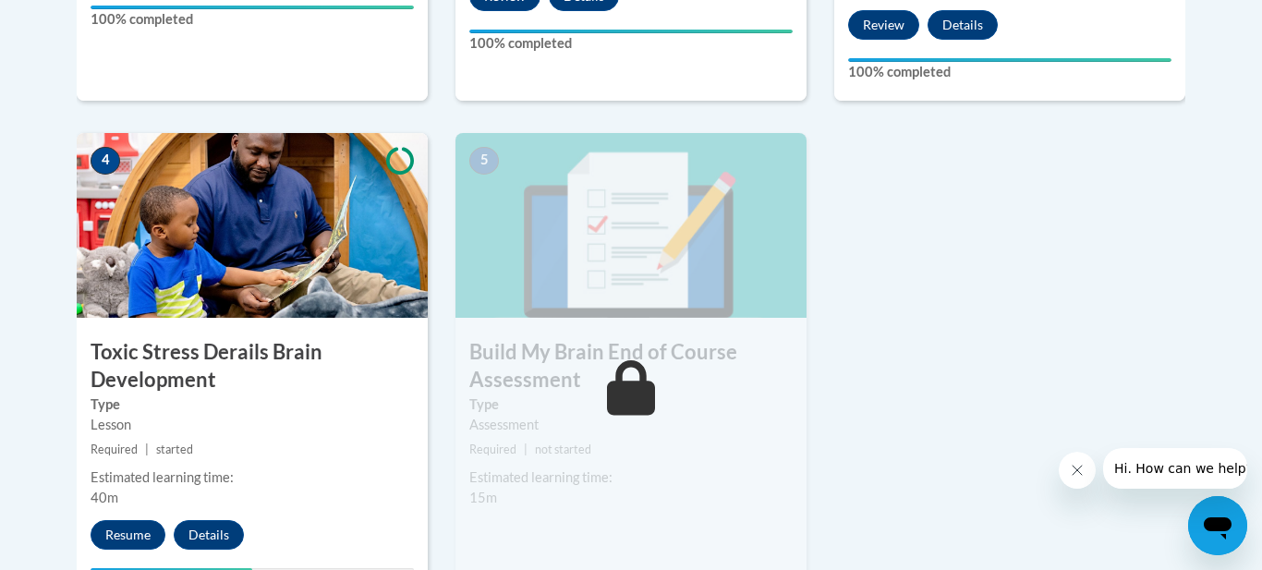
scroll to position [1035, 0]
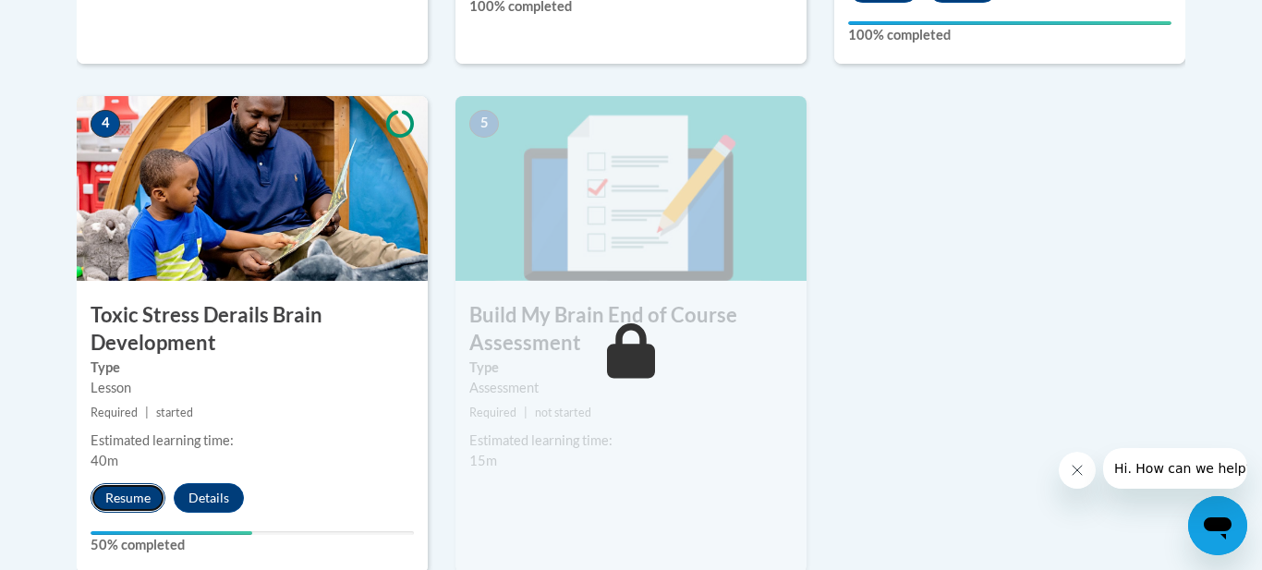
click at [141, 500] on button "Resume" at bounding box center [128, 498] width 75 height 30
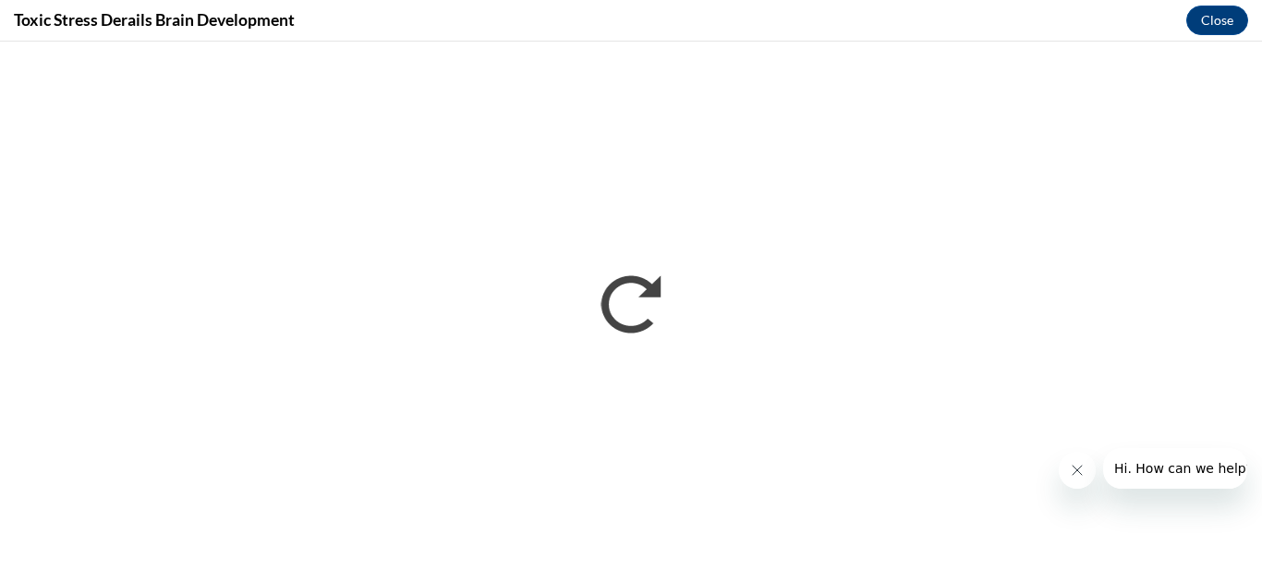
scroll to position [0, 0]
click at [726, 22] on div "Toxic Stress Derails Brain Development Close" at bounding box center [631, 21] width 1262 height 42
click at [703, 14] on div "Toxic Stress Derails Brain Development Close" at bounding box center [631, 21] width 1262 height 42
click at [1003, 16] on div "Toxic Stress Derails Brain Development Close" at bounding box center [631, 21] width 1262 height 42
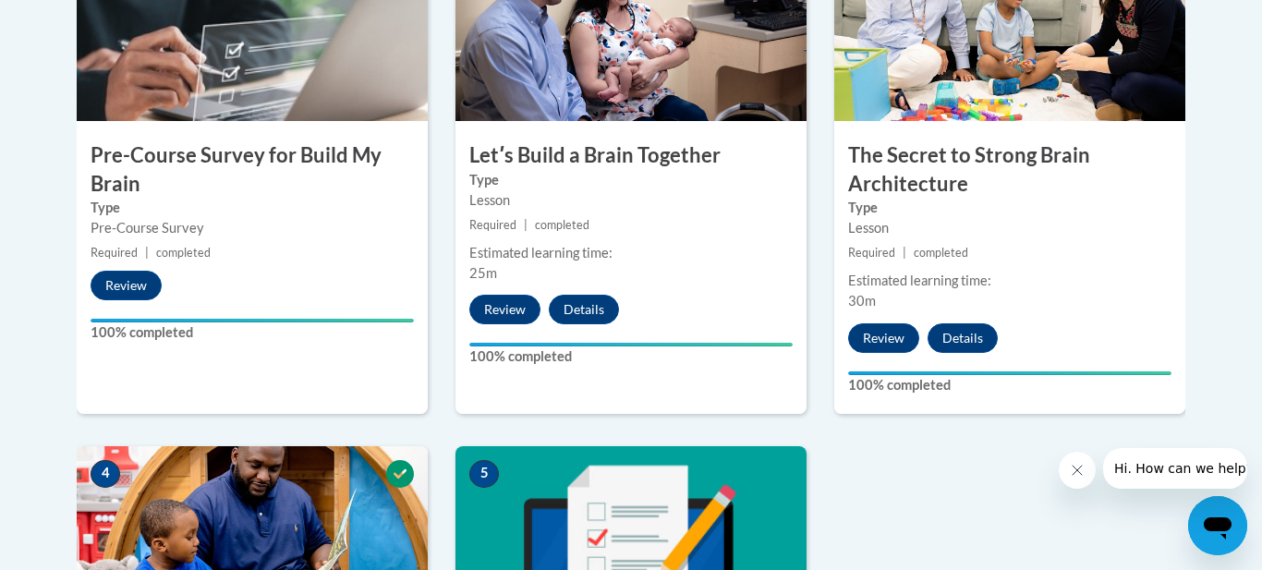
scroll to position [1247, 0]
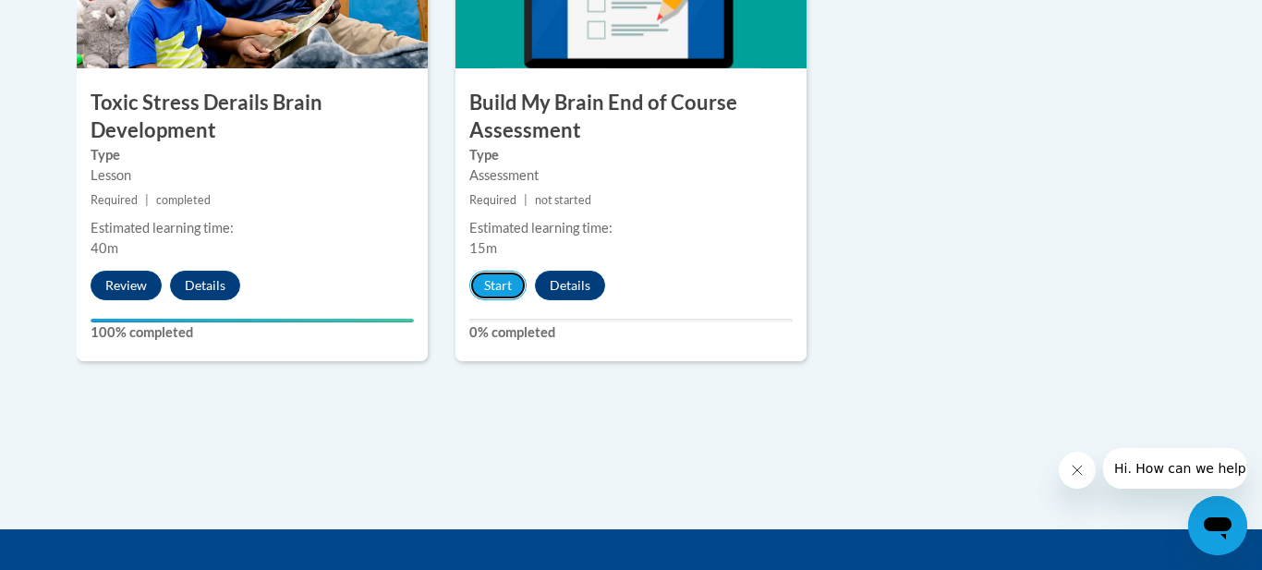
click at [469, 271] on button "Start" at bounding box center [497, 286] width 57 height 30
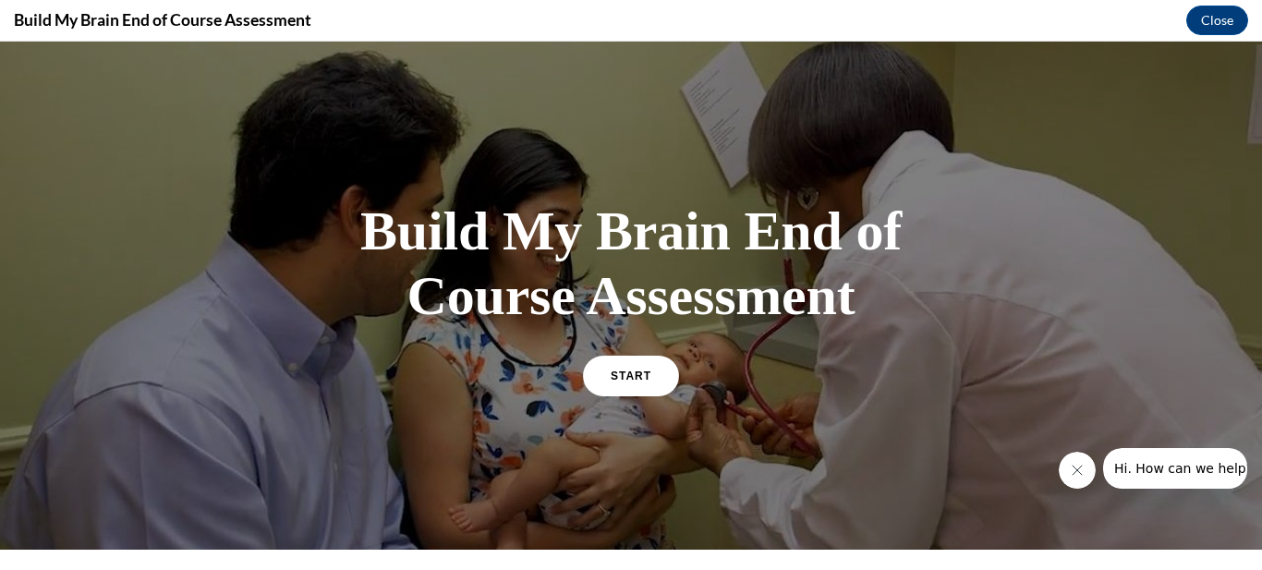
scroll to position [0, 0]
click at [650, 376] on link "START" at bounding box center [630, 375] width 101 height 42
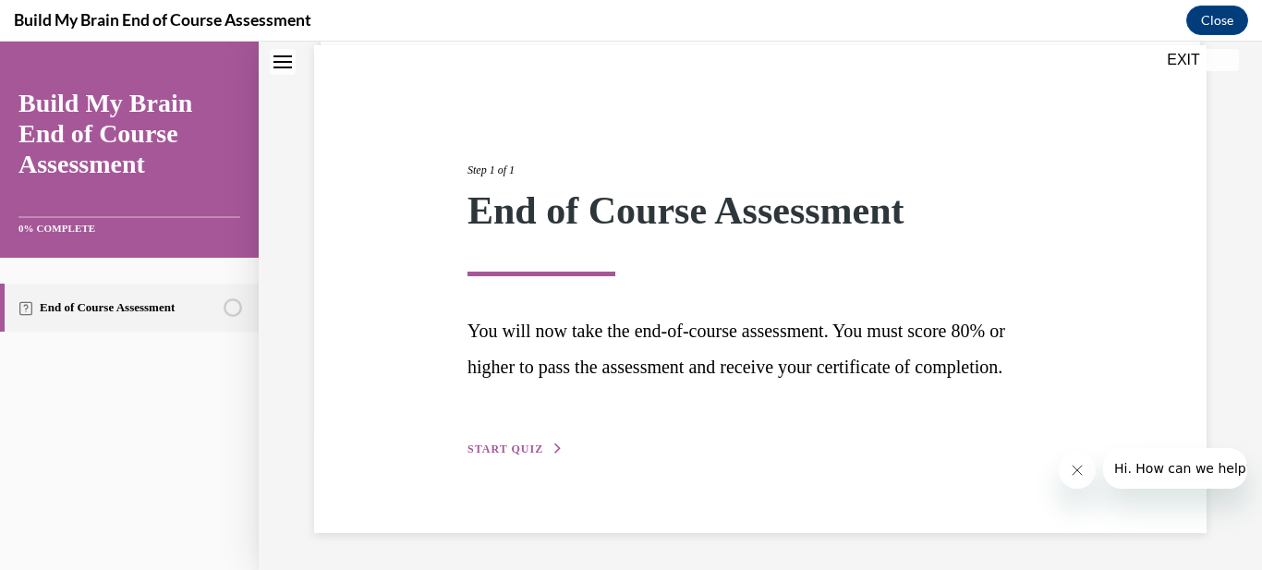
scroll to position [173, 0]
click at [504, 448] on span "START QUIZ" at bounding box center [505, 448] width 76 height 13
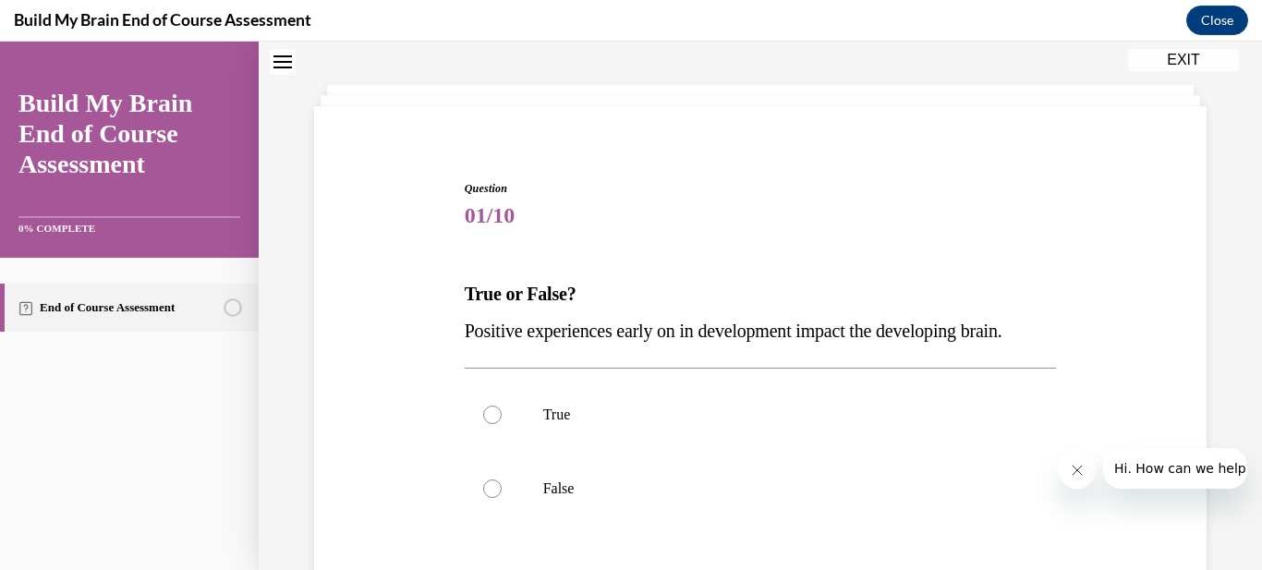
scroll to position [56, 0]
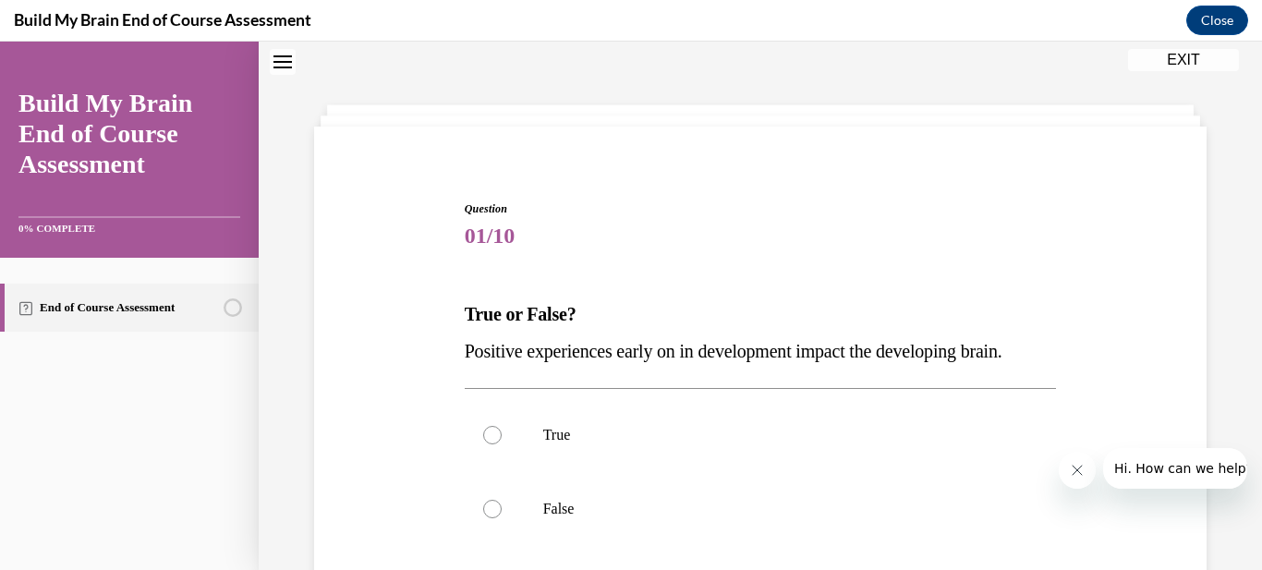
click at [744, 213] on span "Question" at bounding box center [761, 208] width 592 height 17
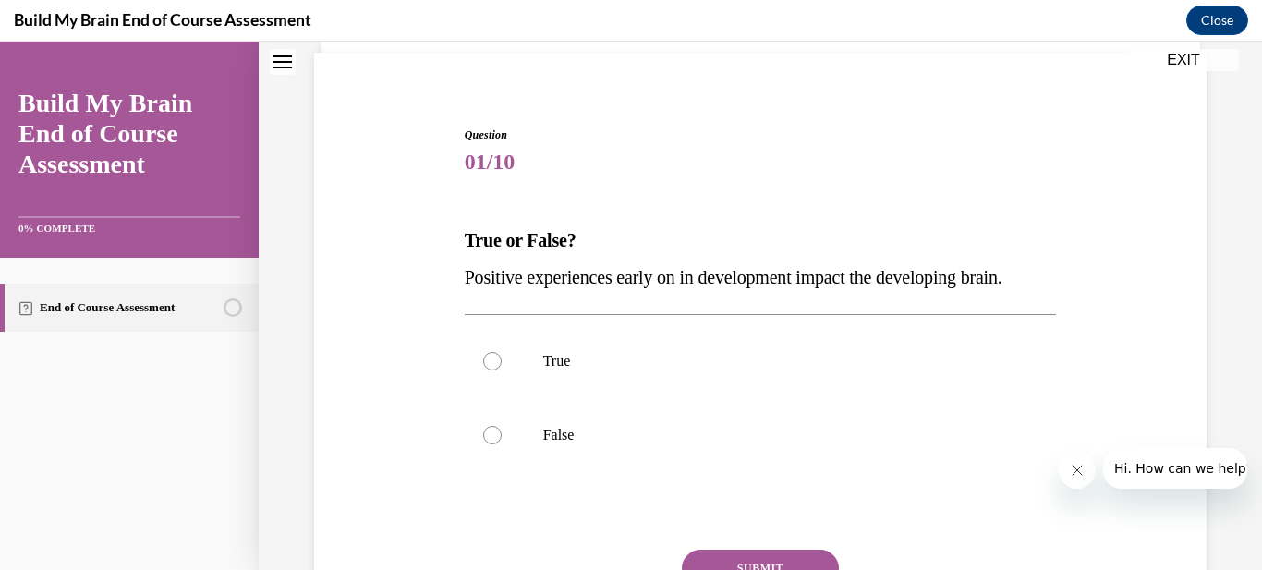
scroll to position [167, 0]
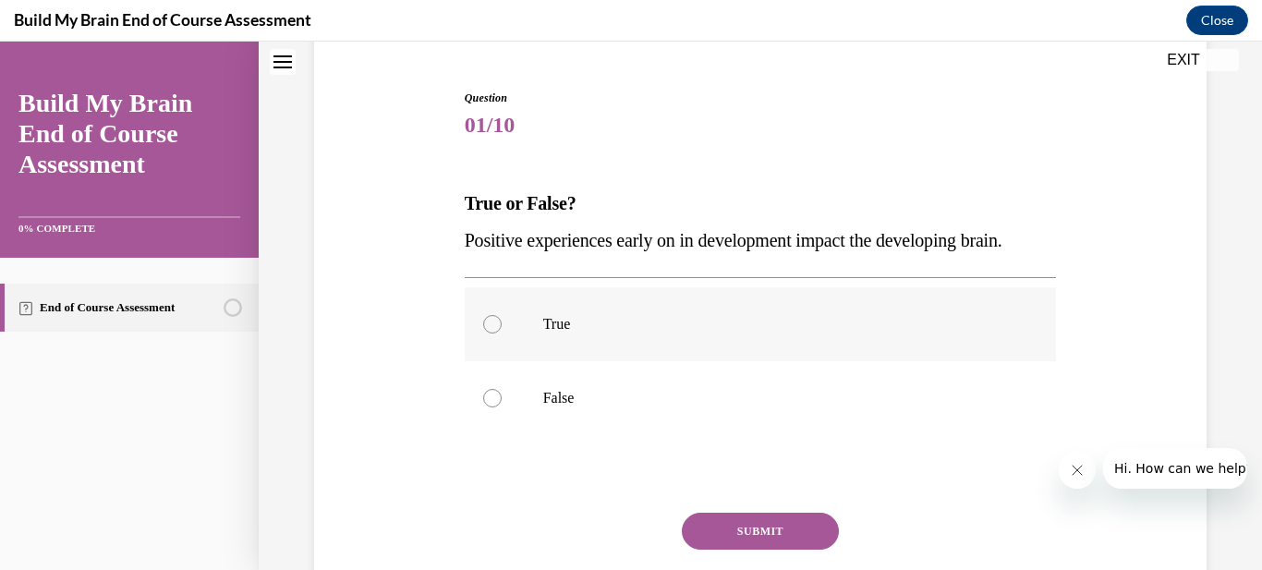
click at [535, 333] on label "True" at bounding box center [761, 324] width 592 height 74
click at [502, 333] on input "True" at bounding box center [492, 324] width 18 height 18
radio input "true"
click at [780, 539] on button "SUBMIT" at bounding box center [760, 531] width 157 height 37
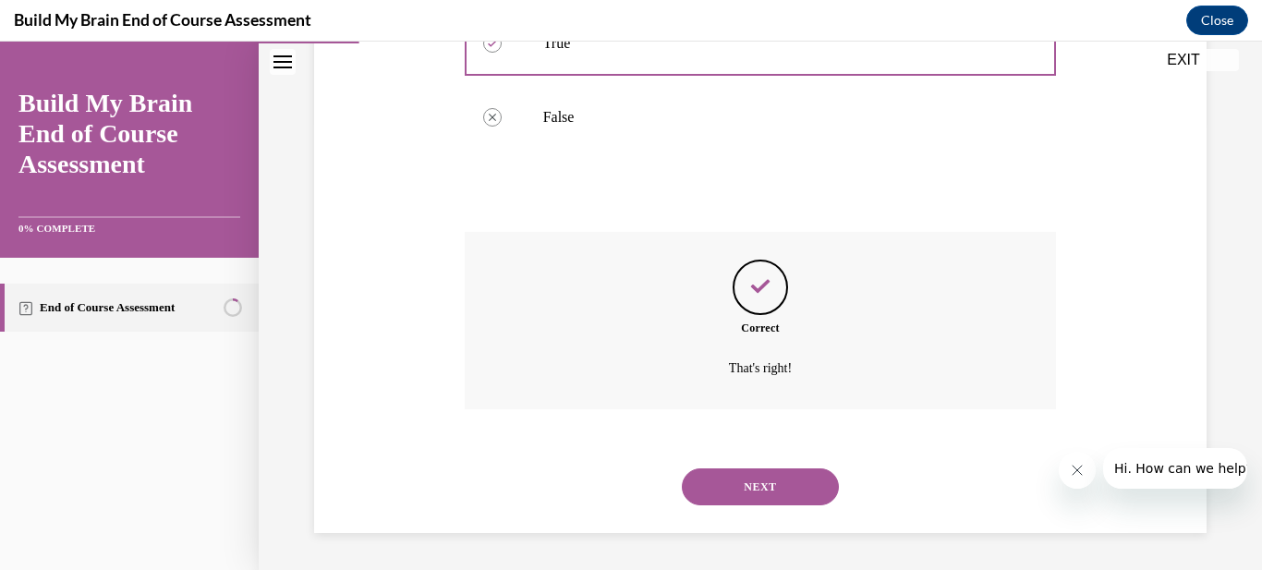
scroll to position [0, 0]
click at [768, 490] on button "NEXT" at bounding box center [760, 486] width 157 height 37
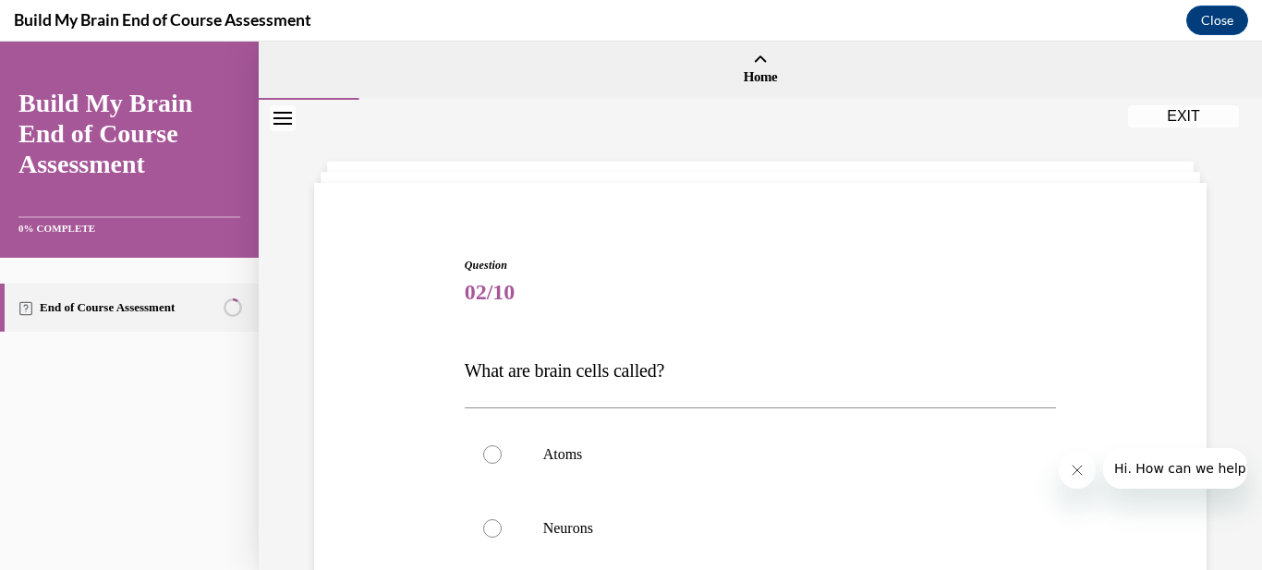
click at [873, 173] on div "Question 02/10 What are brain cells called? Atoms Neurons Dendrites Grey matter…" at bounding box center [760, 539] width 1003 height 879
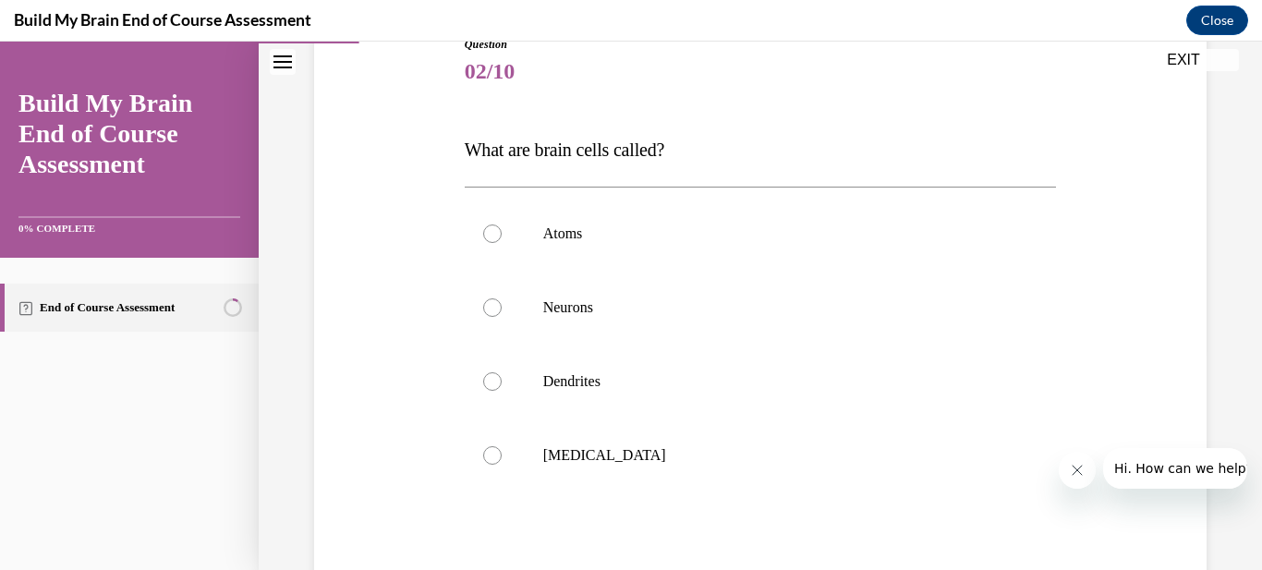
scroll to position [222, 0]
click at [496, 309] on div at bounding box center [492, 306] width 18 height 18
click at [496, 309] on input "Neurons" at bounding box center [492, 306] width 18 height 18
radio input "true"
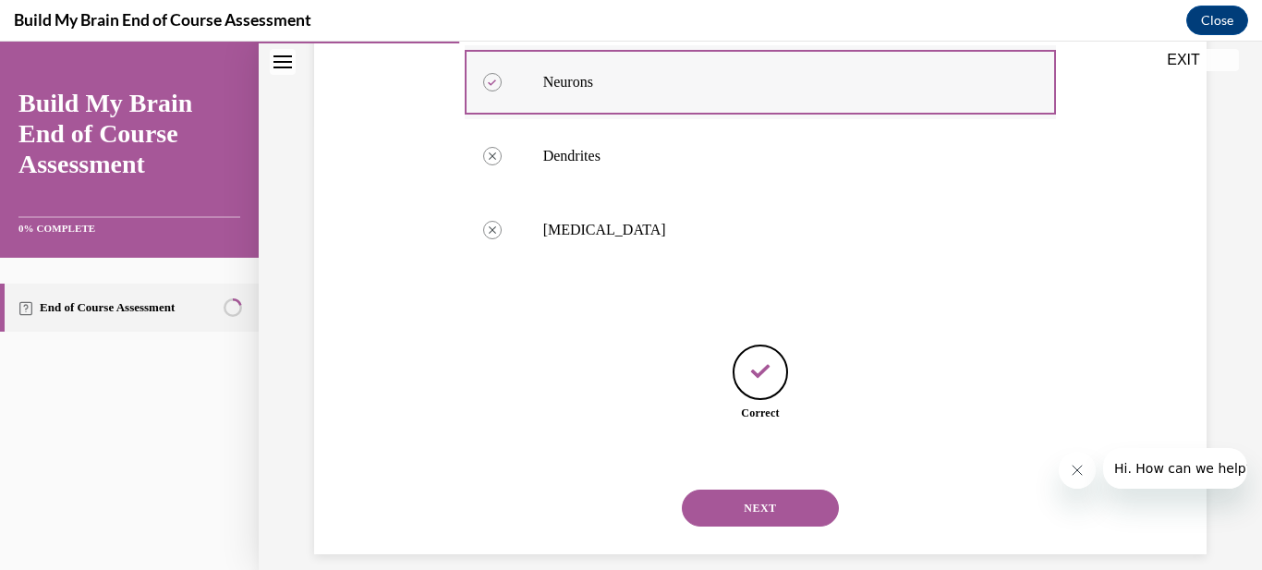
scroll to position [467, 0]
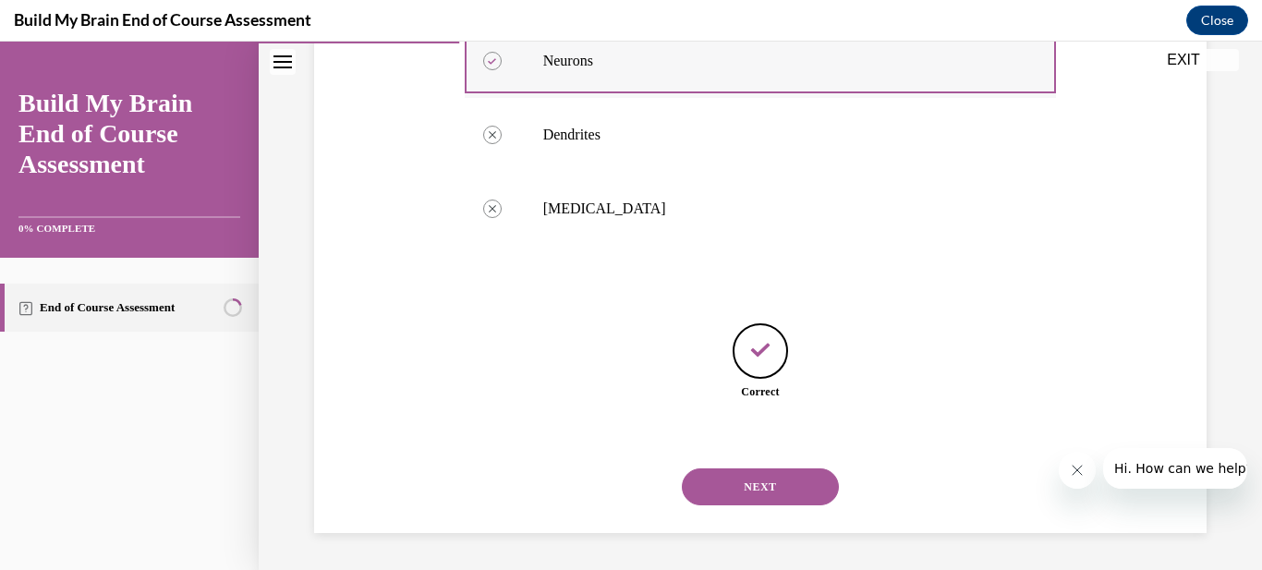
click at [682, 468] on button "NEXT" at bounding box center [760, 486] width 157 height 37
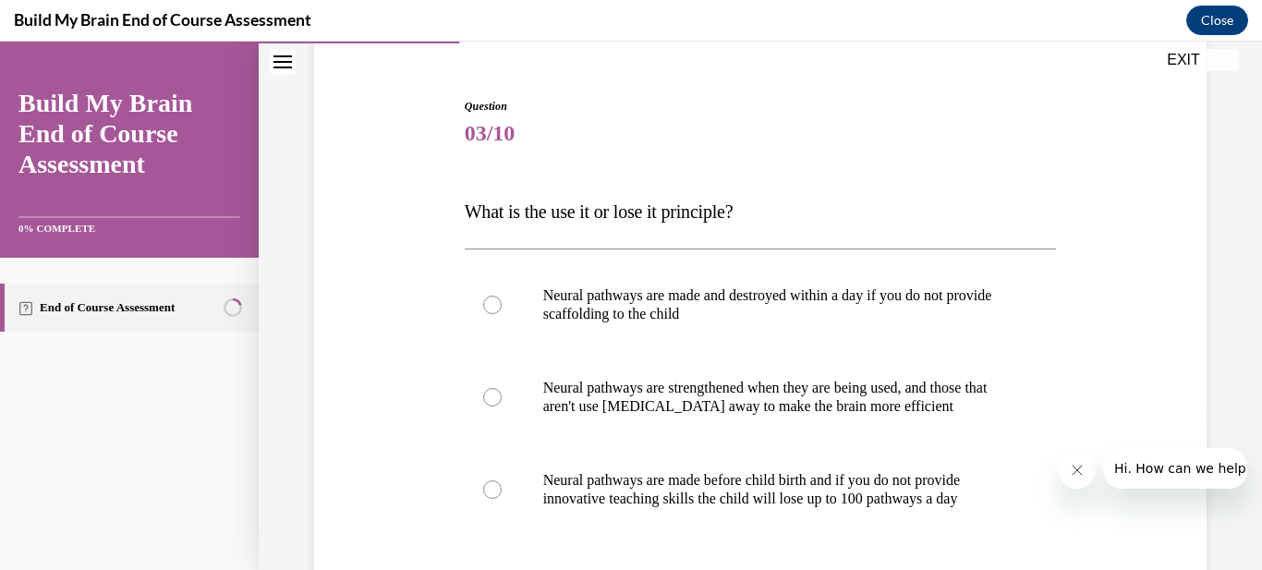
scroll to position [222, 0]
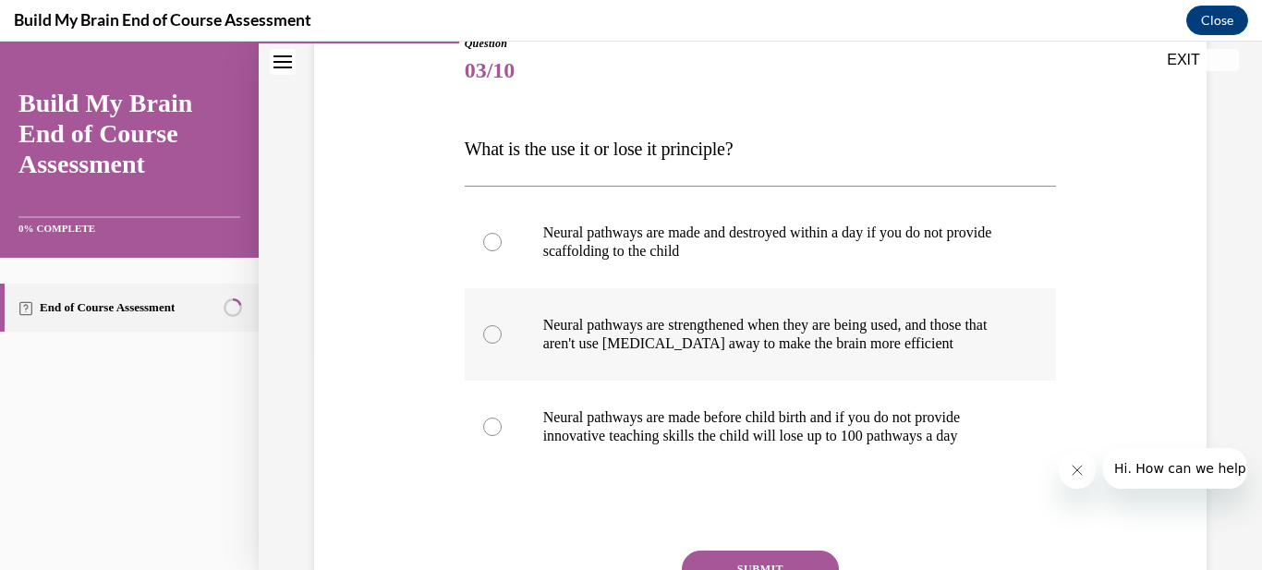
click at [603, 333] on p "Neural pathways are strengthened when they are being used, and those that aren'…" at bounding box center [776, 334] width 467 height 37
click at [502, 333] on input "Neural pathways are strengthened when they are being used, and those that aren'…" at bounding box center [492, 334] width 18 height 18
radio input "true"
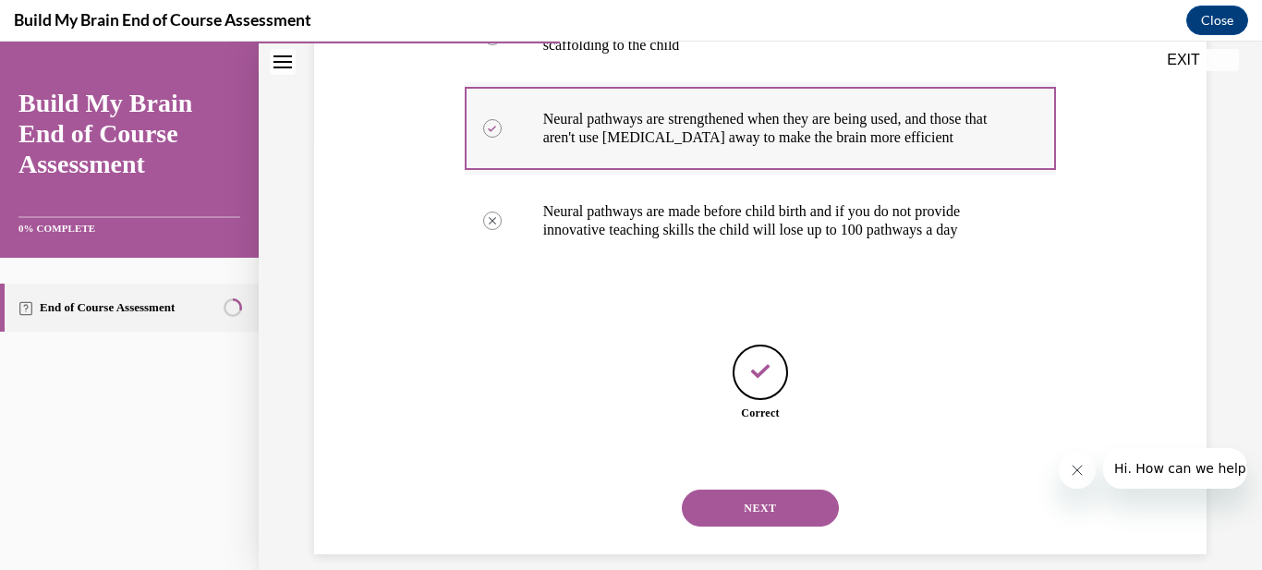
scroll to position [449, 0]
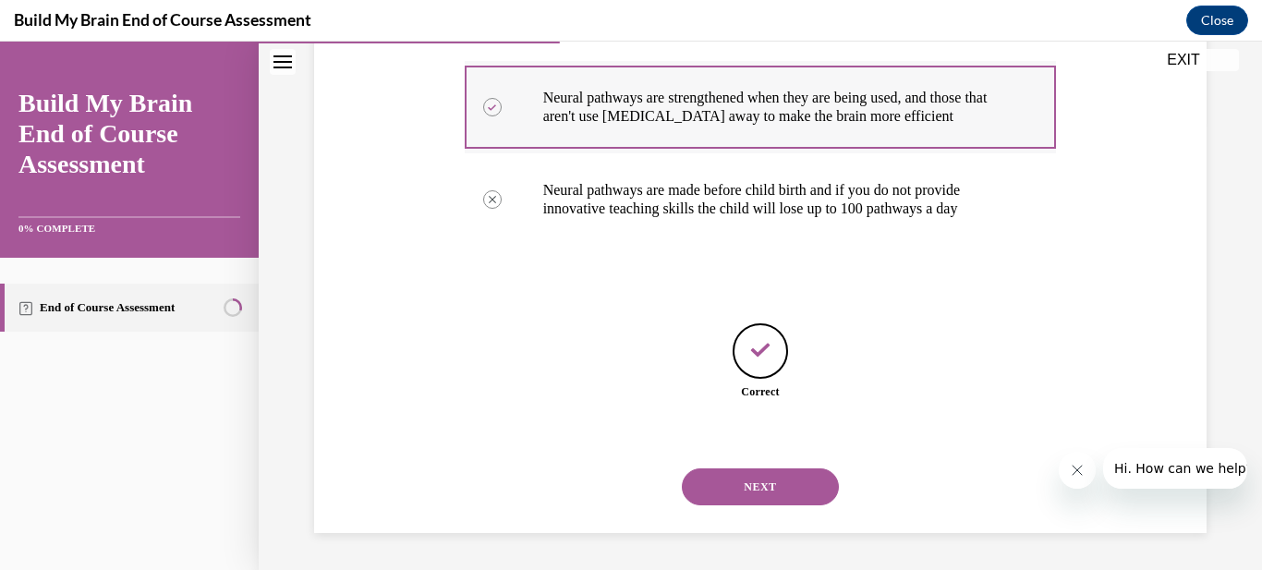
click at [682, 468] on button "NEXT" at bounding box center [760, 486] width 157 height 37
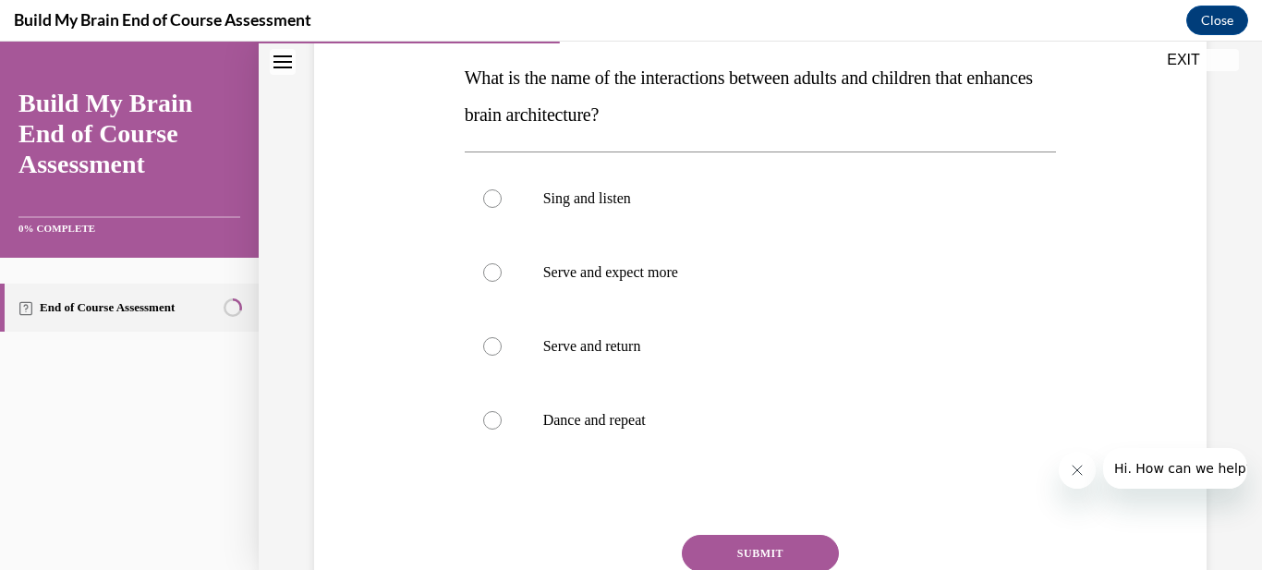
scroll to position [296, 0]
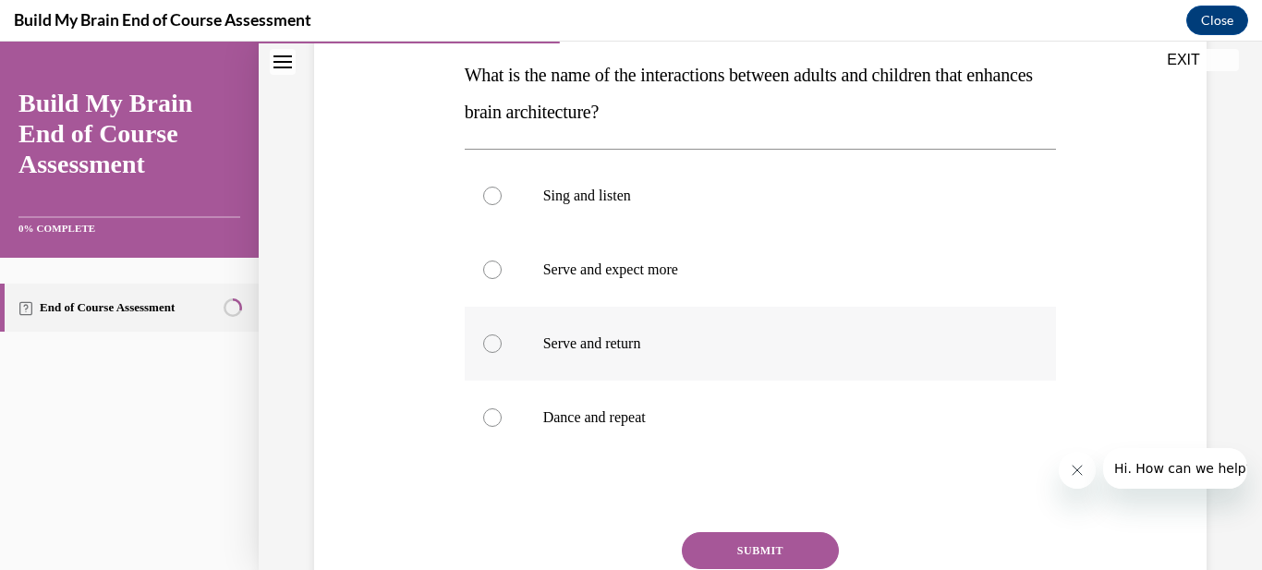
click at [504, 342] on label "Serve and return" at bounding box center [761, 344] width 592 height 74
click at [502, 342] on input "Serve and return" at bounding box center [492, 343] width 18 height 18
radio input "true"
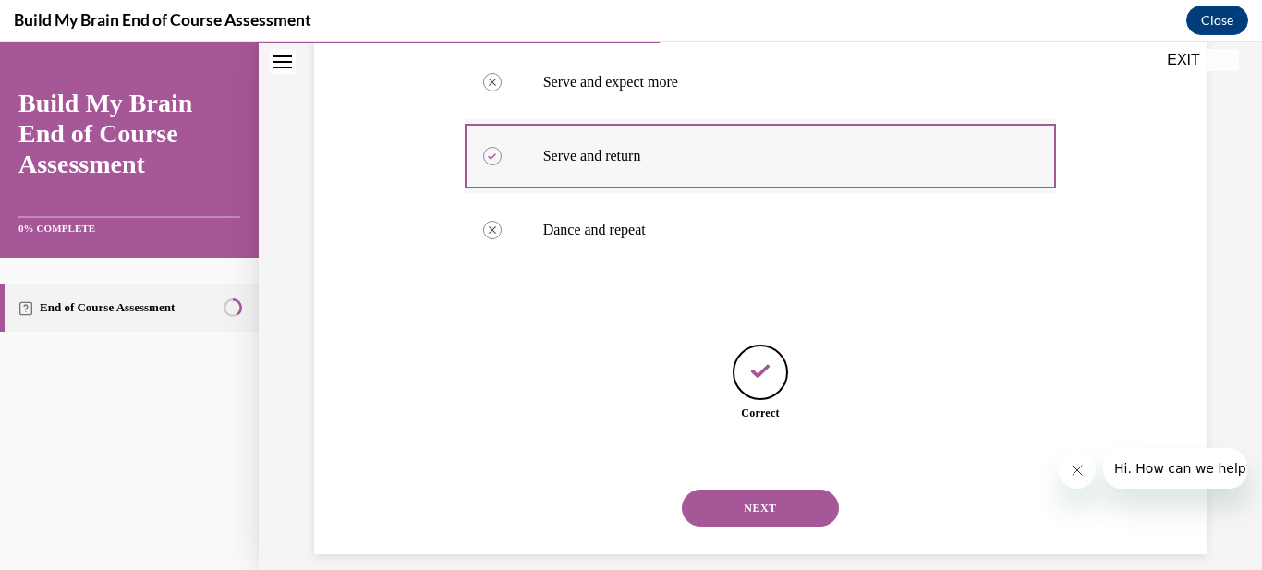
scroll to position [504, 0]
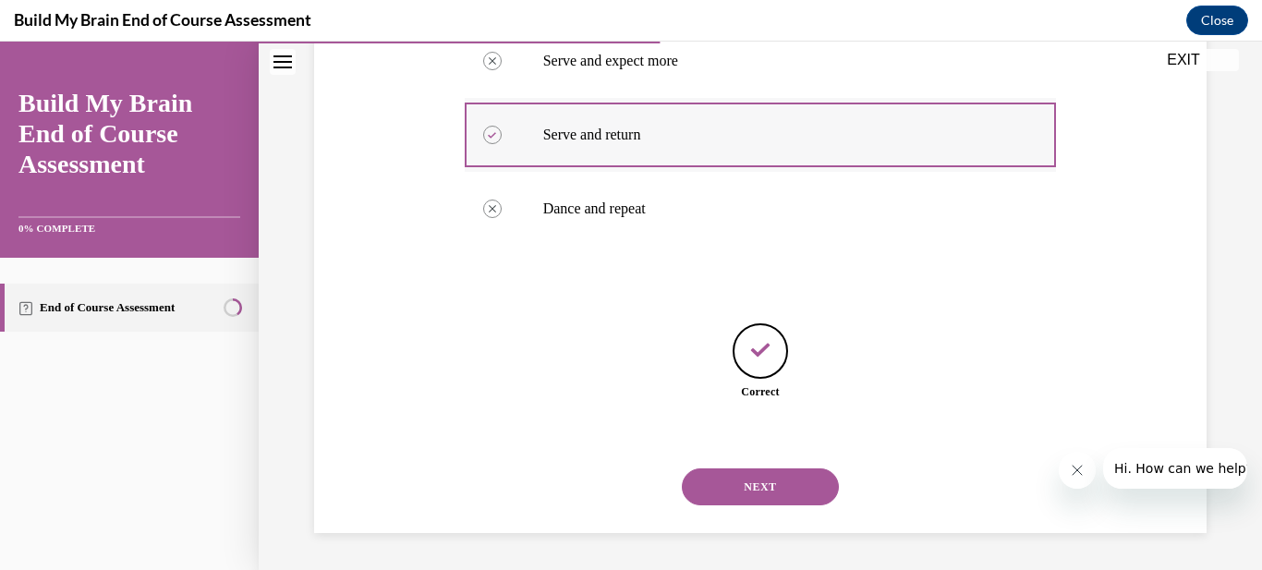
click at [682, 468] on button "NEXT" at bounding box center [760, 486] width 157 height 37
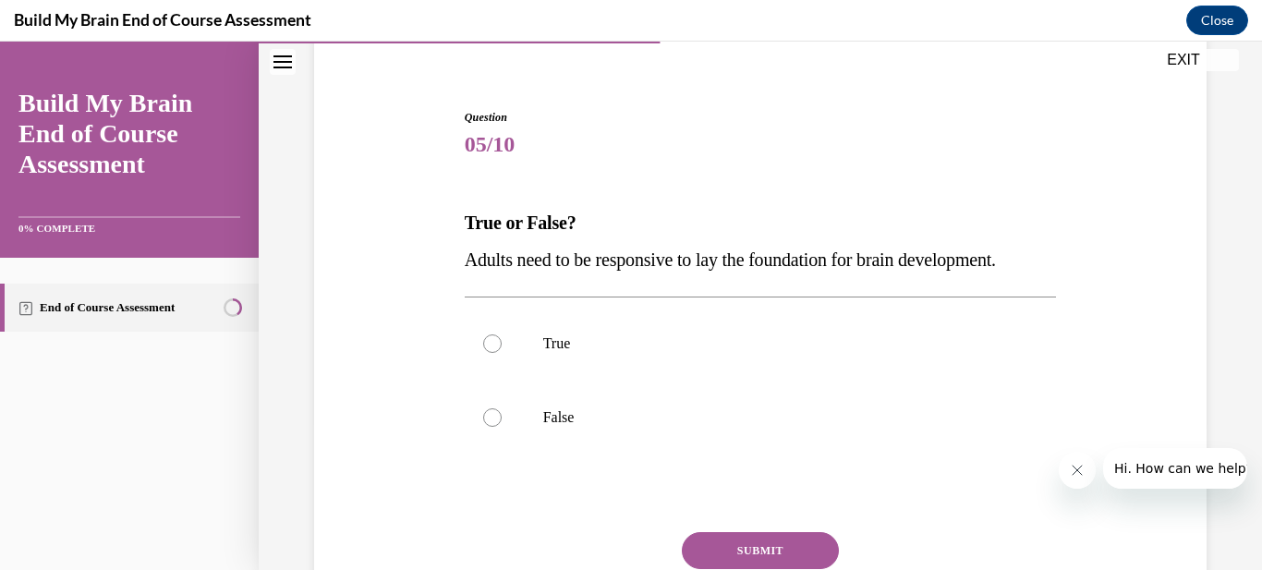
scroll to position [185, 0]
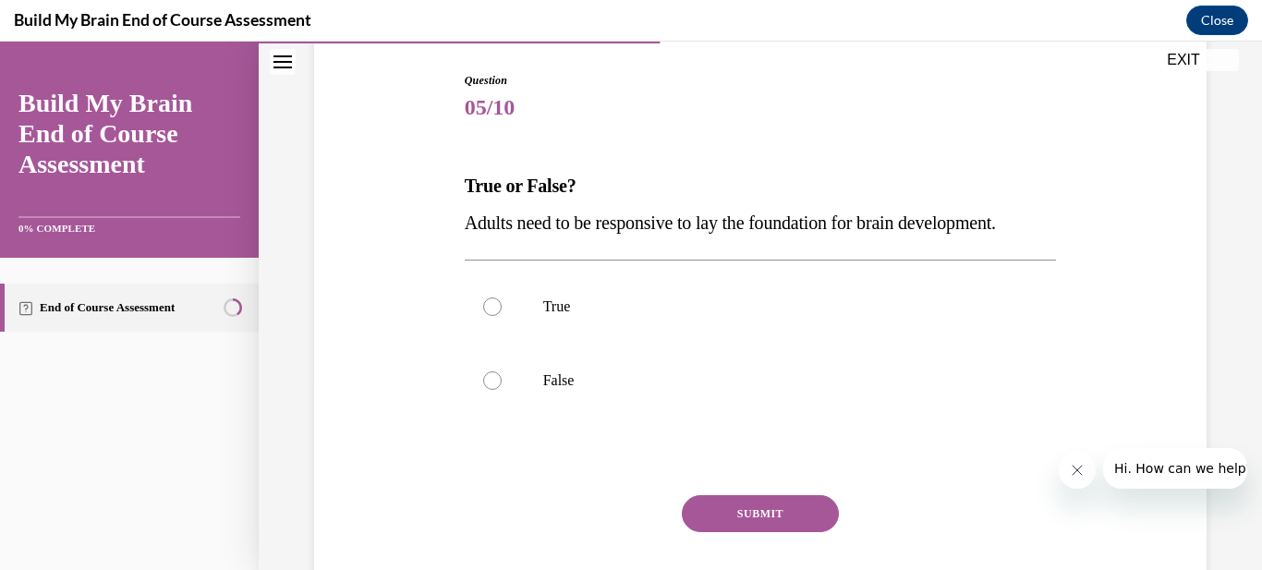
click at [433, 199] on div "Question 05/10 True or False? Adults need to be responsive to lay the foundatio…" at bounding box center [760, 332] width 902 height 630
click at [518, 318] on label "True" at bounding box center [761, 307] width 592 height 74
click at [502, 316] on input "True" at bounding box center [492, 306] width 18 height 18
radio input "true"
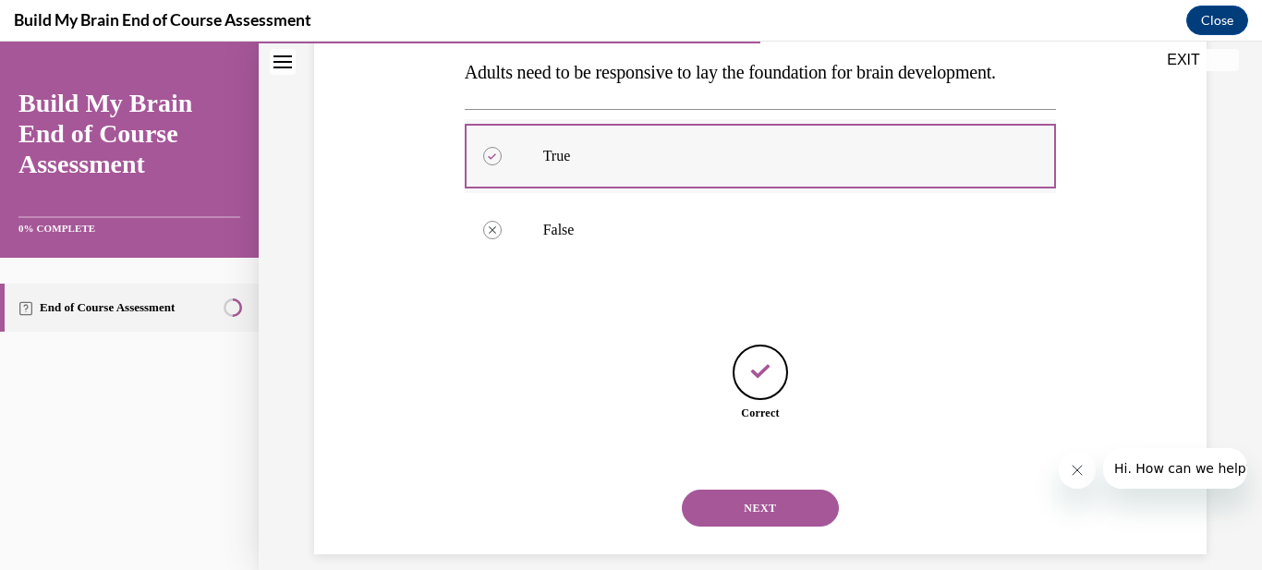
scroll to position [357, 0]
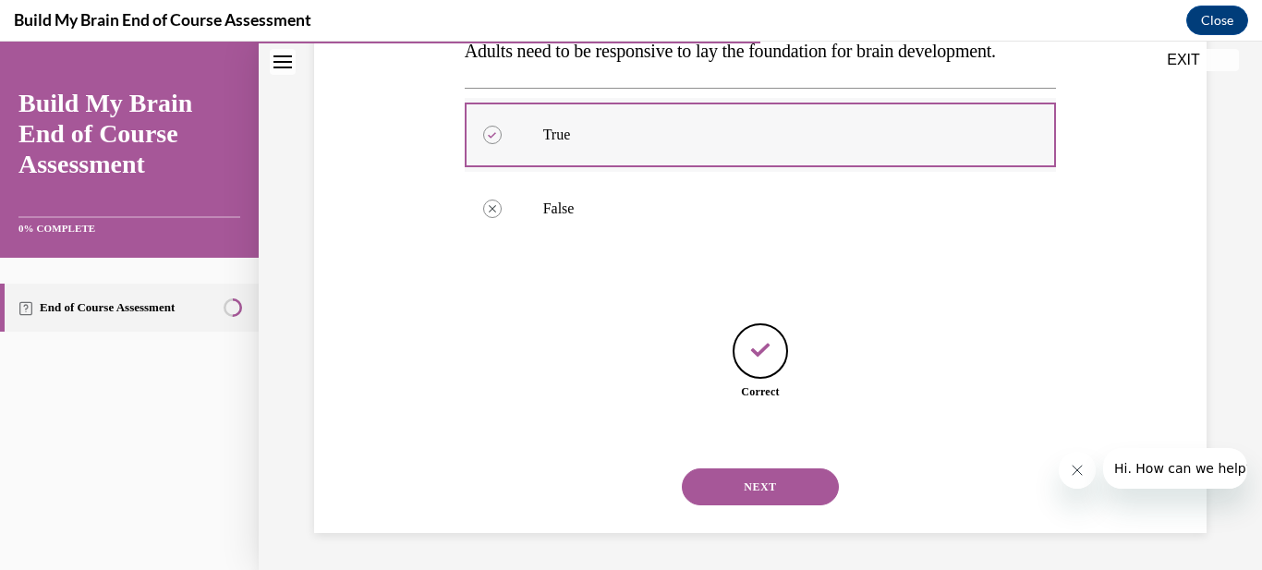
click at [682, 468] on button "NEXT" at bounding box center [760, 486] width 157 height 37
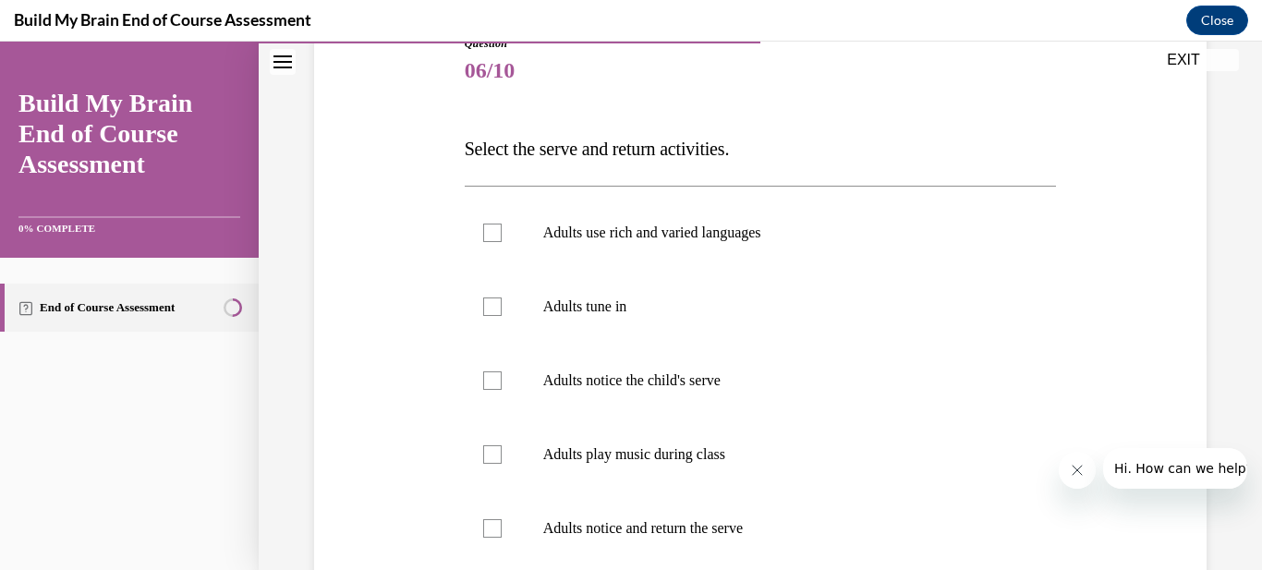
scroll to position [259, 0]
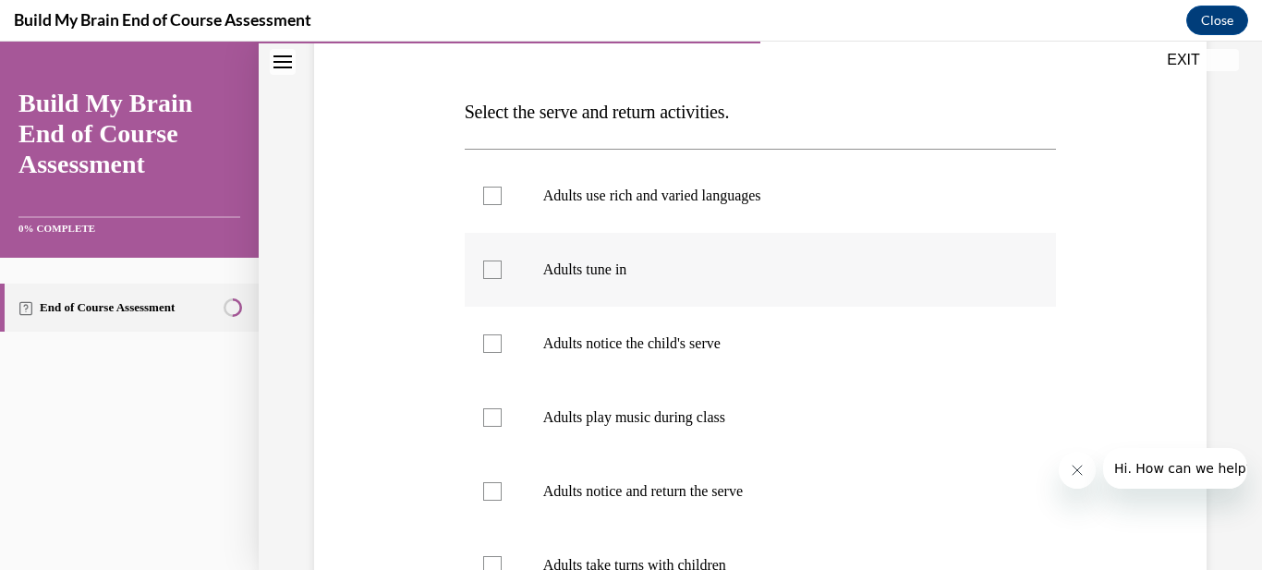
click at [498, 279] on label "Adults tune in" at bounding box center [761, 270] width 592 height 74
click at [498, 279] on input "Adults tune in" at bounding box center [492, 269] width 18 height 18
checkbox input "true"
click at [382, 214] on div "Question 06/10 Select the serve and return activities. Adults use rich and vari…" at bounding box center [760, 387] width 902 height 889
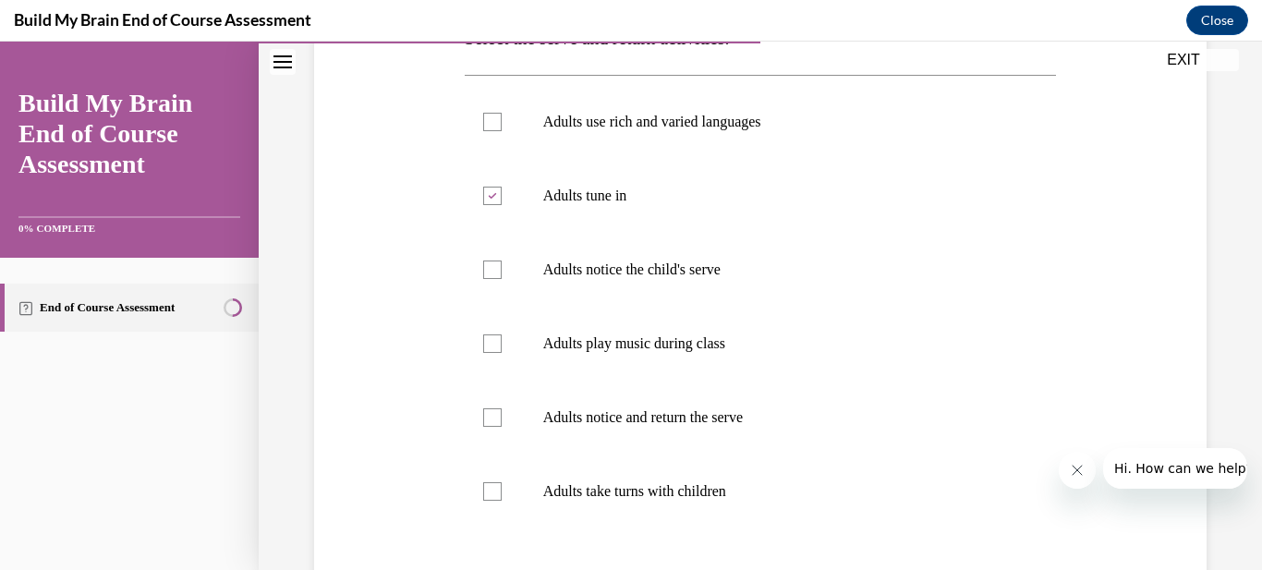
scroll to position [369, 0]
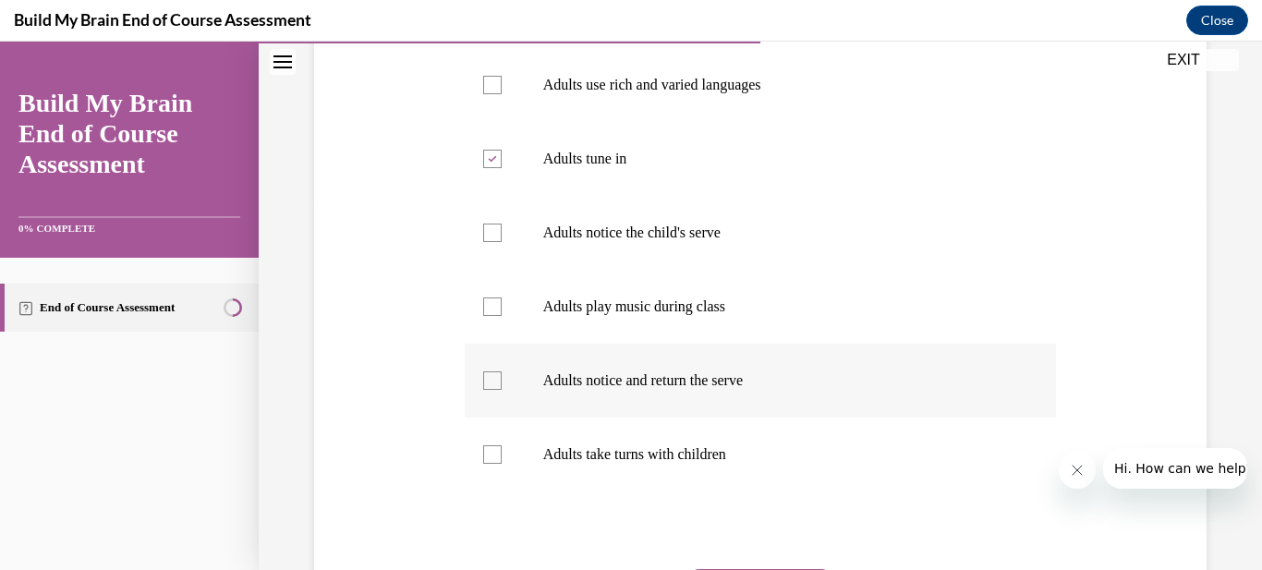
click at [493, 391] on label "Adults notice and return the serve" at bounding box center [761, 381] width 592 height 74
click at [493, 390] on input "Adults notice and return the serve" at bounding box center [492, 380] width 18 height 18
checkbox input "true"
click at [503, 239] on label "Adults notice the child's serve" at bounding box center [761, 233] width 592 height 74
click at [502, 239] on input "Adults notice the child's serve" at bounding box center [492, 233] width 18 height 18
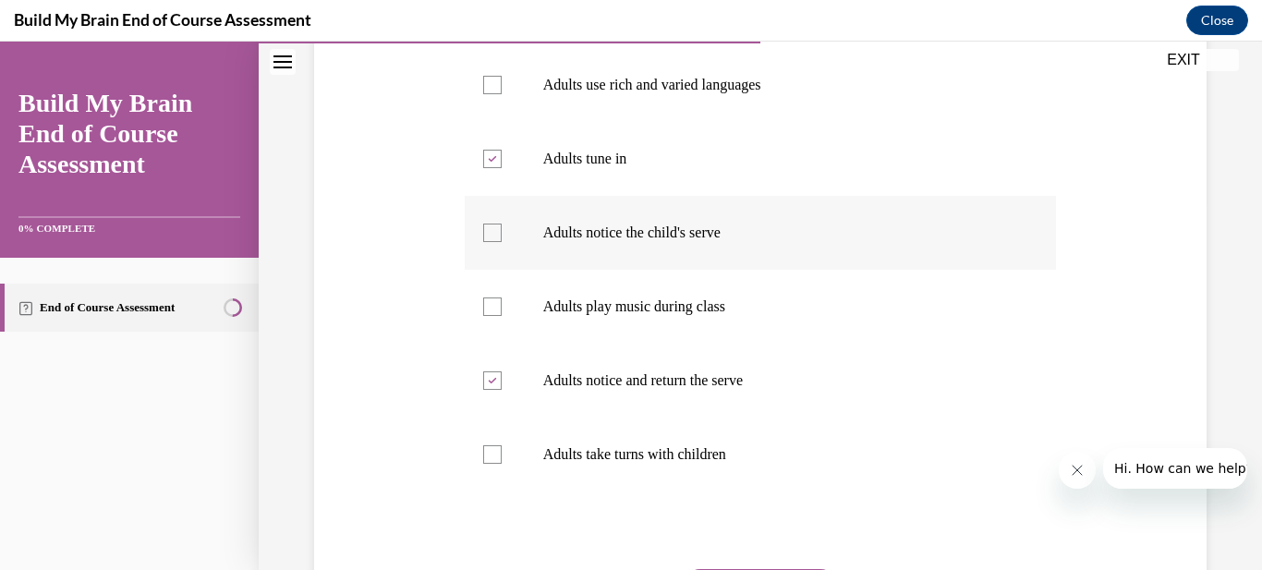
checkbox input "true"
click at [487, 463] on div at bounding box center [492, 454] width 18 height 18
click at [487, 463] on input "Adults take turns with children" at bounding box center [492, 454] width 18 height 18
checkbox input "true"
click at [497, 87] on div at bounding box center [492, 85] width 18 height 18
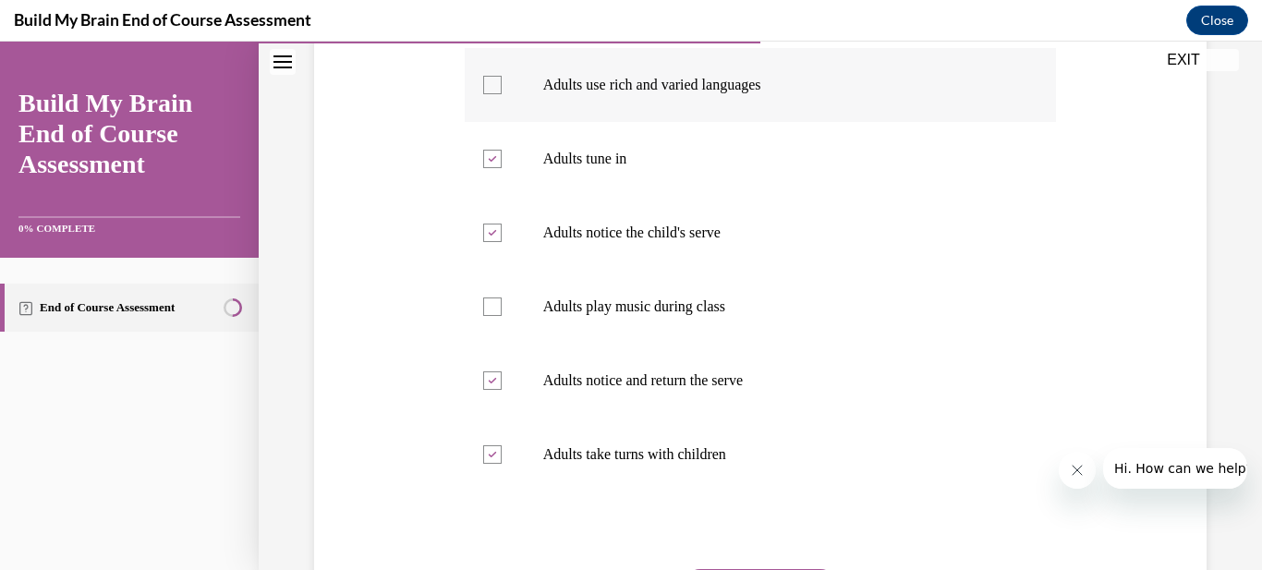
click at [497, 87] on input "Adults use rich and varied languages" at bounding box center [492, 85] width 18 height 18
checkbox input "true"
click at [422, 103] on div "Question 06/10 Select the serve and return activities. Adults use rich and vari…" at bounding box center [760, 276] width 902 height 889
click at [431, 339] on div "Question 06/10 Select the serve and return activities. Adults use rich and vari…" at bounding box center [760, 276] width 902 height 889
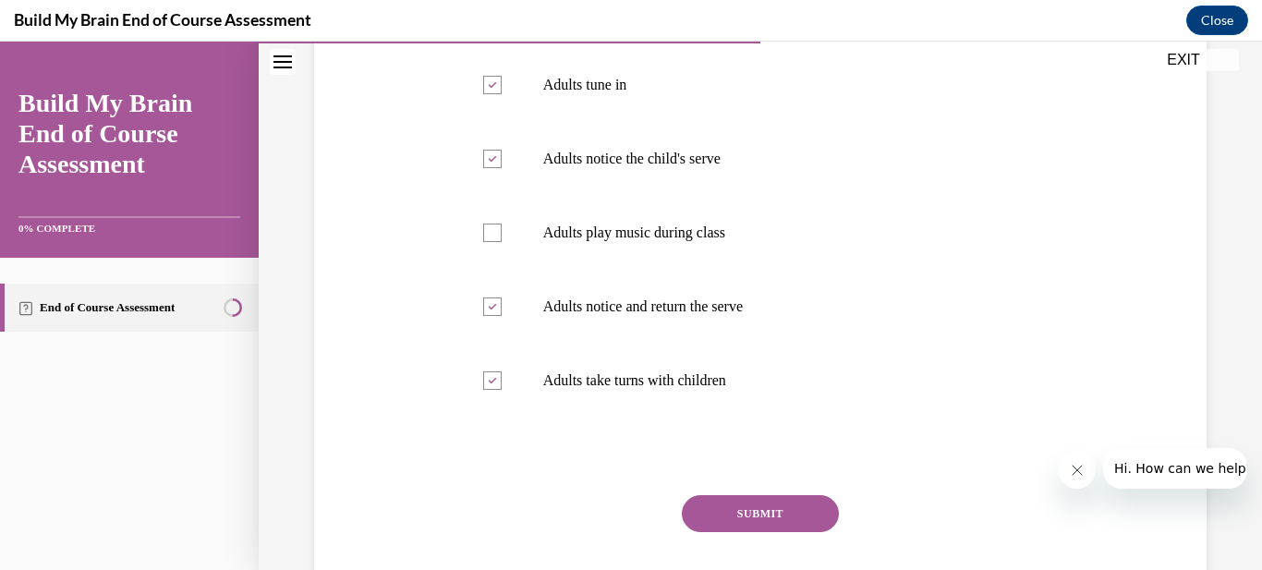
scroll to position [480, 0]
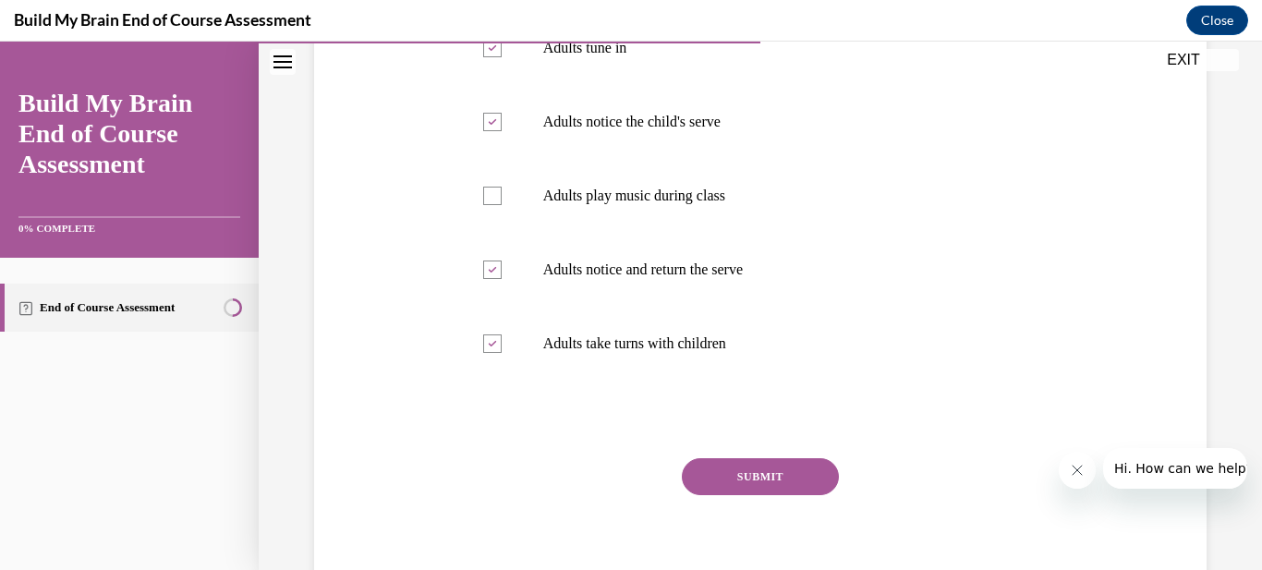
click at [763, 488] on button "SUBMIT" at bounding box center [760, 476] width 157 height 37
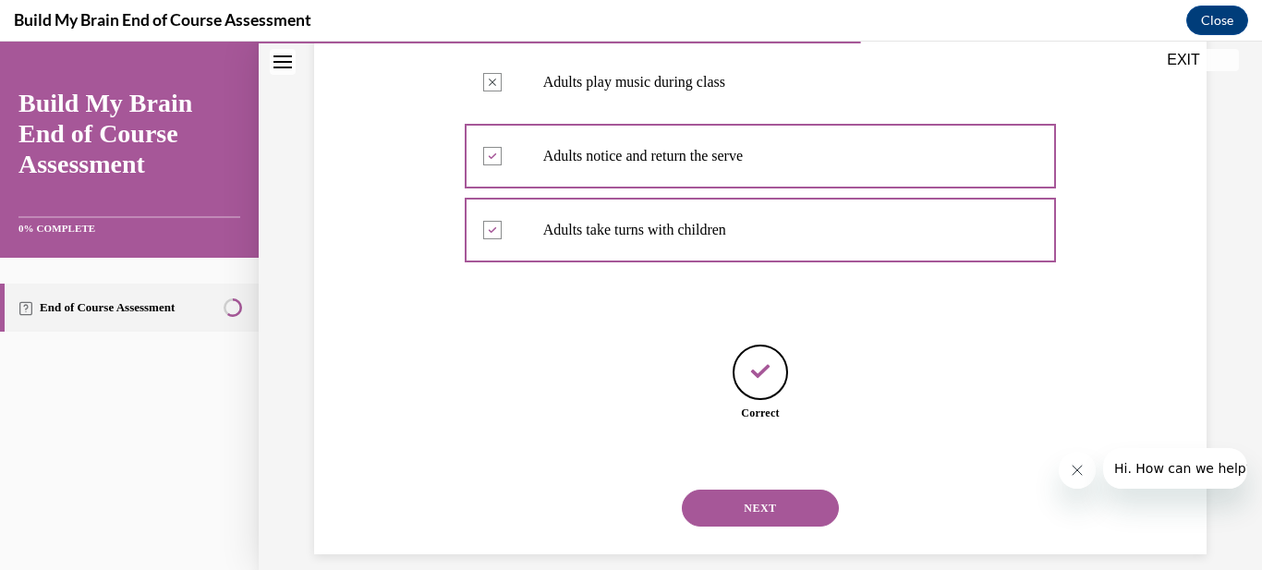
scroll to position [615, 0]
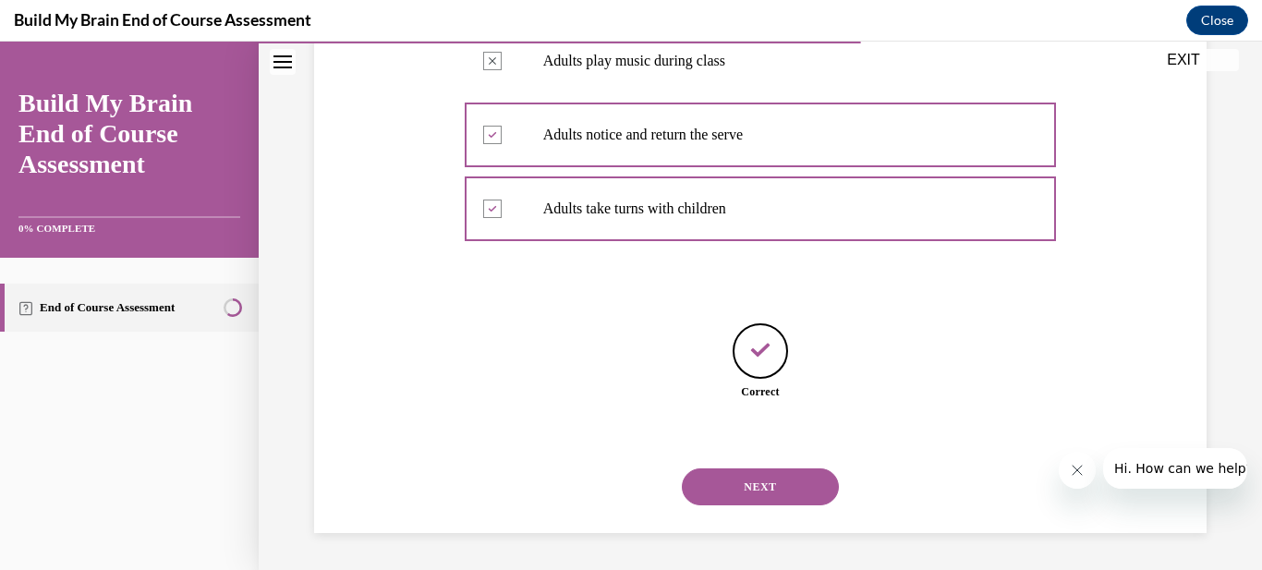
click at [763, 488] on button "NEXT" at bounding box center [760, 486] width 157 height 37
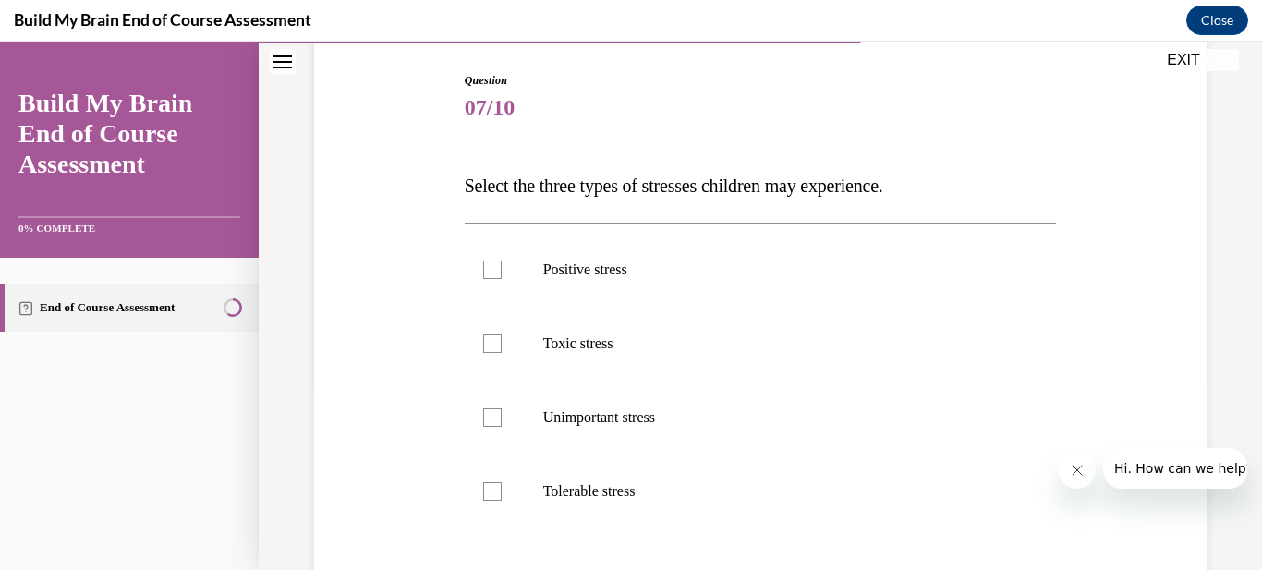
scroll to position [222, 0]
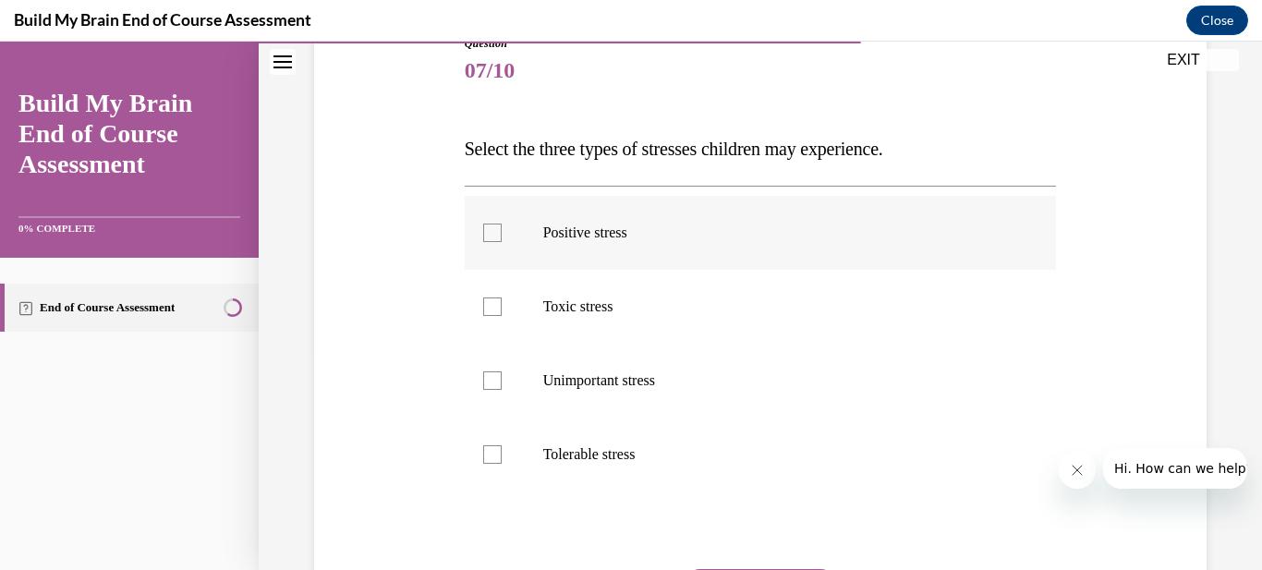
click at [606, 243] on label "Positive stress" at bounding box center [761, 233] width 592 height 74
click at [502, 242] on input "Positive stress" at bounding box center [492, 233] width 18 height 18
checkbox input "true"
click at [496, 316] on label "Toxic stress" at bounding box center [761, 307] width 592 height 74
click at [496, 316] on input "Toxic stress" at bounding box center [492, 306] width 18 height 18
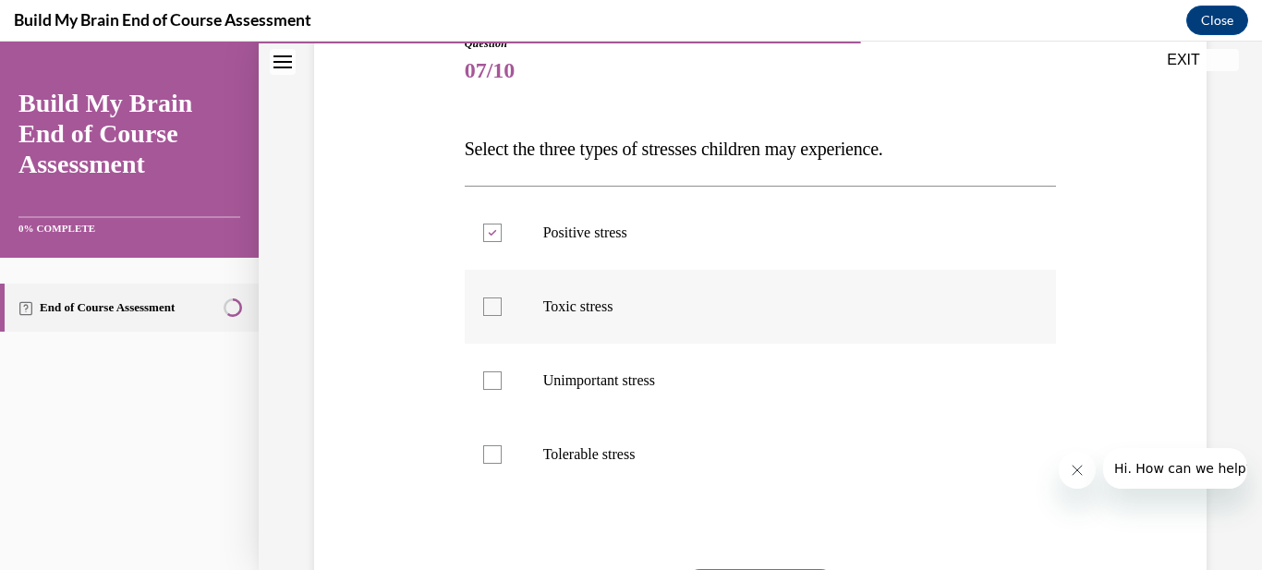
checkbox input "true"
click at [492, 449] on div at bounding box center [492, 454] width 18 height 18
click at [492, 449] on input "Tolerable stress" at bounding box center [492, 454] width 18 height 18
checkbox input "true"
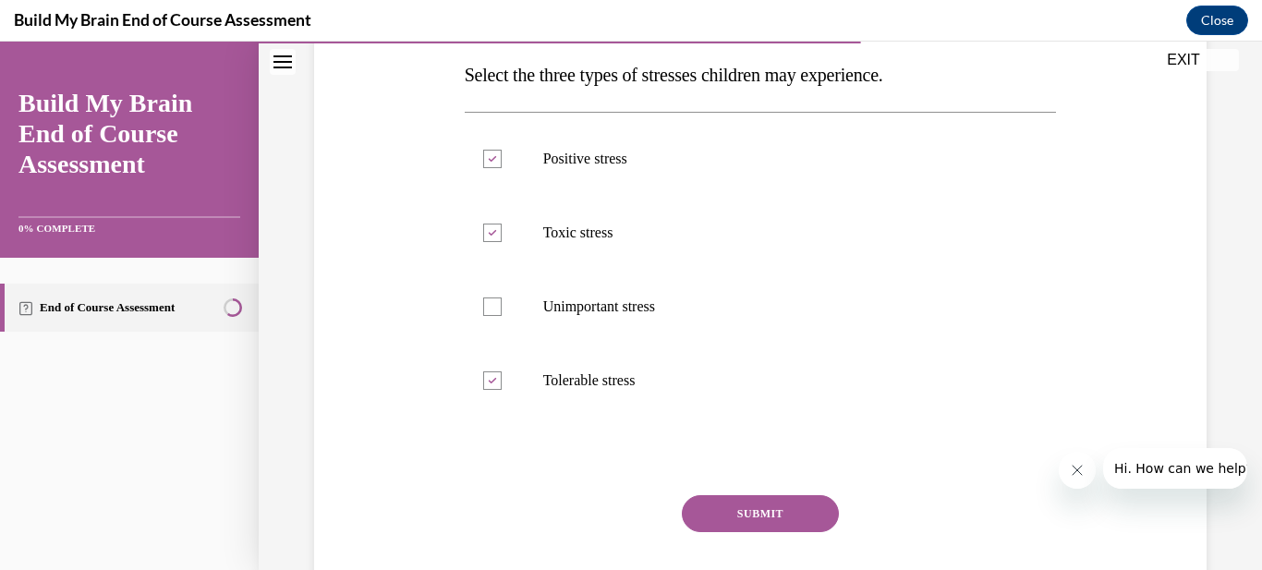
scroll to position [333, 0]
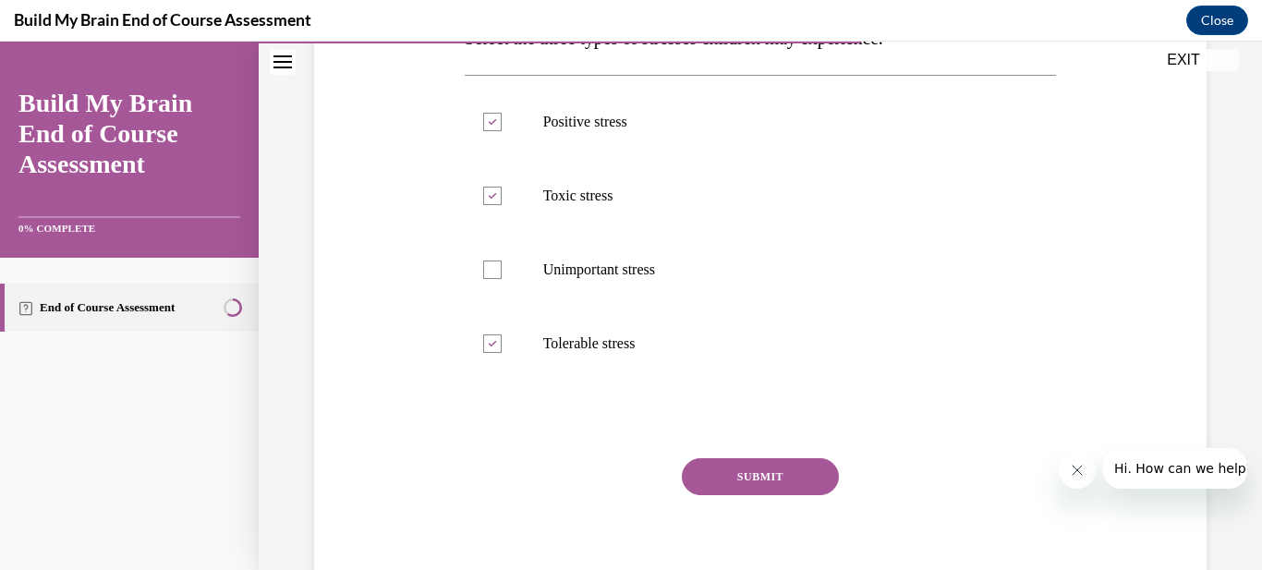
click at [790, 472] on button "SUBMIT" at bounding box center [760, 476] width 157 height 37
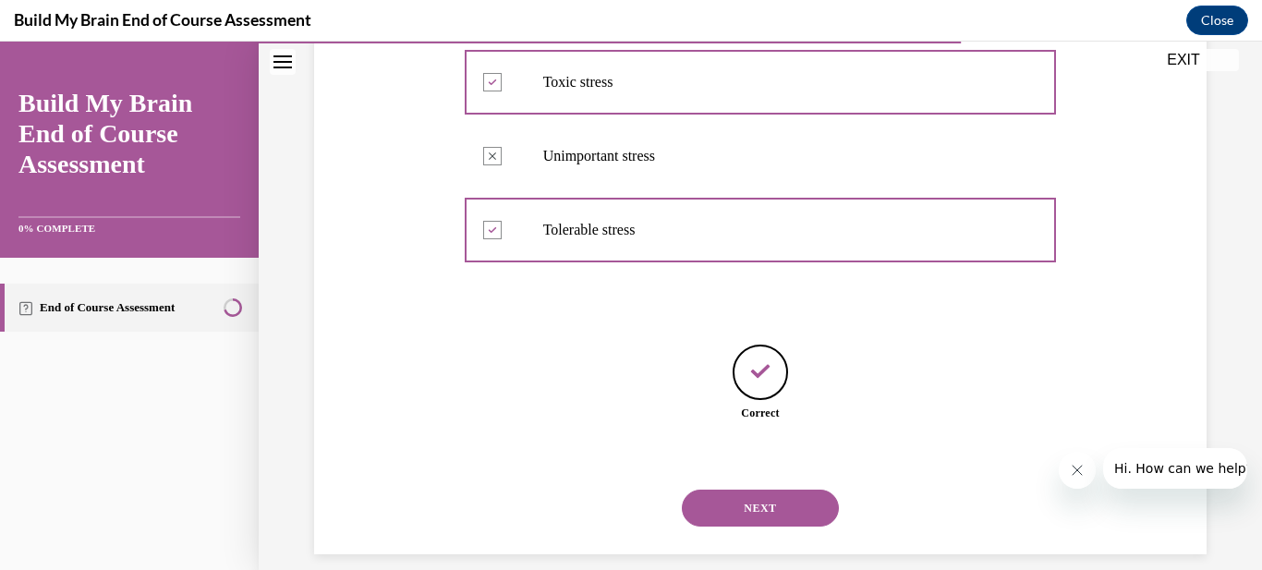
scroll to position [467, 0]
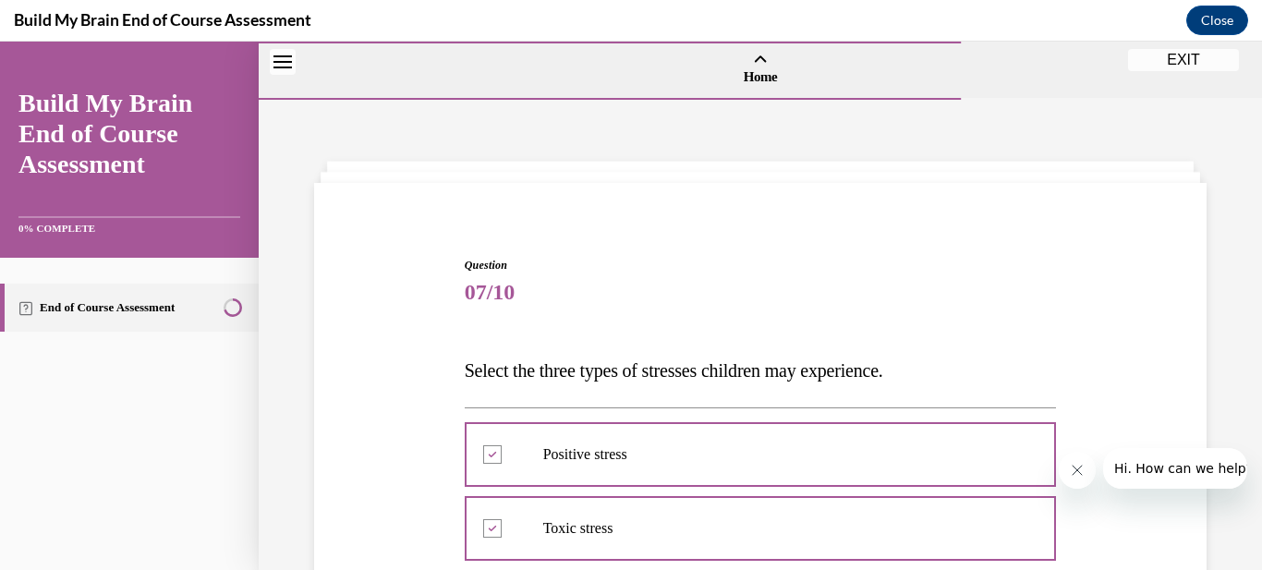
scroll to position [467, 0]
